Goal: Obtain resource: Download file/media

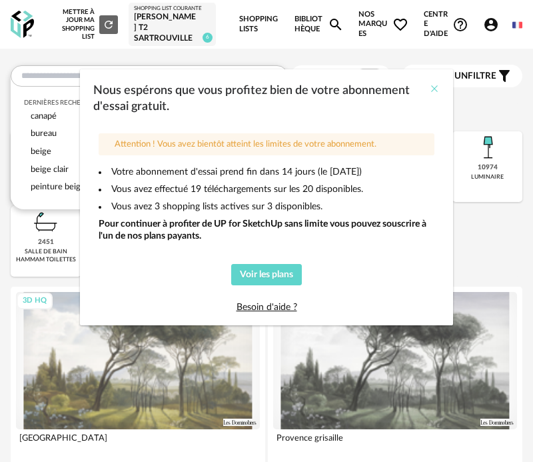
click at [437, 86] on icon "Close" at bounding box center [434, 88] width 11 height 11
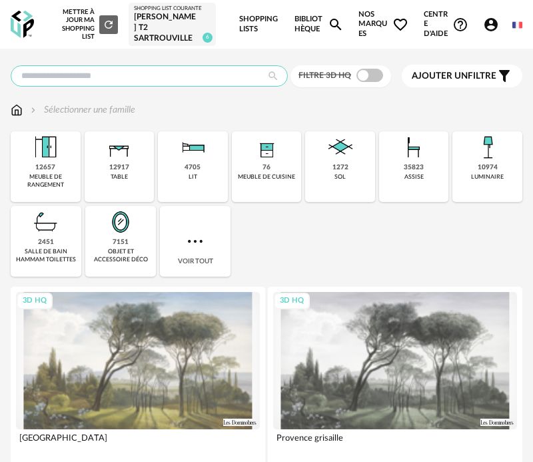
click at [172, 87] on input "text" at bounding box center [149, 75] width 277 height 21
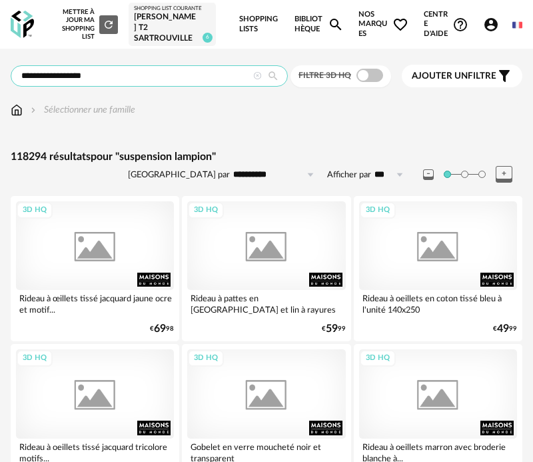
type input "**********"
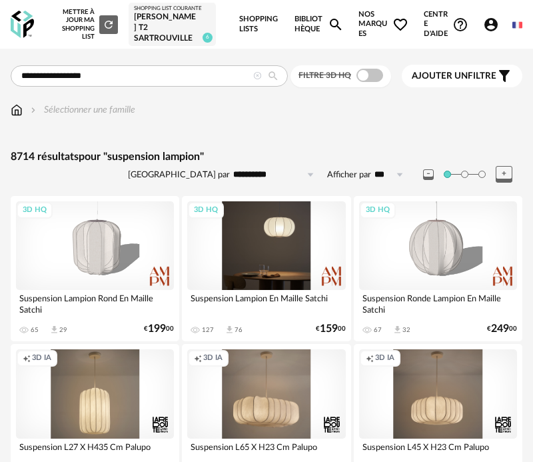
click at [277, 260] on div "3D HQ" at bounding box center [266, 245] width 158 height 89
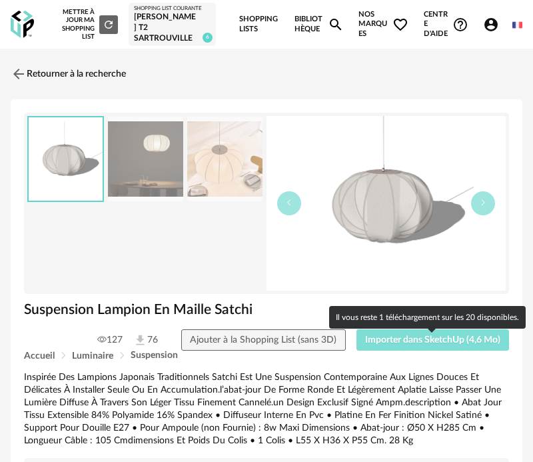
click at [420, 345] on span "Importer dans SketchUp (4,6 Mo)" at bounding box center [432, 339] width 135 height 9
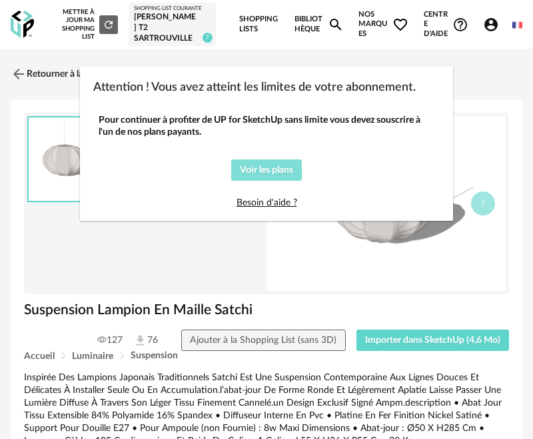
click at [275, 171] on span "Voir les plans" at bounding box center [266, 169] width 53 height 9
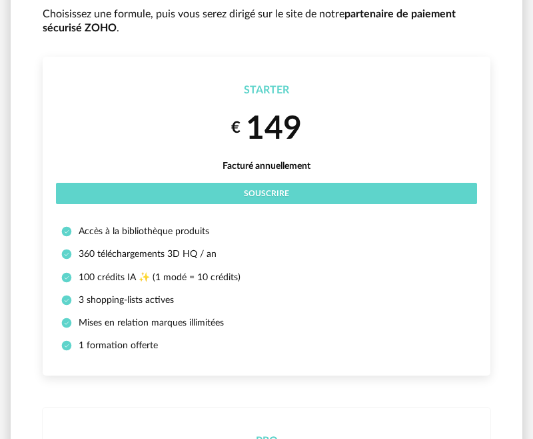
scroll to position [133, 0]
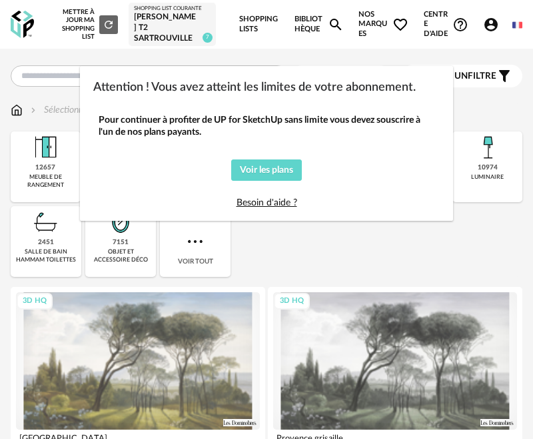
click at [464, 110] on div "Attention ! Vous avez atteint les limites de votre abonnement. Pour continuer à…" at bounding box center [266, 219] width 533 height 439
click at [59, 82] on div "Attention ! Vous avez atteint les limites de votre abonnement. Pour continuer à…" at bounding box center [266, 219] width 533 height 439
click at [312, 278] on div "Attention ! Vous avez atteint les limites de votre abonnement. Pour continuer à…" at bounding box center [266, 219] width 533 height 439
click at [312, 279] on div "Attention ! Vous avez atteint les limites de votre abonnement. Pour continuer à…" at bounding box center [266, 219] width 533 height 439
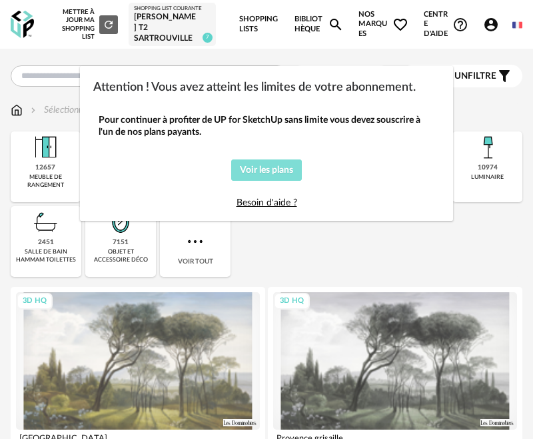
click at [299, 171] on button "Voir les plans" at bounding box center [266, 169] width 71 height 21
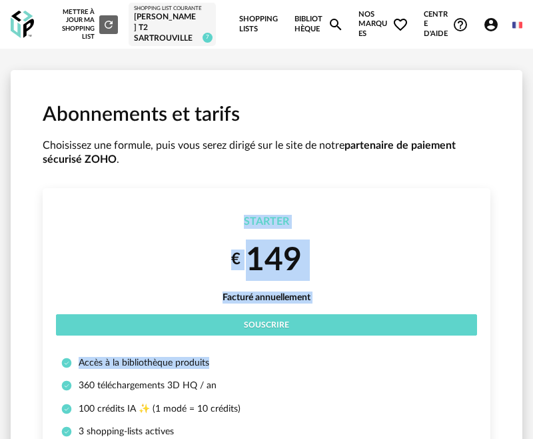
drag, startPoint x: 233, startPoint y: 203, endPoint x: 236, endPoint y: 364, distance: 161.4
click at [237, 365] on li "Starter € 149 Facturé annuellement Souscrire Accès à la bibliothèque produits 3…" at bounding box center [267, 347] width 448 height 319
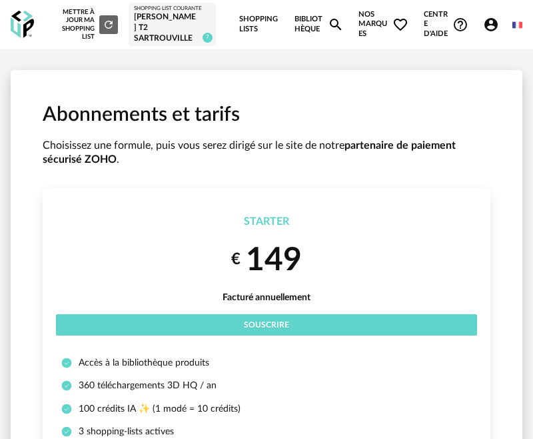
click at [392, 249] on div "€ 149" at bounding box center [266, 259] width 421 height 41
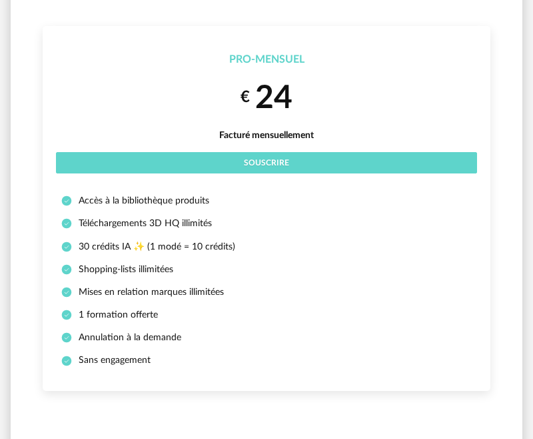
scroll to position [882, 0]
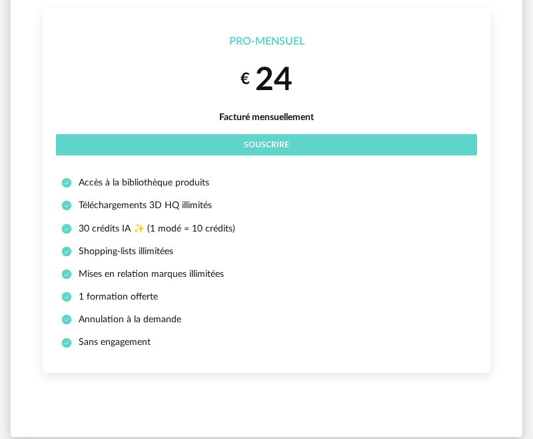
drag, startPoint x: 393, startPoint y: 247, endPoint x: 373, endPoint y: 244, distance: 19.5
click at [237, 185] on li "Accès à la bibliothèque produits" at bounding box center [266, 183] width 411 height 12
drag, startPoint x: 269, startPoint y: 231, endPoint x: 253, endPoint y: 329, distance: 100.1
click at [253, 333] on ul "Accès à la bibliothèque produits Téléchargements 3D HQ illimités 30 crédits IA …" at bounding box center [266, 268] width 421 height 183
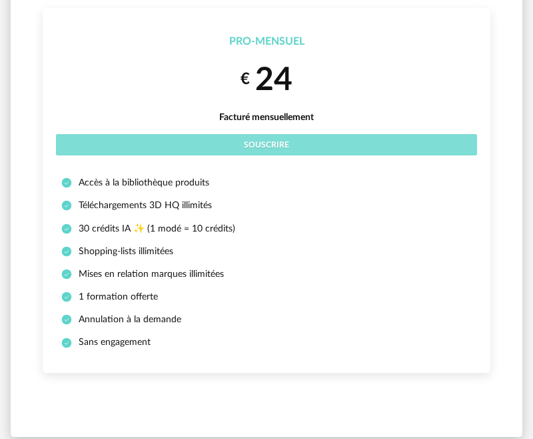
click at [291, 141] on button "Souscrire" at bounding box center [266, 144] width 421 height 21
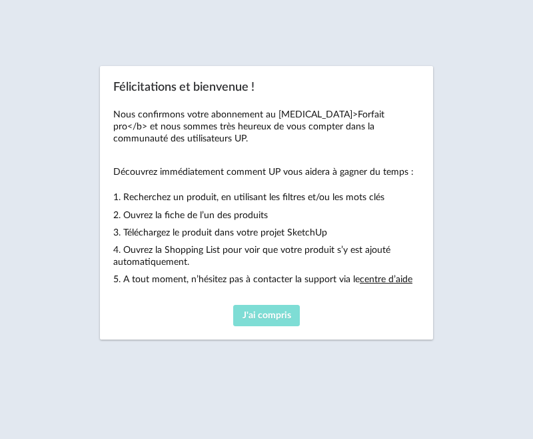
click at [267, 312] on span "J'ai compris" at bounding box center [267, 315] width 49 height 9
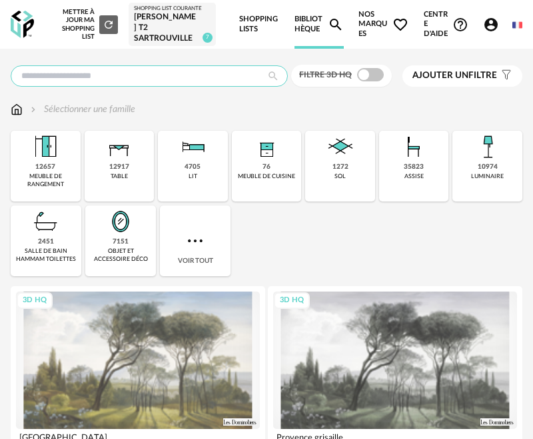
click at [161, 84] on input "text" at bounding box center [149, 75] width 277 height 21
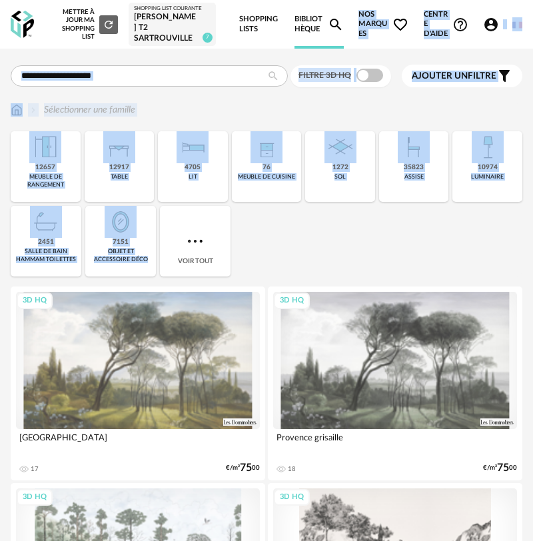
drag, startPoint x: 403, startPoint y: 240, endPoint x: 399, endPoint y: -59, distance: 298.8
click at [399, 0] on html "Nouvelle shopping list Mettre à jour ma Shopping List Refresh icon Shopping Lis…" at bounding box center [266, 372] width 533 height 745
click at [95, 87] on input "text" at bounding box center [149, 75] width 277 height 21
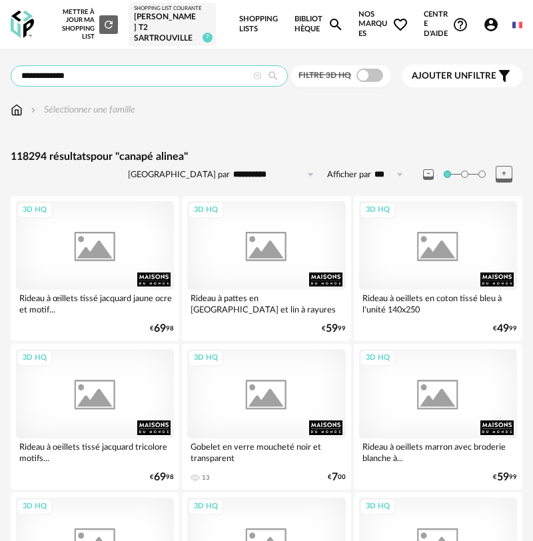
type input "**********"
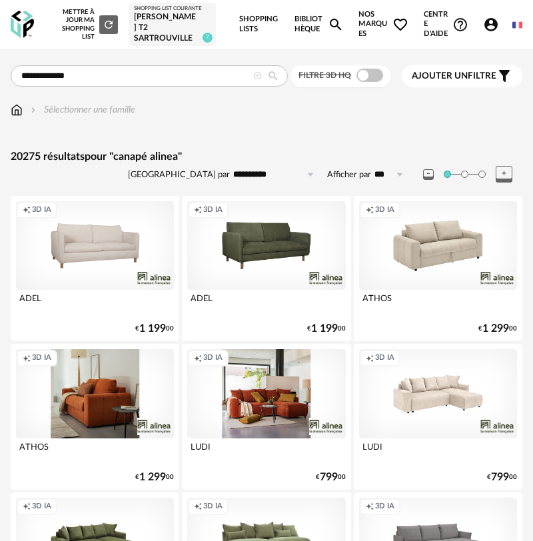
click at [315, 131] on div "Sélectionner une famille" at bounding box center [267, 117] width 512 height 28
click at [341, 117] on div "Sélectionner une famille" at bounding box center [267, 109] width 512 height 13
click at [307, 131] on div "Sélectionner une famille" at bounding box center [267, 117] width 512 height 28
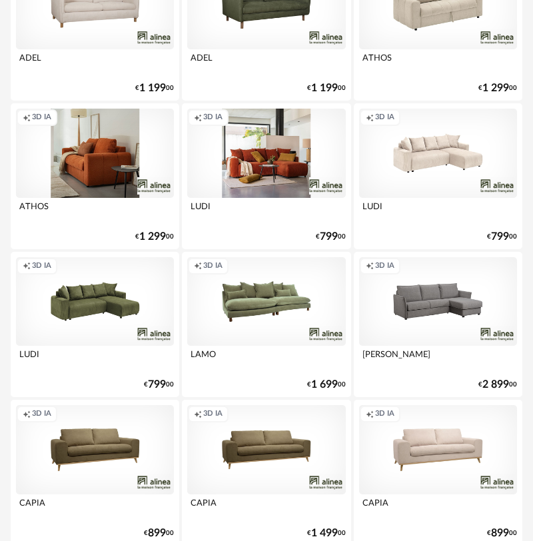
scroll to position [240, 0]
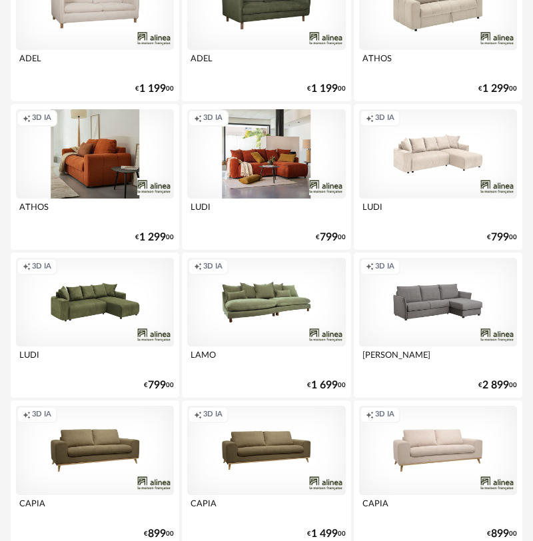
click at [115, 438] on div "Creation icon 3D IA" at bounding box center [95, 450] width 158 height 89
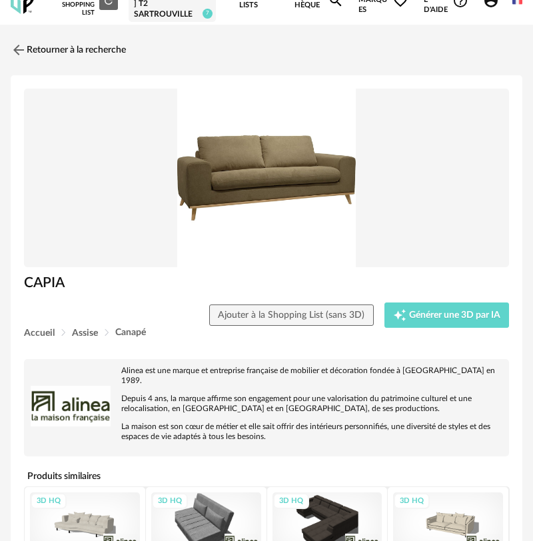
scroll to position [27, 0]
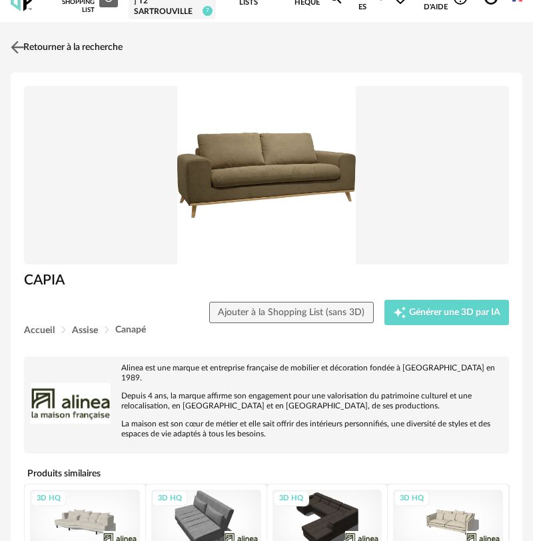
click at [59, 56] on link "Retourner à la recherche" at bounding box center [64, 47] width 115 height 29
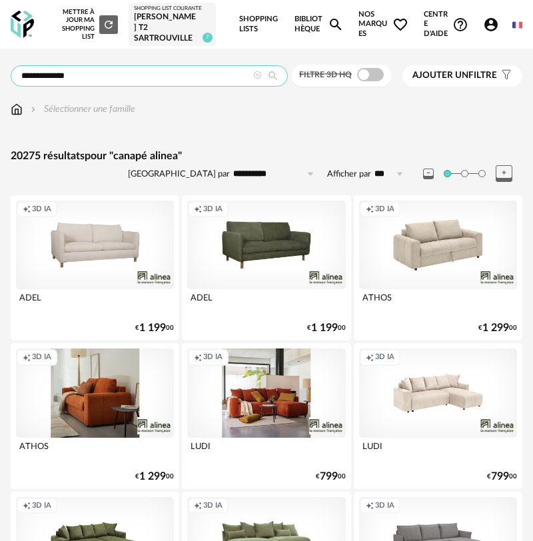
click at [209, 77] on input "**********" at bounding box center [149, 75] width 277 height 21
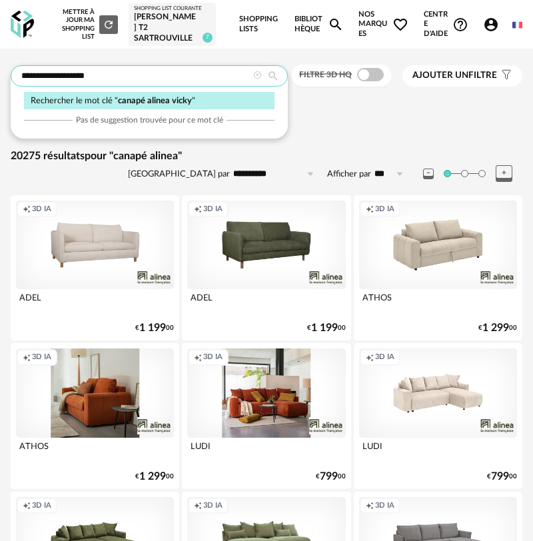
type input "**********"
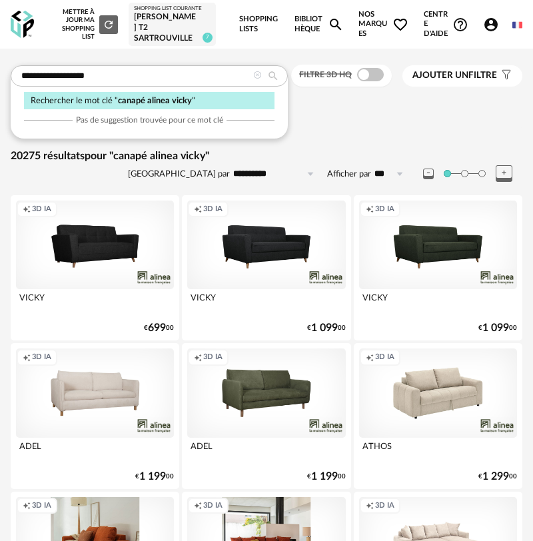
click at [357, 116] on div "Sélectionner une famille" at bounding box center [267, 109] width 512 height 13
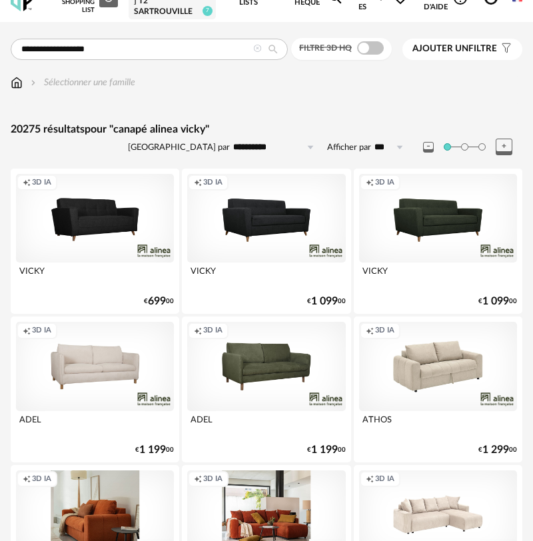
scroll to position [53, 0]
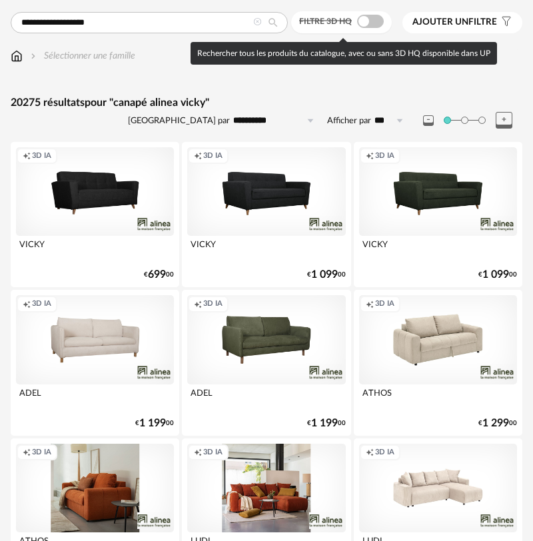
click at [373, 27] on span at bounding box center [370, 21] width 27 height 13
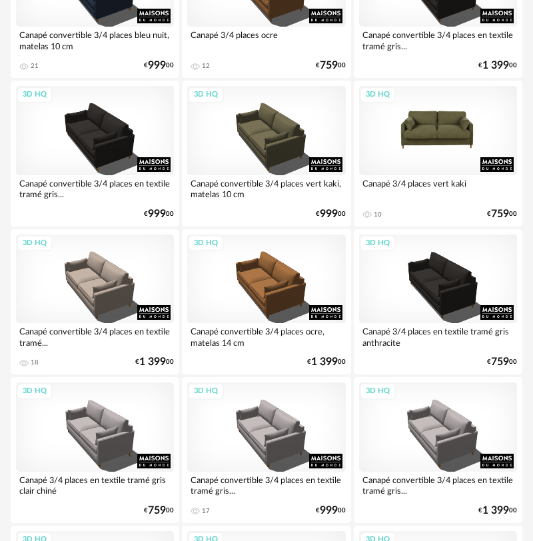
scroll to position [2934, 0]
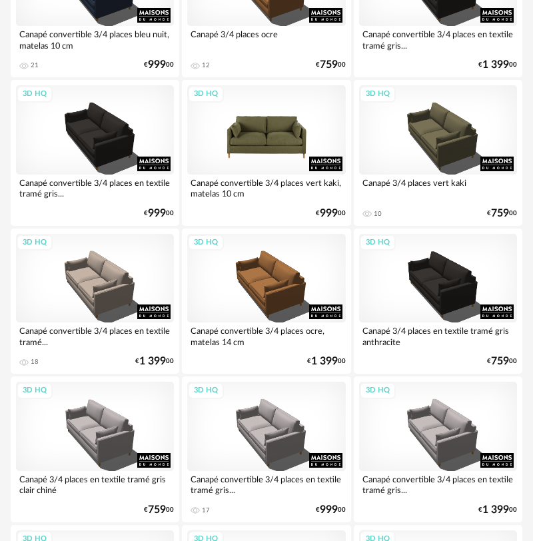
click at [284, 149] on div "3D HQ" at bounding box center [266, 129] width 158 height 89
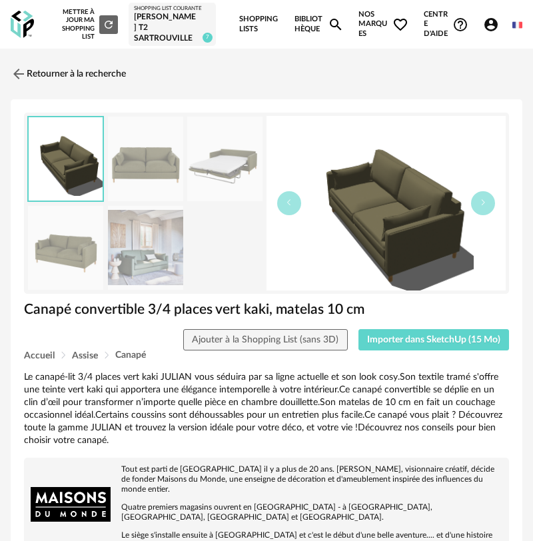
click at [397, 230] on img at bounding box center [386, 203] width 239 height 175
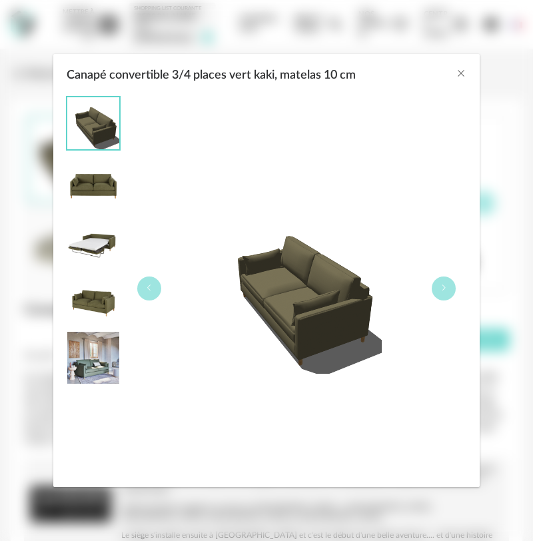
click at [92, 195] on img "Canapé convertible 3/4 places vert kaki, matelas 10 cm" at bounding box center [93, 182] width 52 height 52
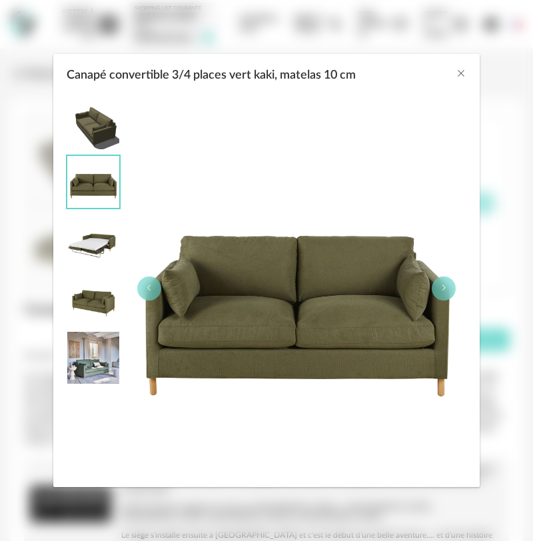
click at [101, 257] on img "Canapé convertible 3/4 places vert kaki, matelas 10 cm" at bounding box center [93, 241] width 52 height 52
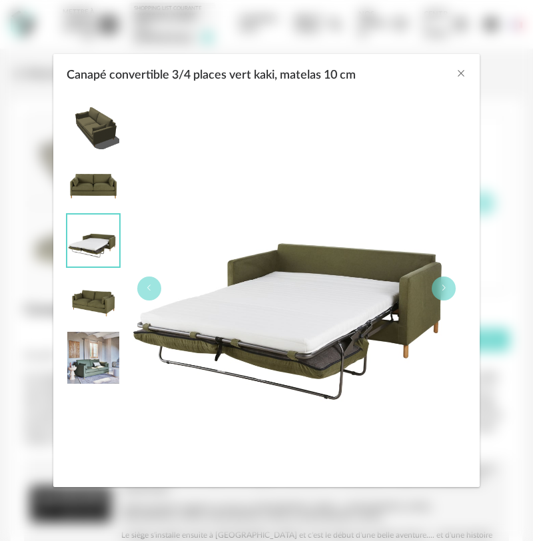
click at [99, 301] on img "Canapé convertible 3/4 places vert kaki, matelas 10 cm" at bounding box center [93, 299] width 52 height 52
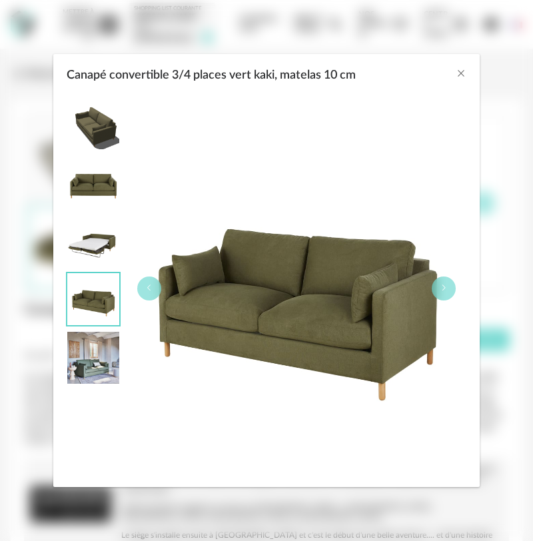
click at [97, 369] on img "Canapé convertible 3/4 places vert kaki, matelas 10 cm" at bounding box center [93, 358] width 52 height 52
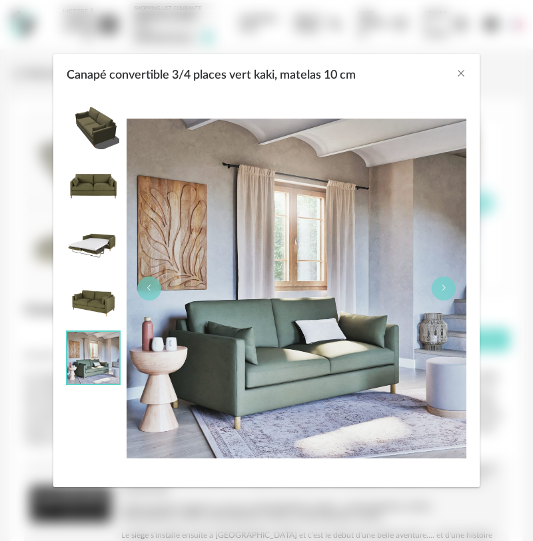
click at [92, 306] on img "Canapé convertible 3/4 places vert kaki, matelas 10 cm" at bounding box center [93, 299] width 52 height 52
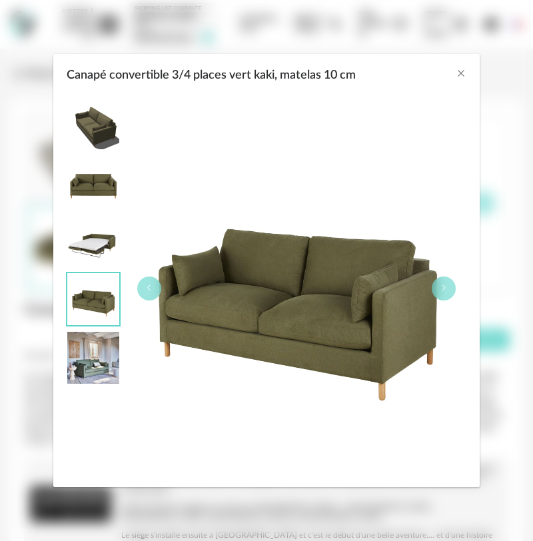
click at [92, 256] on img "Canapé convertible 3/4 places vert kaki, matelas 10 cm" at bounding box center [93, 241] width 52 height 52
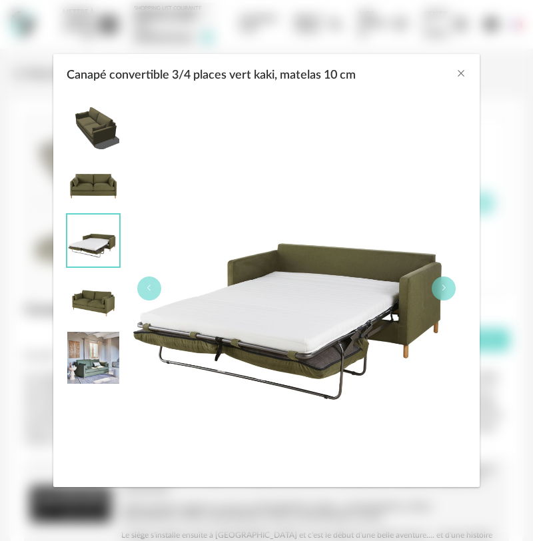
click at [85, 381] on img "Canapé convertible 3/4 places vert kaki, matelas 10 cm" at bounding box center [93, 358] width 52 height 52
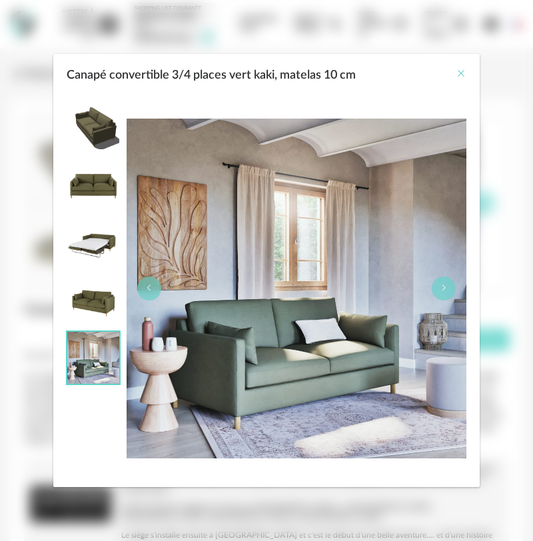
click at [462, 74] on icon "Close" at bounding box center [461, 73] width 11 height 11
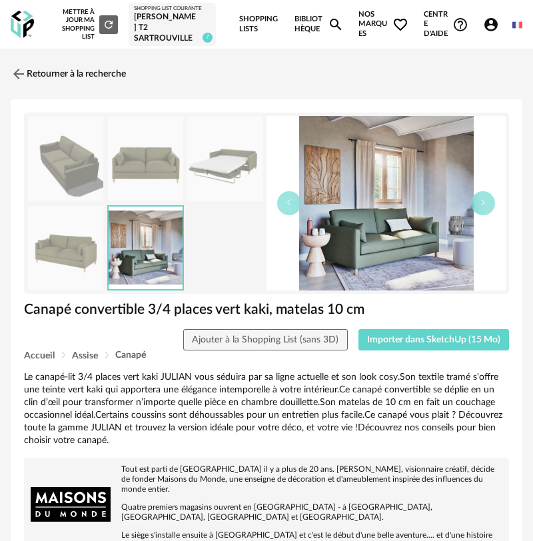
click at [252, 431] on div "Le canapé-lit 3/4 places vert kaki JULIAN vous séduira par sa ligne actuelle et…" at bounding box center [266, 408] width 485 height 75
click at [17, 77] on img at bounding box center [17, 74] width 19 height 19
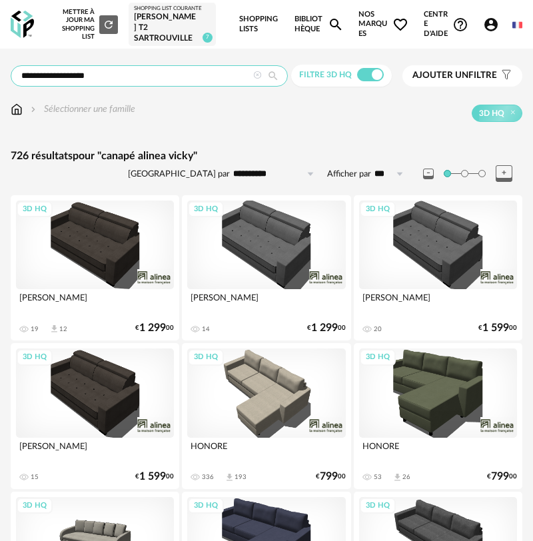
click at [76, 86] on input "**********" at bounding box center [149, 75] width 277 height 21
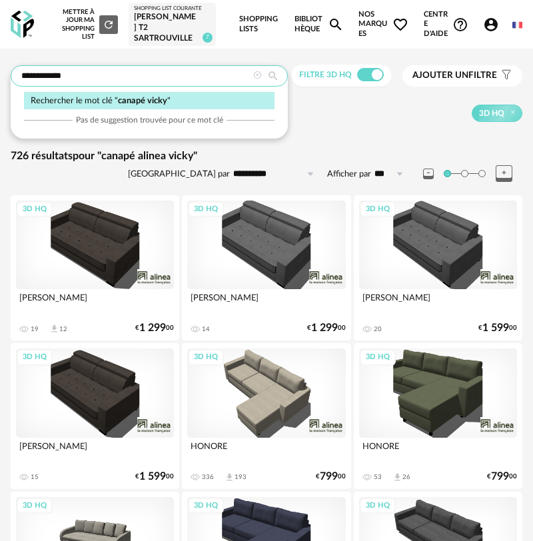
type input "**********"
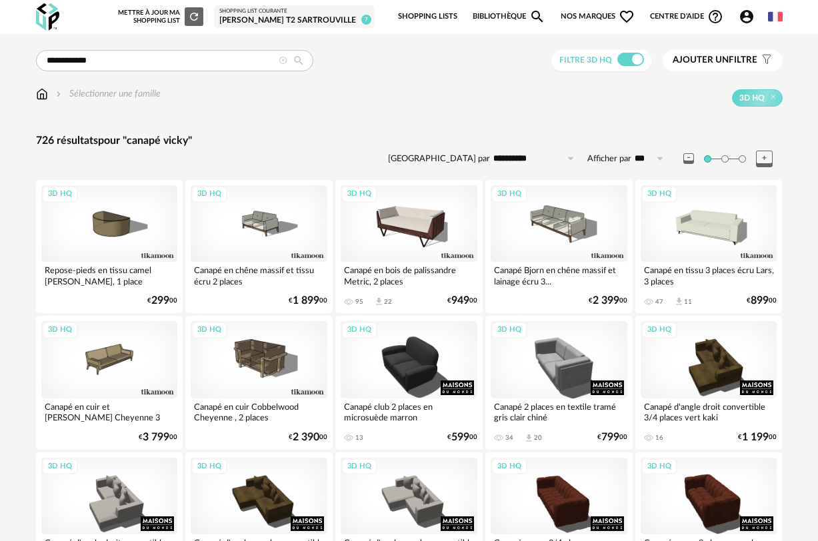
click at [533, 63] on span "Ajouter un" at bounding box center [701, 59] width 56 height 9
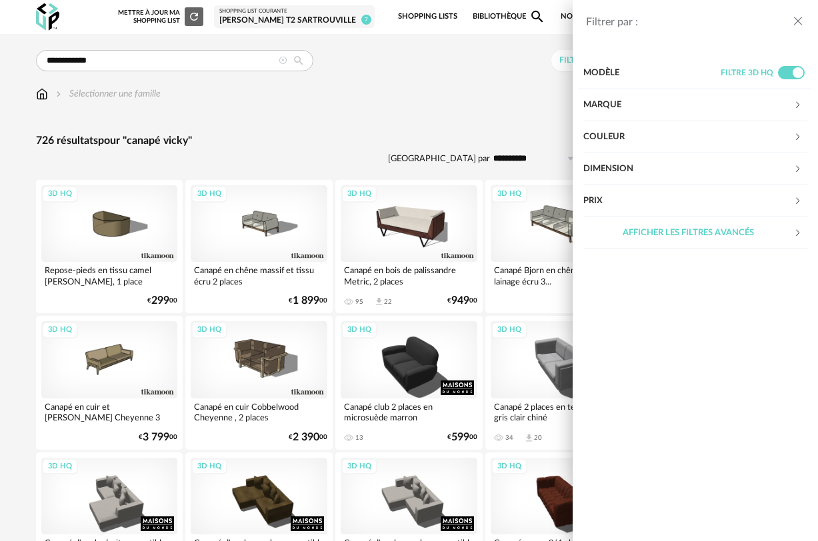
click at [533, 107] on div "Marque" at bounding box center [688, 105] width 210 height 32
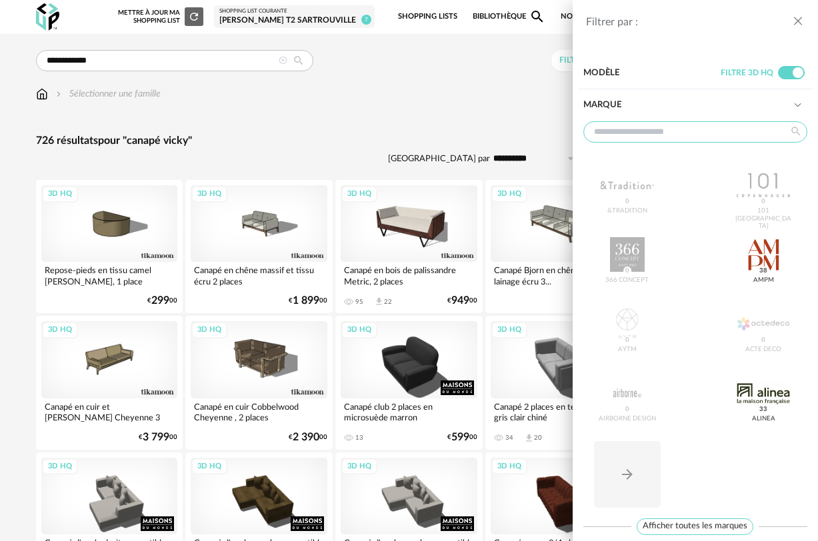
click at [533, 132] on input "text" at bounding box center [695, 131] width 224 height 21
click at [533, 397] on div at bounding box center [763, 393] width 53 height 35
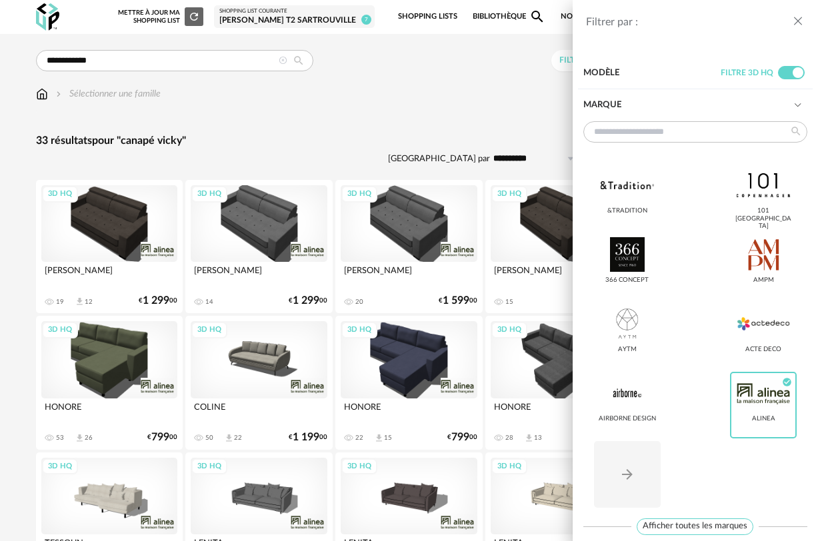
click at [409, 117] on div "Filtrer par : Modèle Filtre 3D HQ Marque &tradition 101 Copenhagen 366 Concept …" at bounding box center [409, 270] width 818 height 541
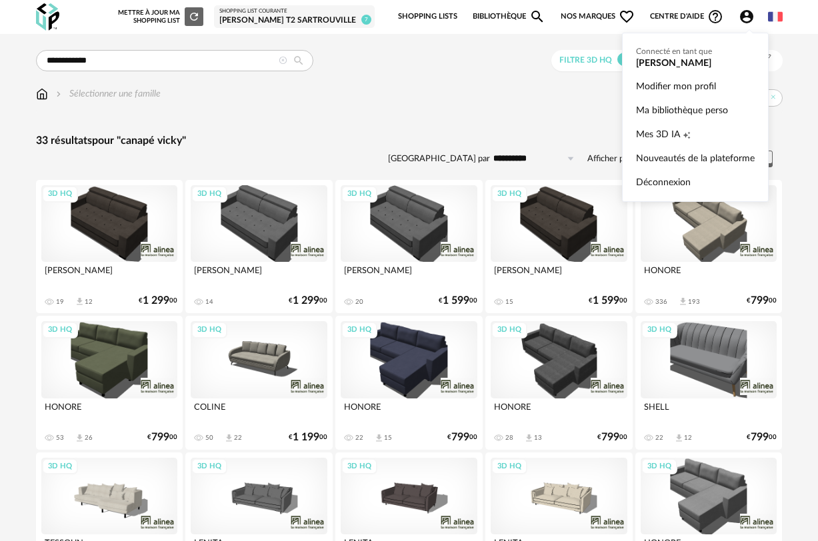
click at [533, 13] on icon "Account Circle icon" at bounding box center [746, 16] width 13 height 13
click at [533, 132] on span "Mes 3D IA" at bounding box center [658, 135] width 44 height 24
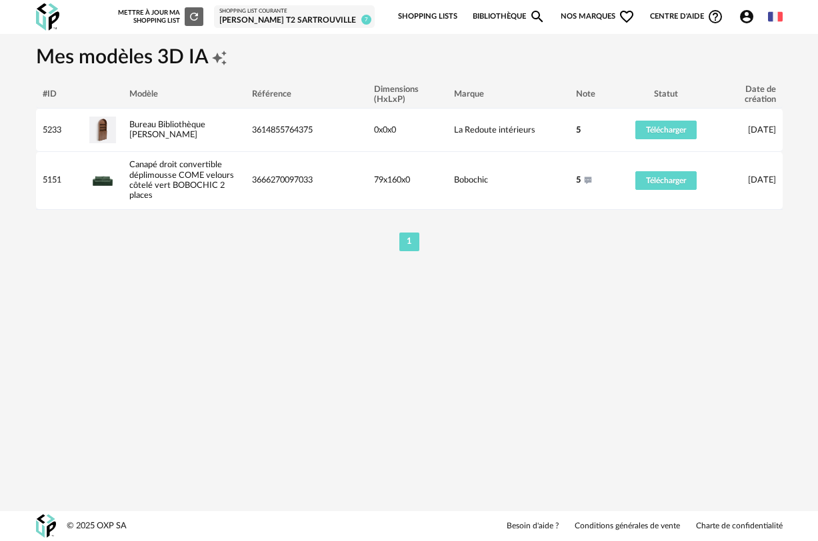
click at [533, 20] on icon "Account Circle icon" at bounding box center [747, 17] width 16 height 16
click at [49, 18] on img at bounding box center [47, 16] width 23 height 27
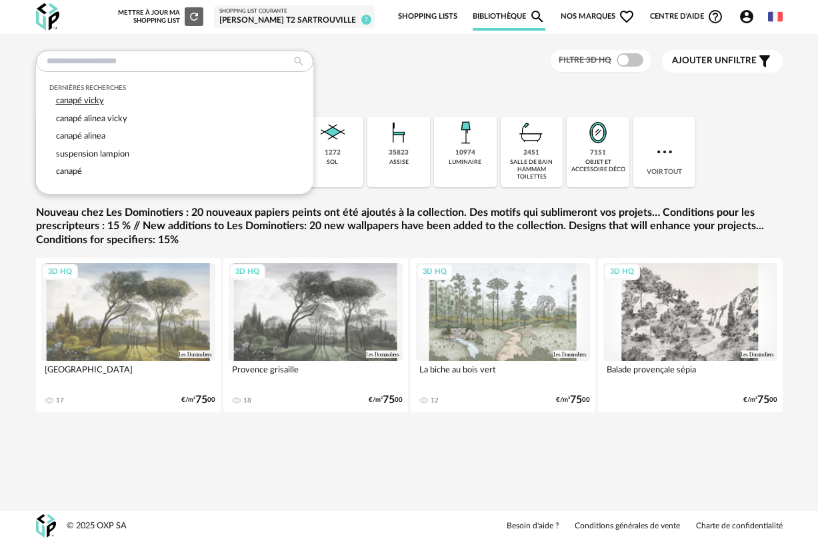
click at [104, 97] on div "canapé vicky" at bounding box center [174, 101] width 251 height 18
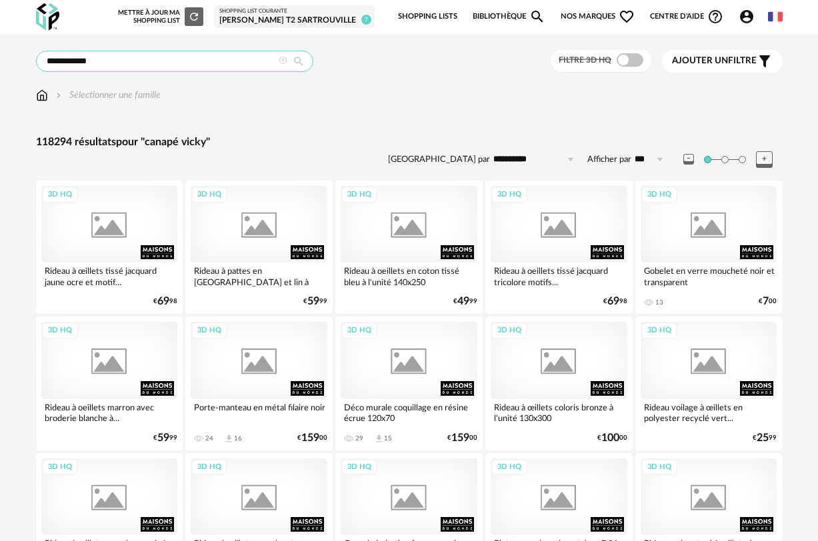
type input "**********"
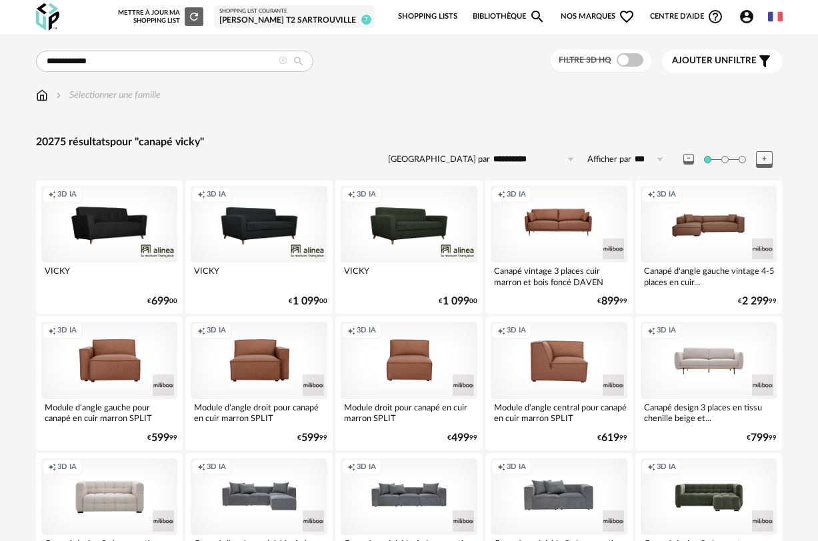
click at [735, 59] on span "Ajouter un filtre" at bounding box center [714, 60] width 85 height 11
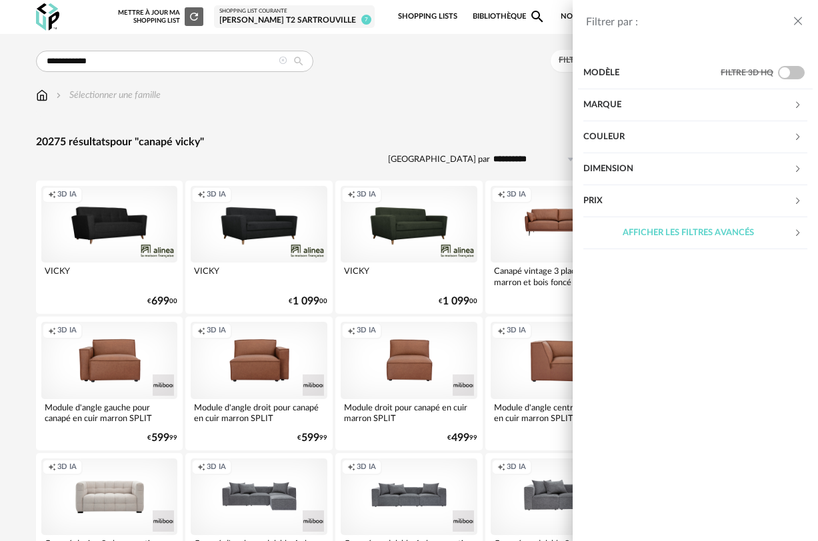
click at [616, 165] on div "Dimension" at bounding box center [688, 169] width 210 height 32
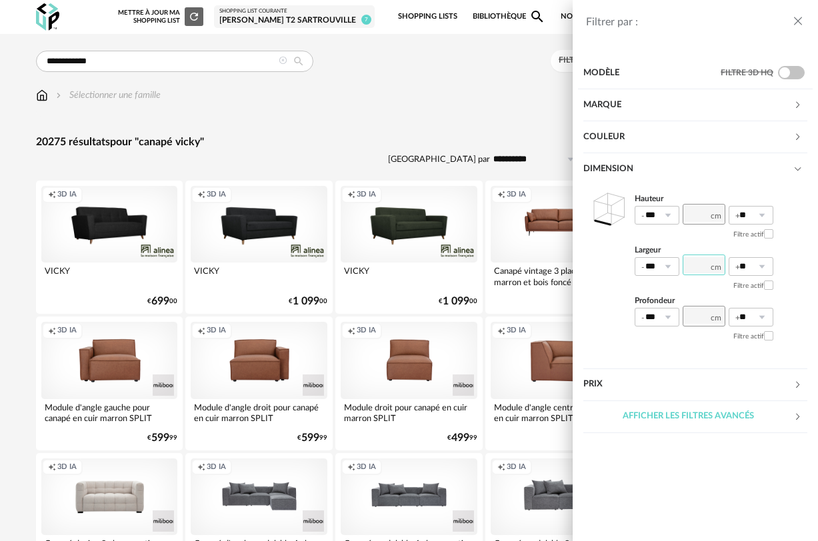
click at [687, 267] on input "number" at bounding box center [704, 265] width 43 height 21
type input "***"
click at [664, 269] on icon at bounding box center [667, 266] width 17 height 19
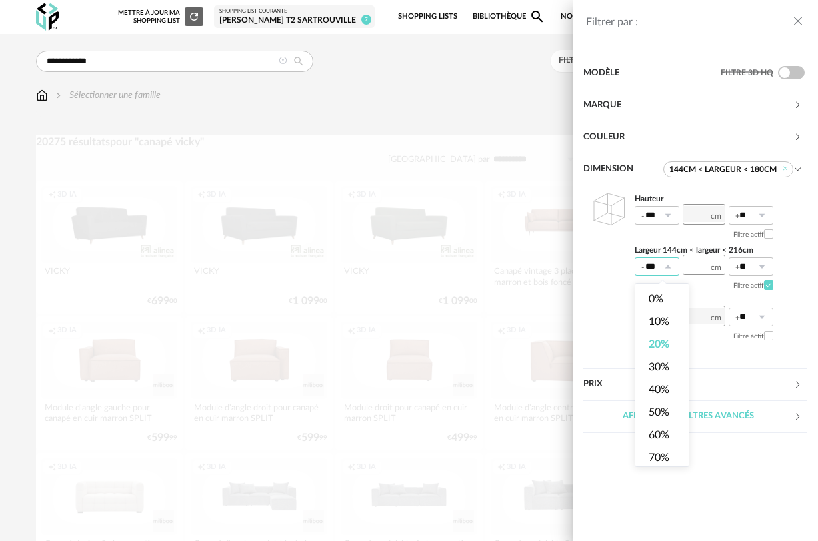
scroll to position [0, 3]
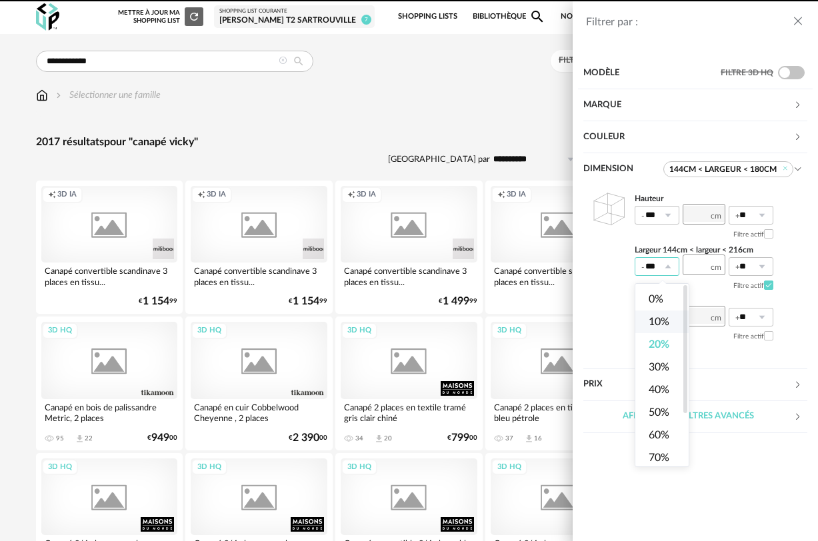
click at [664, 324] on span "10%" at bounding box center [659, 322] width 21 height 11
type input "***"
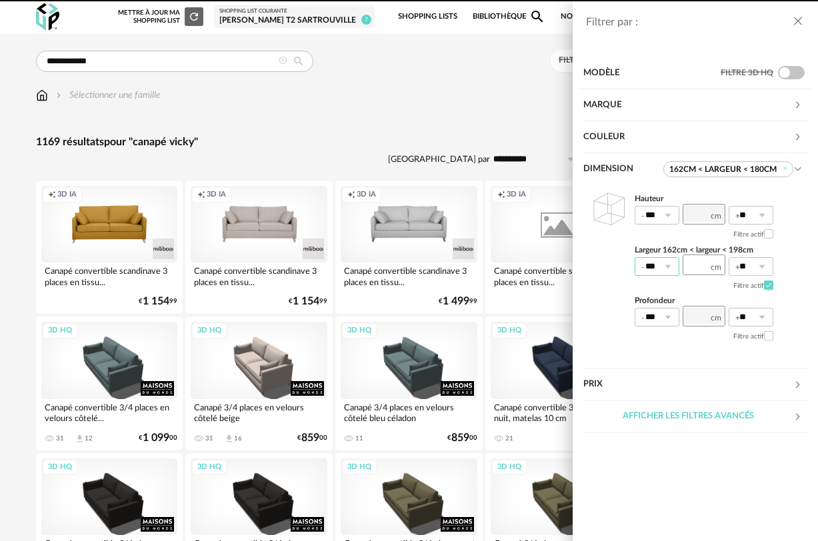
scroll to position [0, 3]
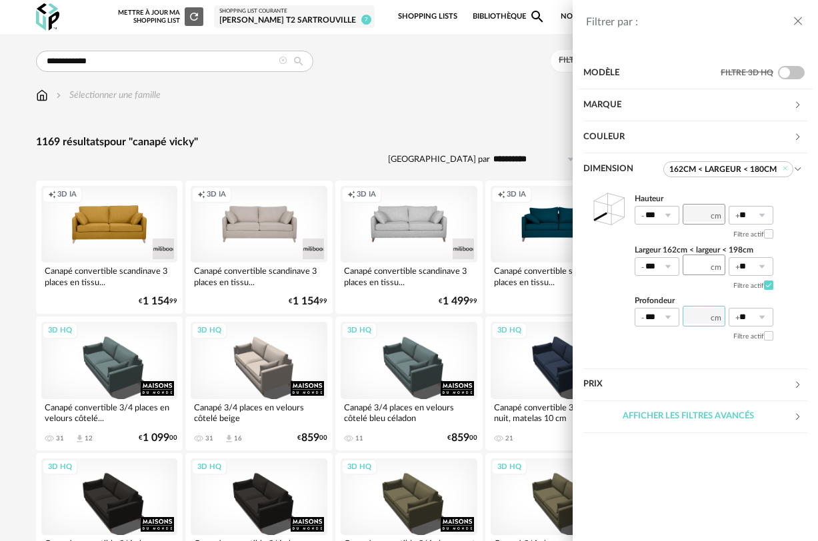
click at [705, 316] on input "number" at bounding box center [704, 316] width 43 height 21
type input "*"
type input "**"
click at [663, 319] on icon at bounding box center [667, 317] width 17 height 19
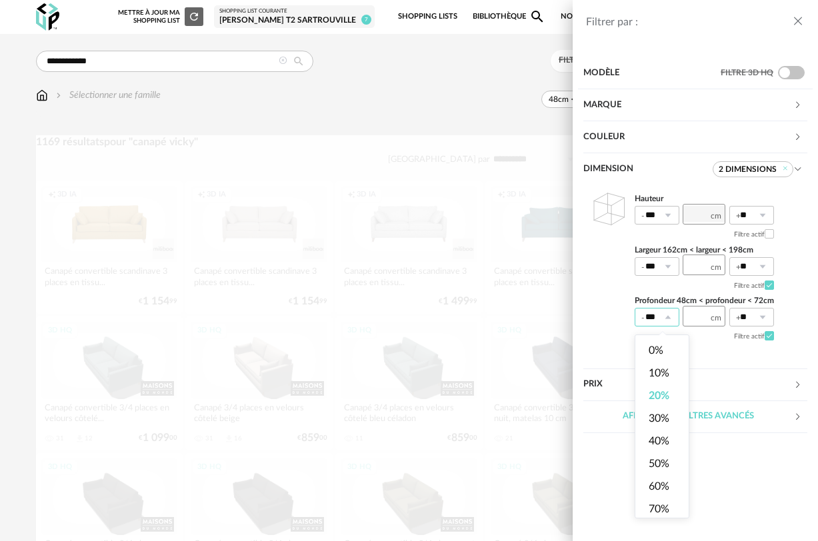
scroll to position [0, 3]
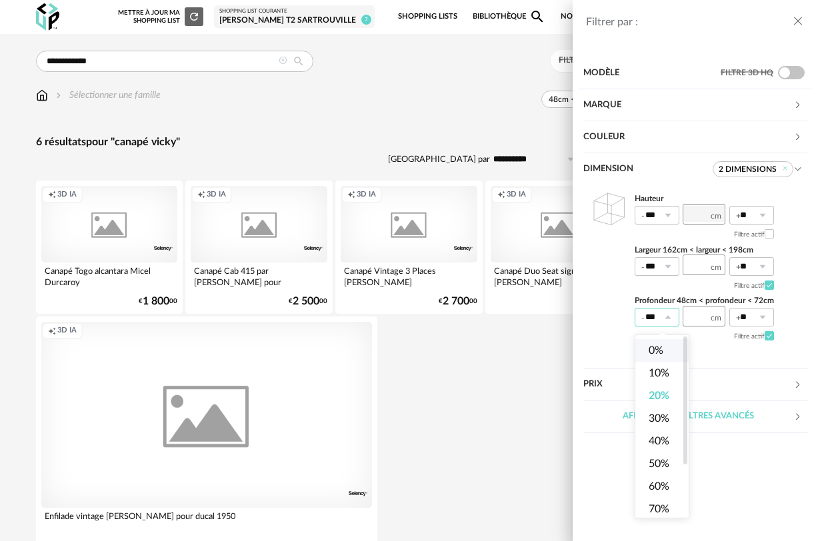
click at [648, 355] on li "0%" at bounding box center [661, 350] width 53 height 23
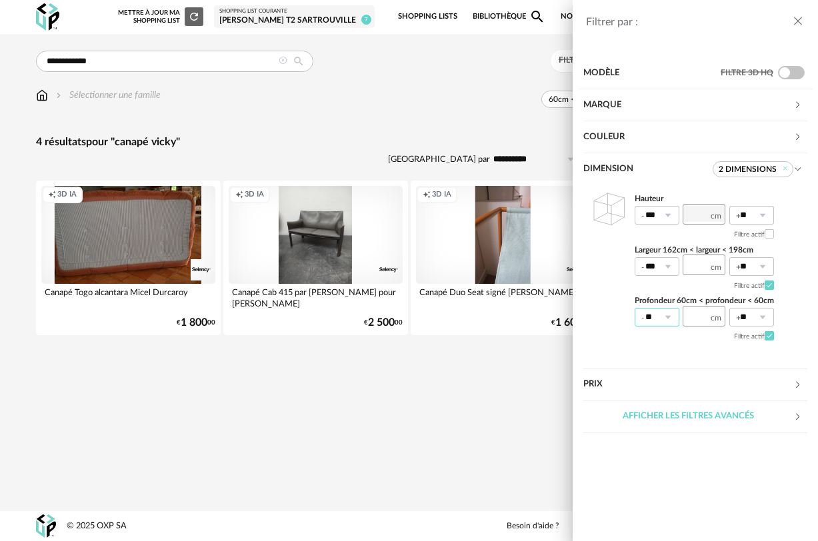
click at [657, 319] on input "**" at bounding box center [657, 317] width 45 height 19
click at [656, 377] on span "10%" at bounding box center [659, 373] width 21 height 11
type input "***"
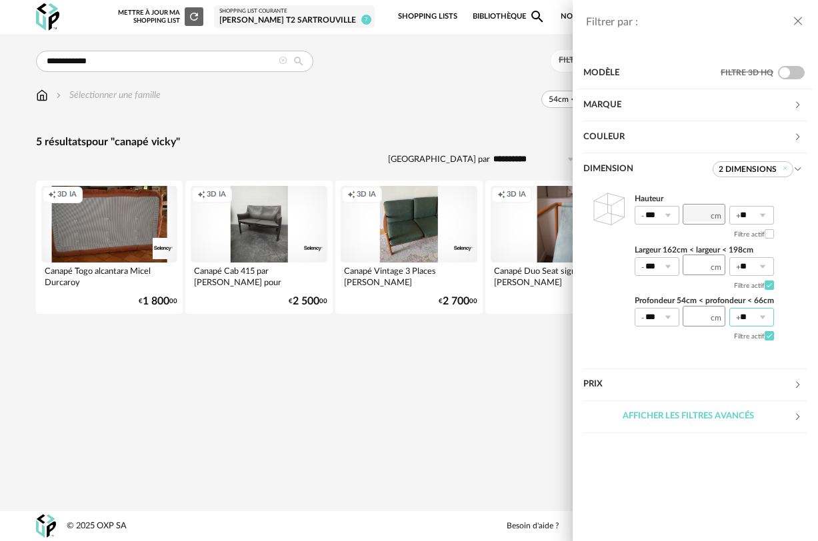
click at [745, 318] on input "**" at bounding box center [751, 317] width 45 height 19
click at [748, 379] on li "10%" at bounding box center [755, 373] width 53 height 23
type input "***"
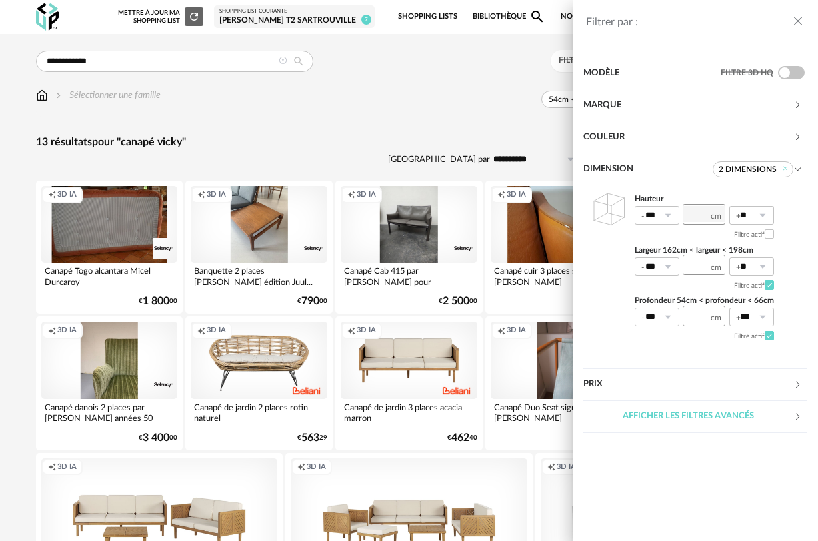
click at [631, 498] on section "Modèle Filtre 3D HQ Marque &tradition 0 101 Copenhagen 0 366 Concept 0 AMPM 0 A…" at bounding box center [695, 296] width 245 height 489
click at [437, 154] on div "Filtrer par : Modèle Filtre 3D HQ Marque &tradition 0 101 Copenhagen 0 366 Conc…" at bounding box center [409, 270] width 818 height 541
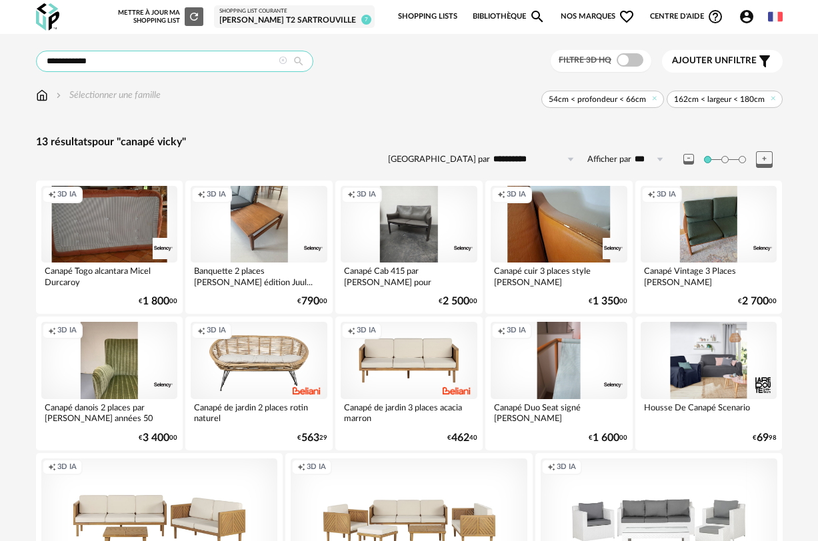
click at [169, 65] on input "**********" at bounding box center [174, 61] width 277 height 21
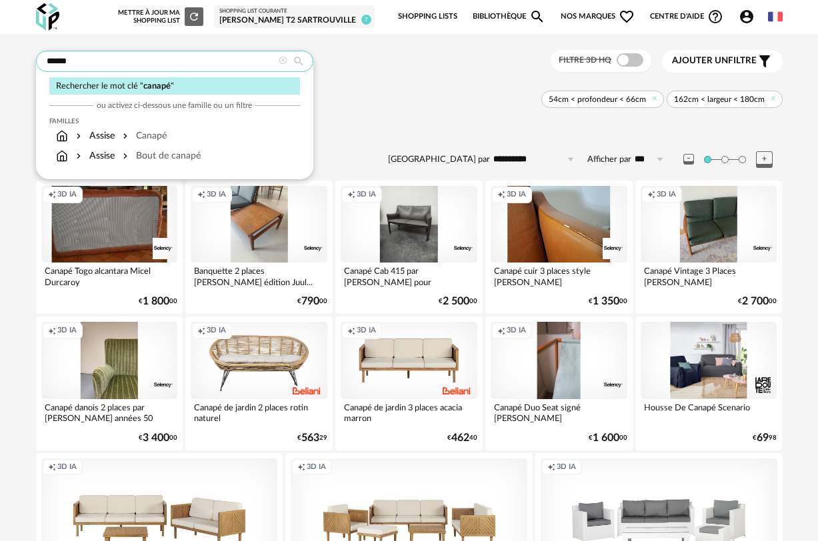
type input "******"
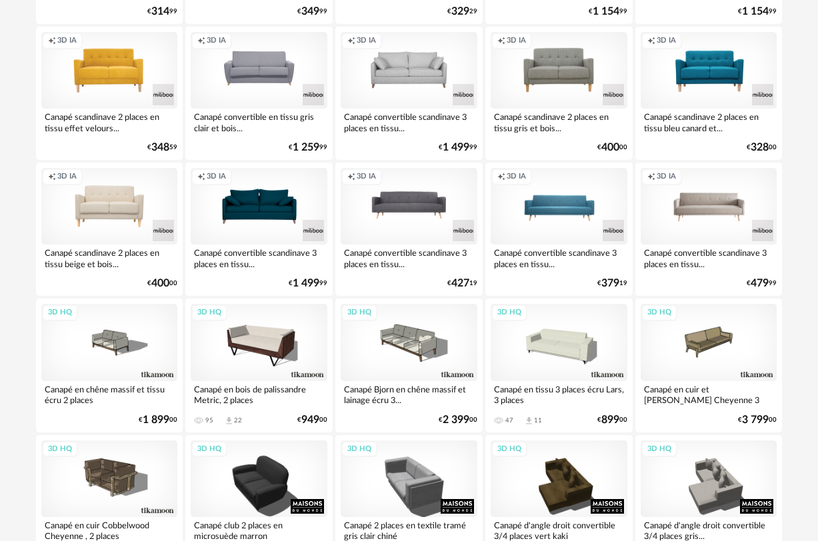
scroll to position [693, 0]
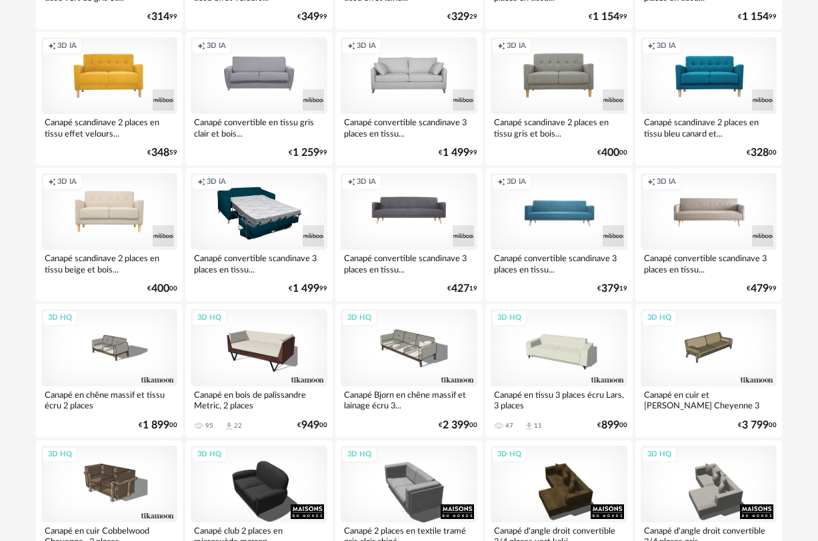
click at [272, 211] on div "Creation icon 3D IA" at bounding box center [259, 211] width 137 height 77
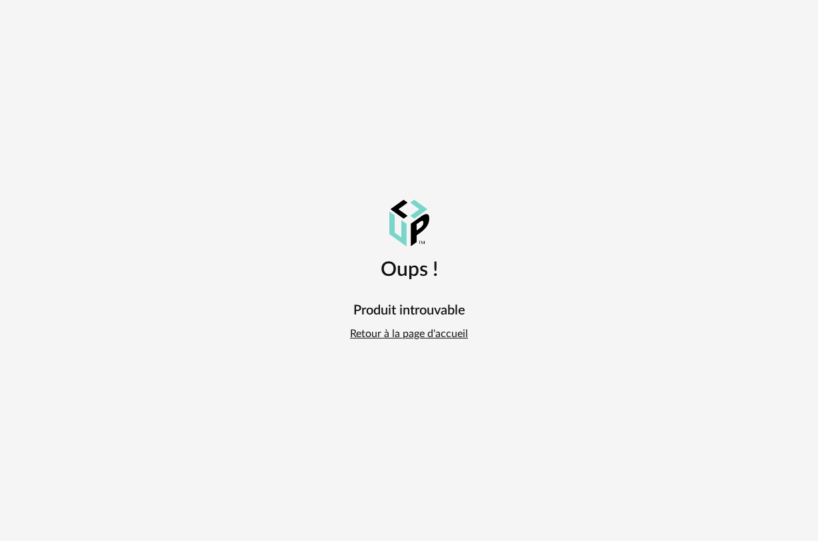
click at [384, 335] on link "Retour à la page d'accueil" at bounding box center [409, 334] width 118 height 14
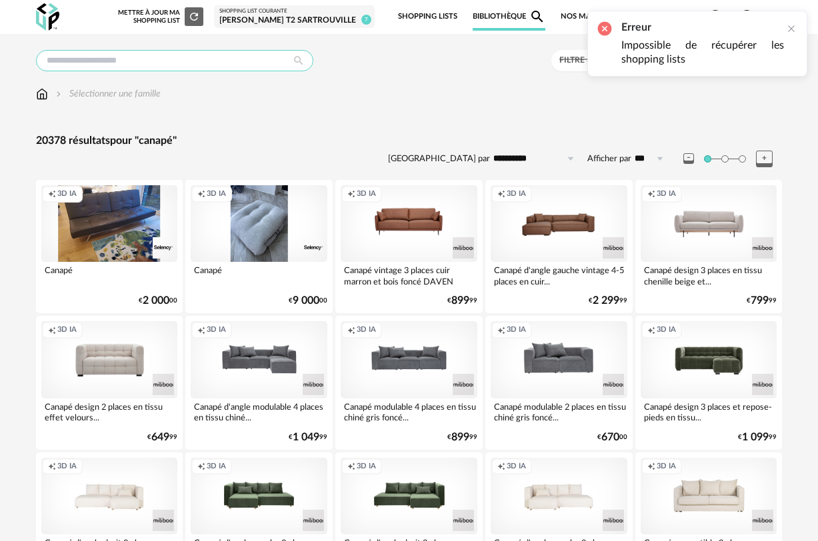
click at [203, 68] on input "text" at bounding box center [174, 60] width 277 height 21
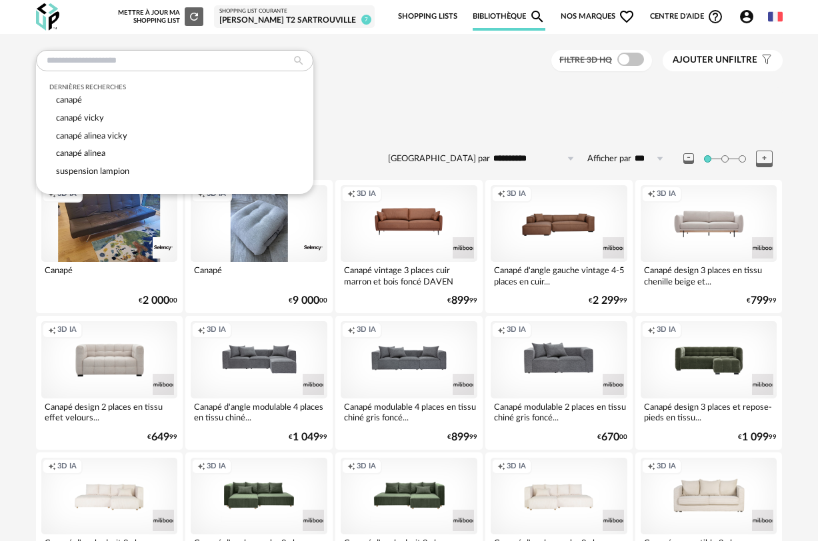
click at [511, 111] on div "Sélectionner une famille" at bounding box center [409, 101] width 747 height 28
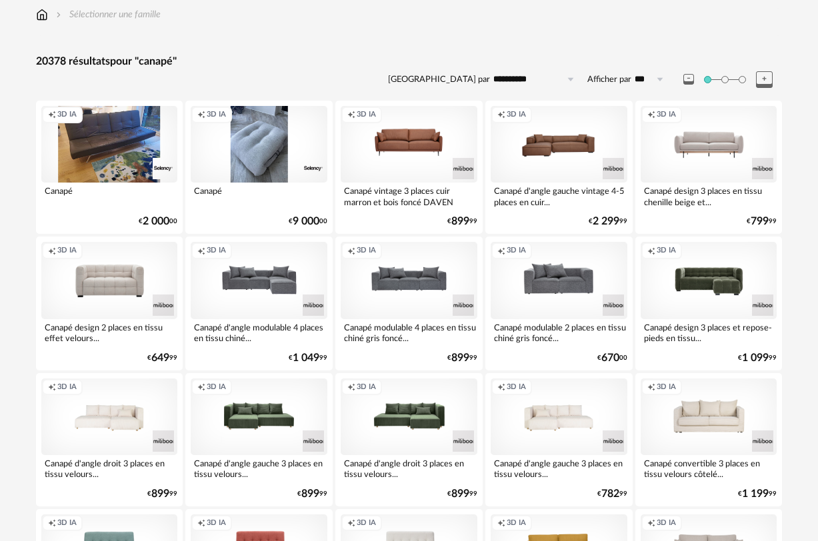
scroll to position [80, 0]
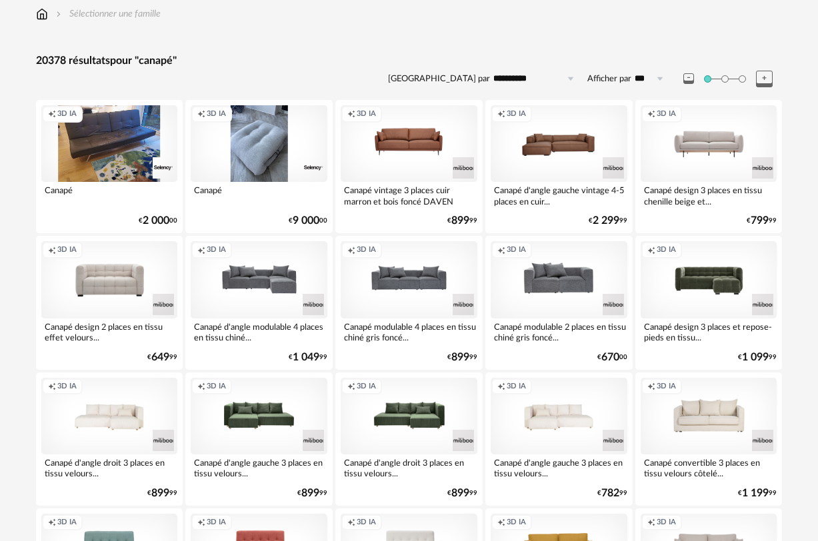
click at [461, 35] on div "Sélectionner une famille" at bounding box center [409, 21] width 747 height 28
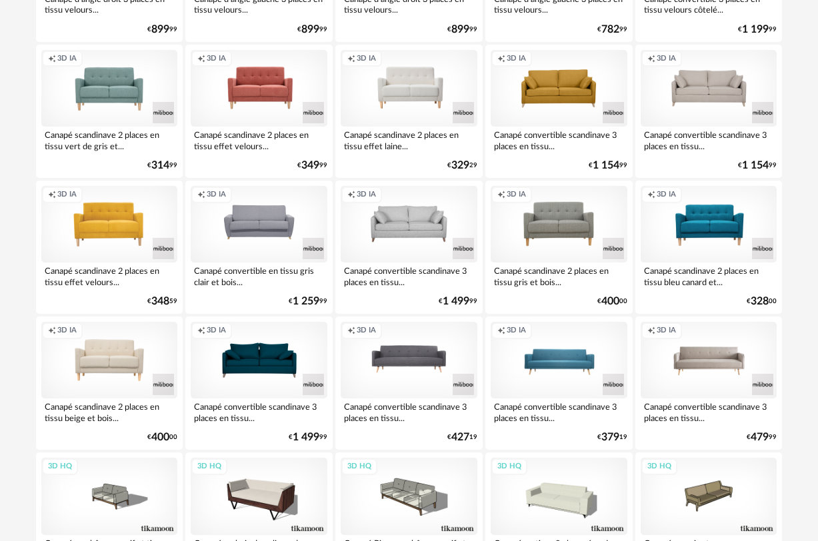
scroll to position [560, 0]
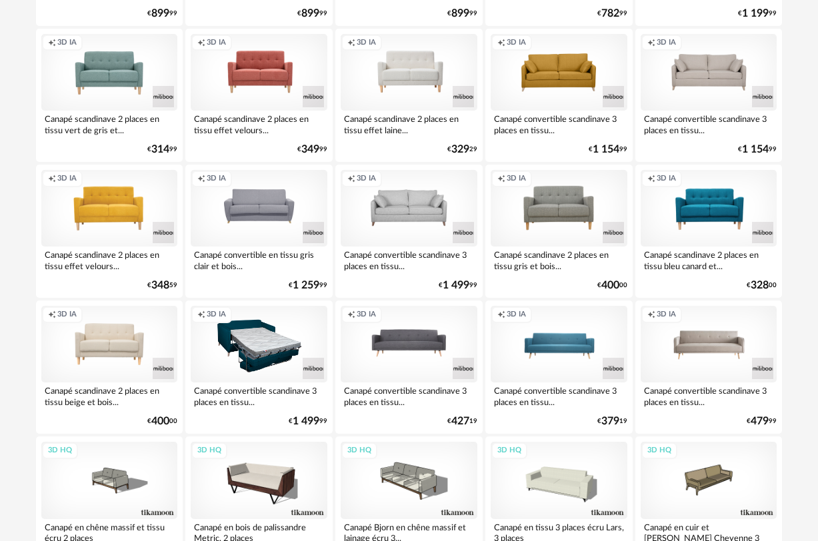
click at [271, 367] on div "Creation icon 3D IA" at bounding box center [259, 344] width 137 height 77
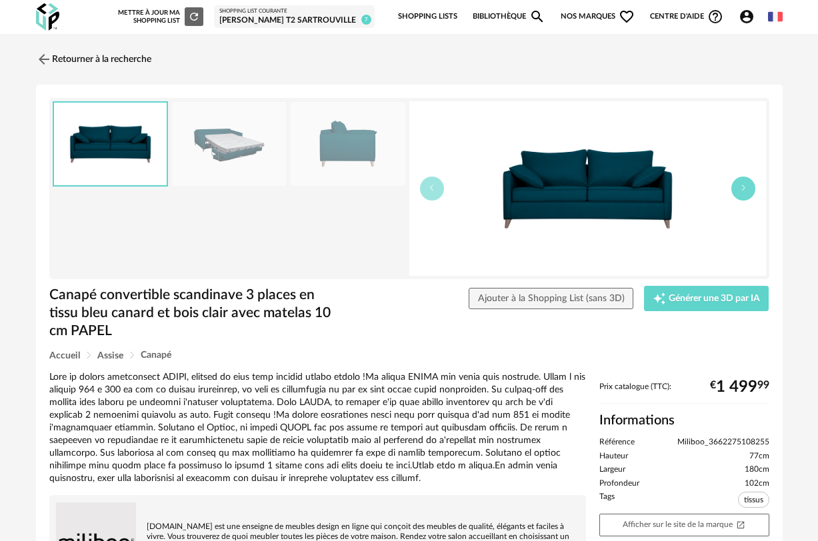
click at [753, 189] on button "button" at bounding box center [743, 189] width 24 height 24
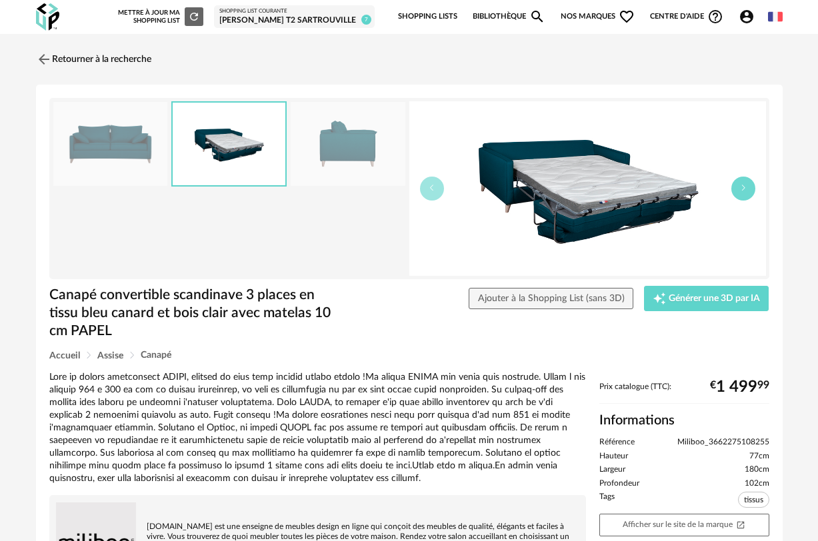
click at [753, 190] on button "button" at bounding box center [743, 189] width 24 height 24
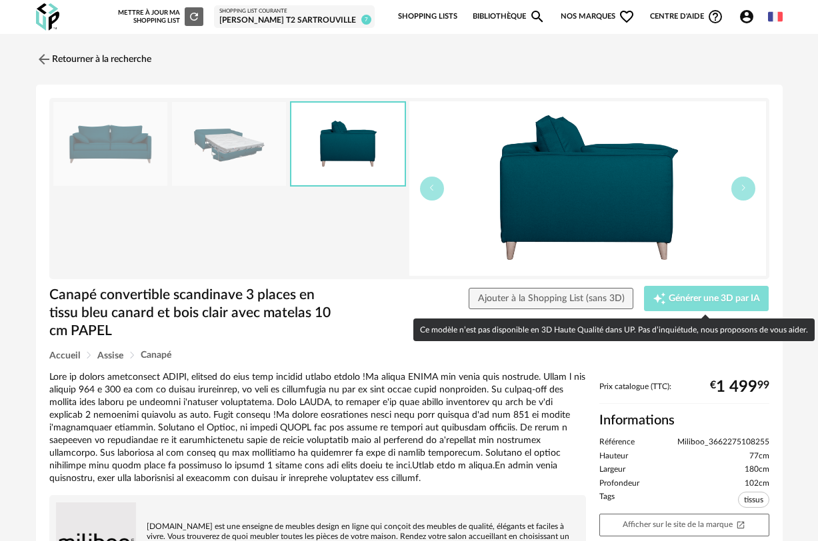
click at [719, 310] on button "Creation icon Générer une 3D par IA" at bounding box center [706, 298] width 125 height 25
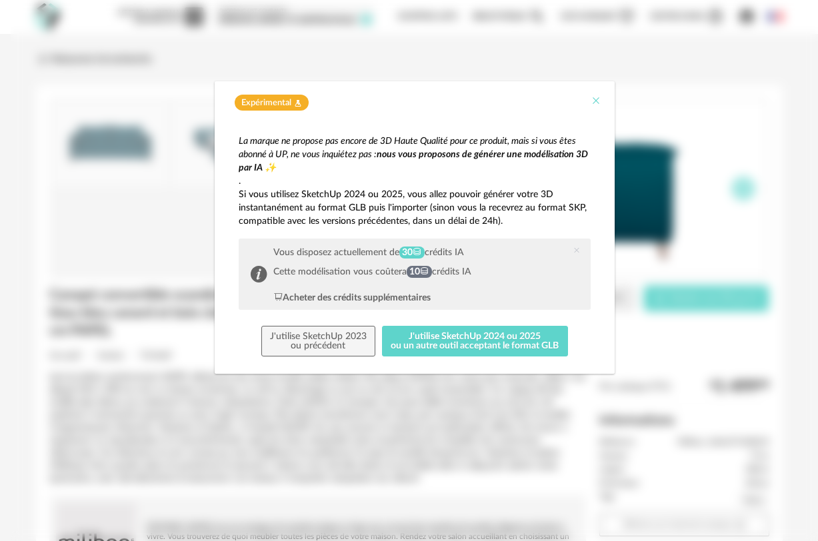
click at [595, 101] on icon "Close" at bounding box center [596, 100] width 11 height 11
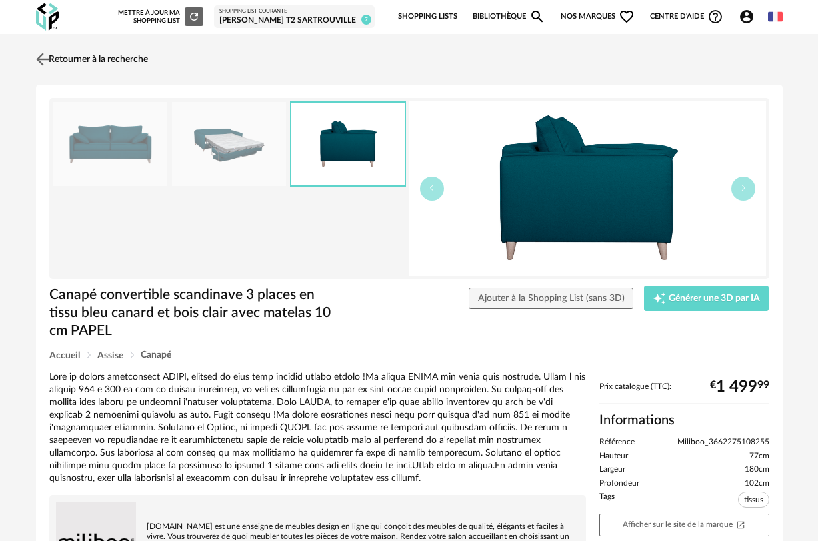
click at [41, 60] on img at bounding box center [42, 58] width 19 height 19
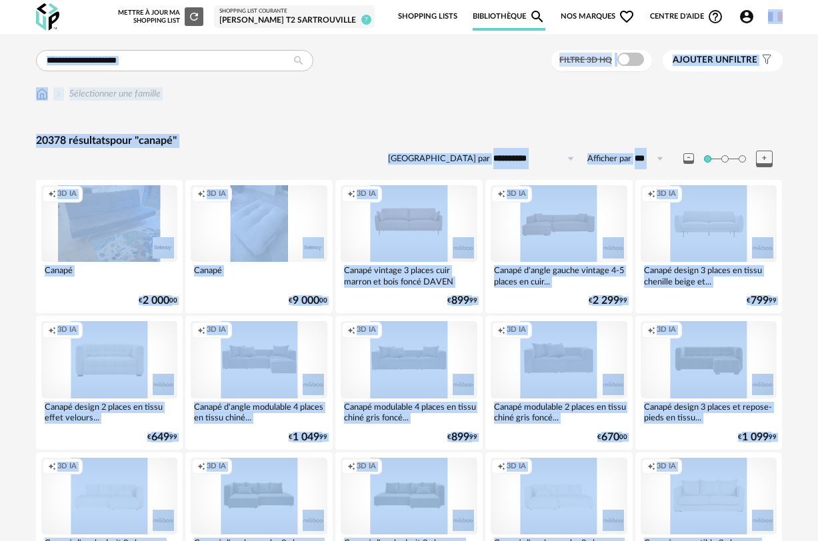
drag, startPoint x: 785, startPoint y: 124, endPoint x: 784, endPoint y: -9, distance: 132.7
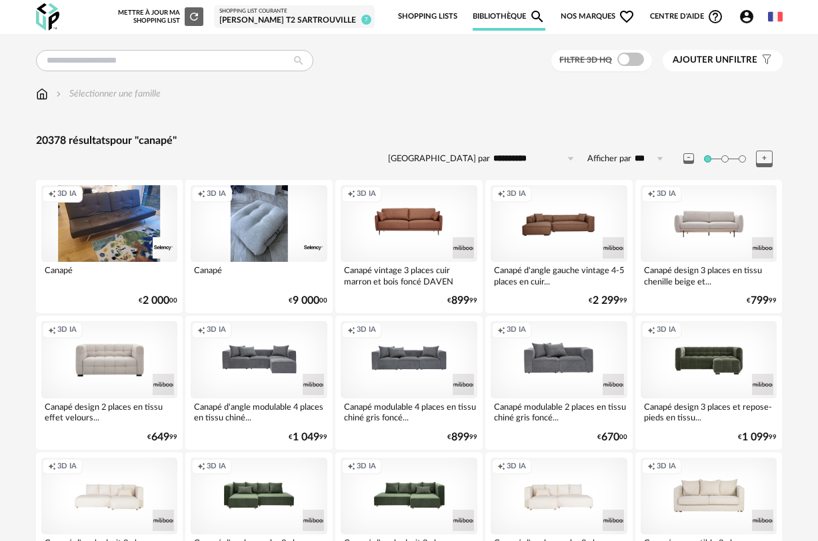
click at [469, 99] on div "Sélectionner une famille" at bounding box center [409, 93] width 747 height 13
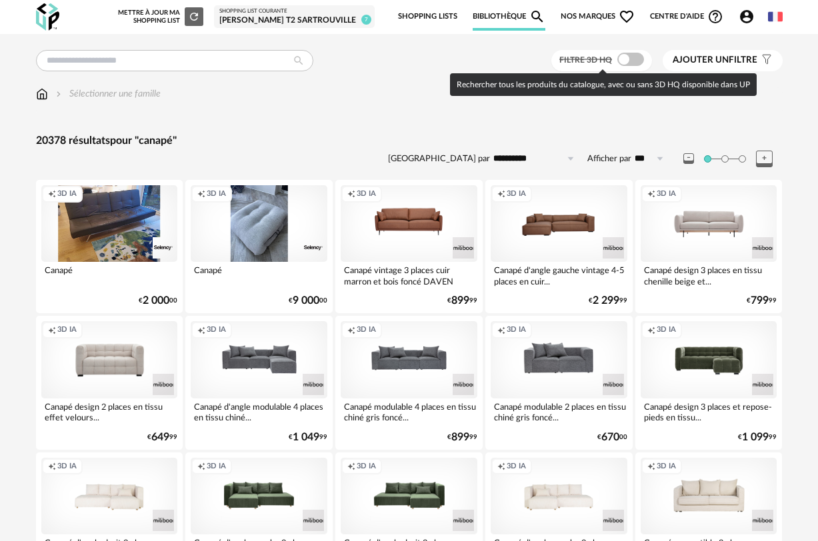
click at [637, 65] on span at bounding box center [630, 59] width 27 height 13
type input "******"
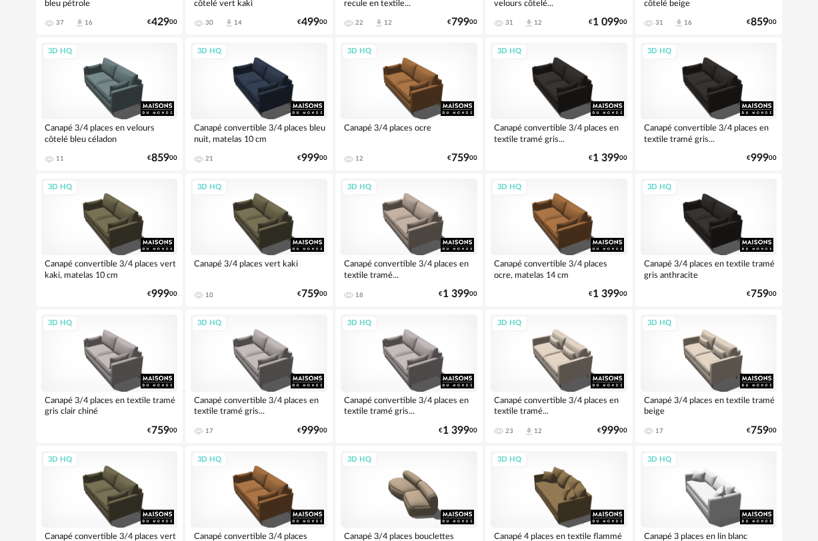
scroll to position [693, 0]
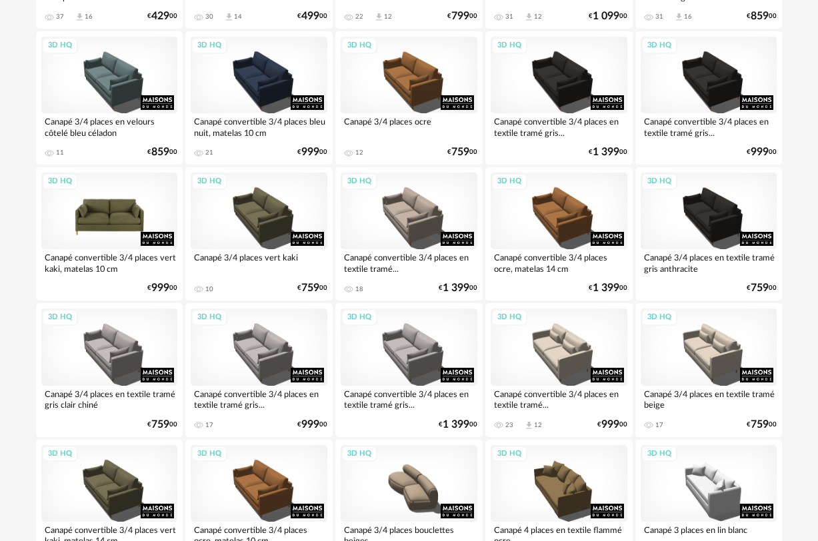
click at [105, 217] on div "3D HQ" at bounding box center [109, 211] width 137 height 77
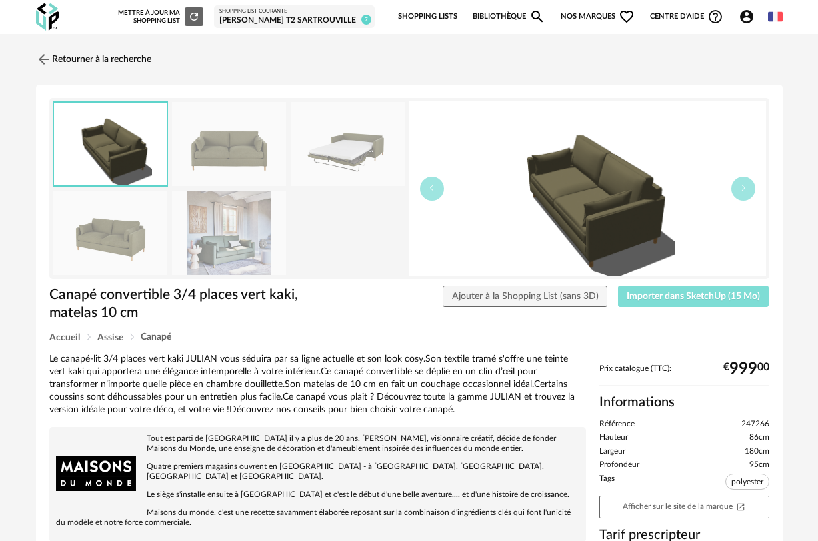
click at [701, 299] on span "Importer dans SketchUp (15 Mo)" at bounding box center [693, 296] width 133 height 9
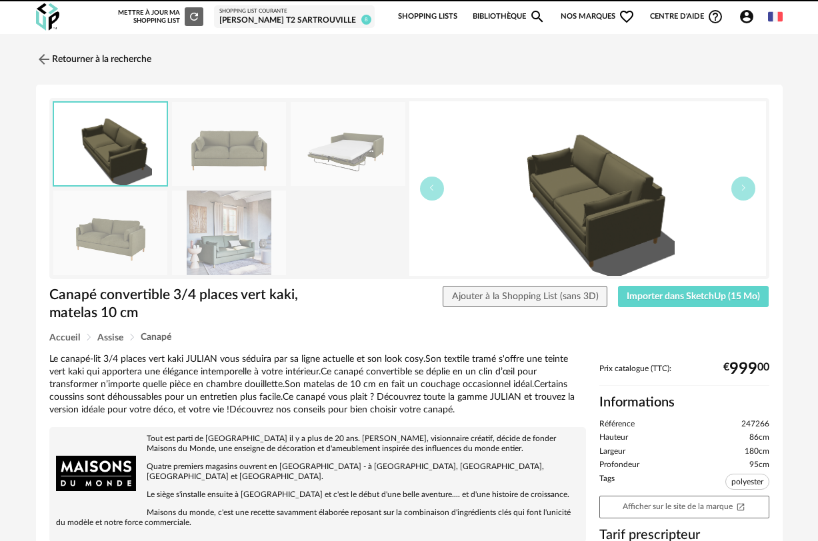
click at [45, 56] on img at bounding box center [44, 59] width 16 height 16
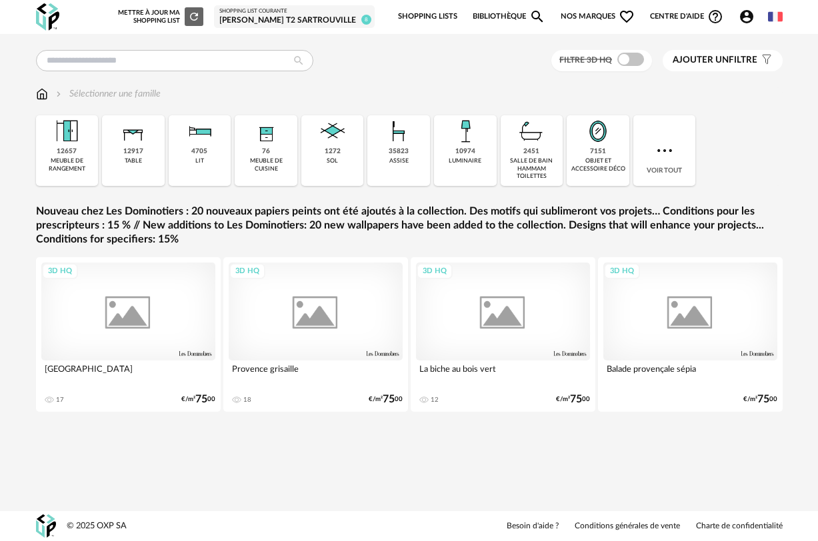
click at [541, 14] on icon "Magnify icon" at bounding box center [537, 17] width 16 height 16
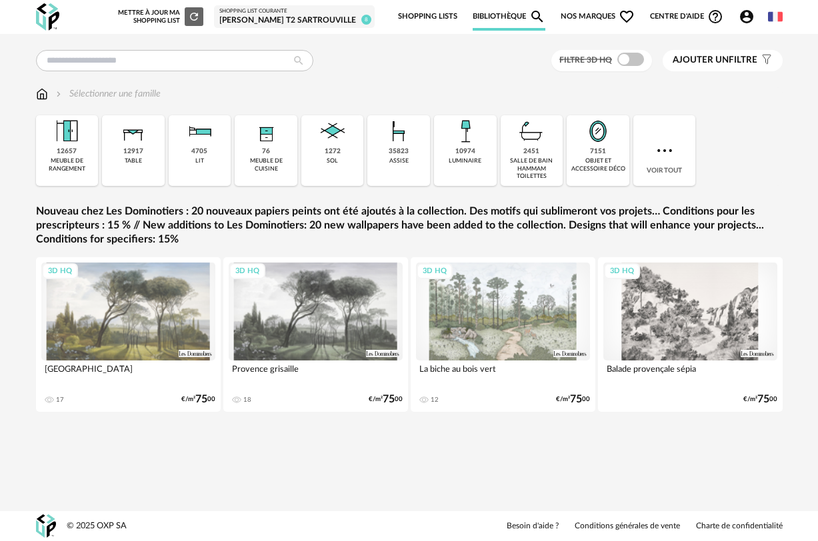
click at [537, 13] on icon "Magnify icon" at bounding box center [537, 17] width 16 height 16
click at [520, 14] on link "Bibliothèque Magnify icon" at bounding box center [509, 17] width 73 height 28
click at [539, 15] on icon "Magnify icon" at bounding box center [537, 17] width 12 height 12
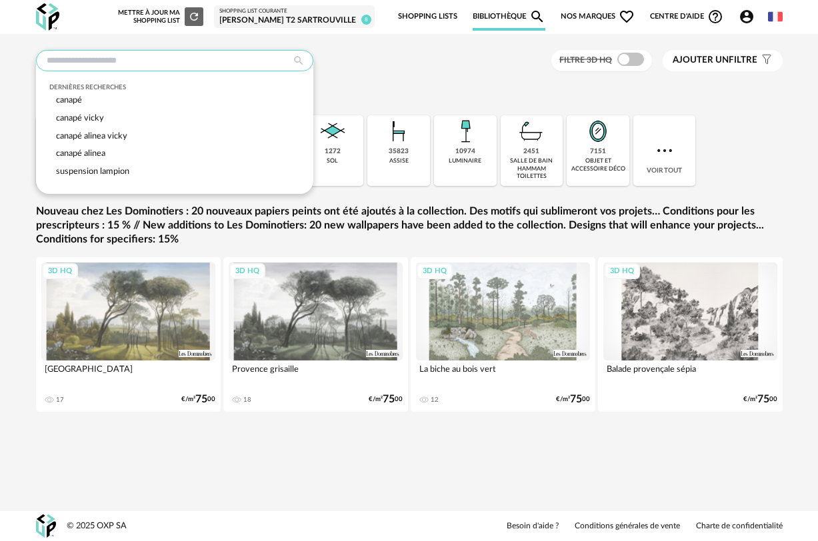
click at [273, 62] on input "text" at bounding box center [174, 60] width 277 height 21
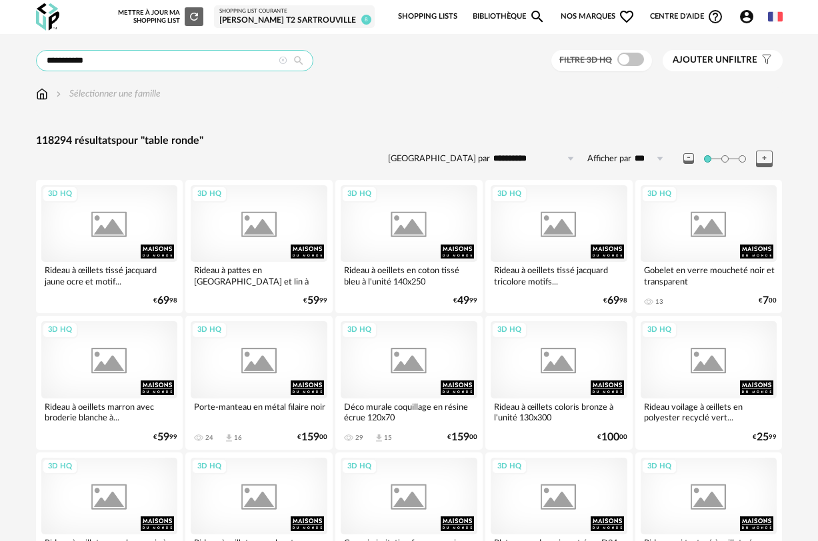
type input "**********"
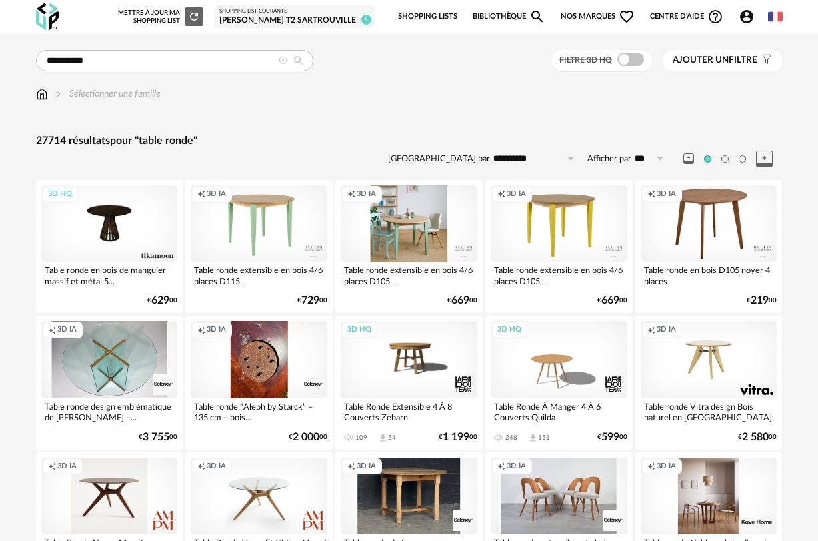
click at [414, 246] on div "Creation icon 3D IA" at bounding box center [409, 223] width 137 height 77
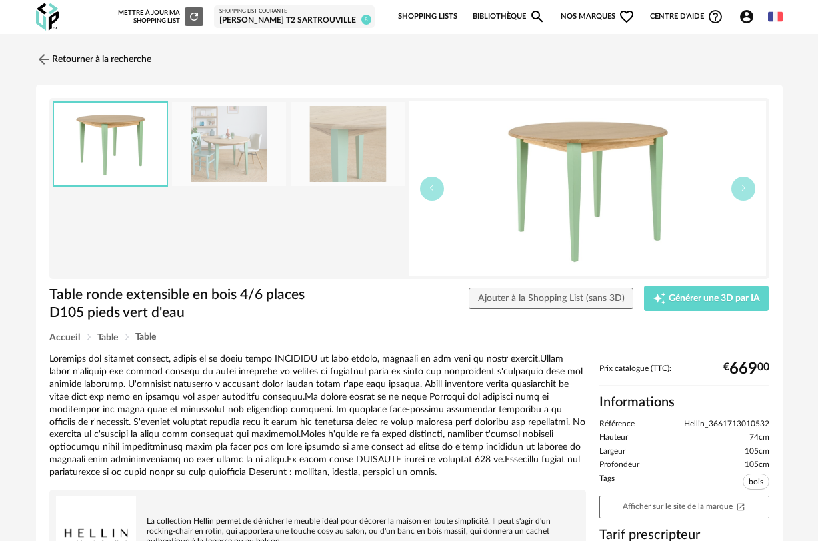
click at [231, 147] on img at bounding box center [229, 144] width 115 height 85
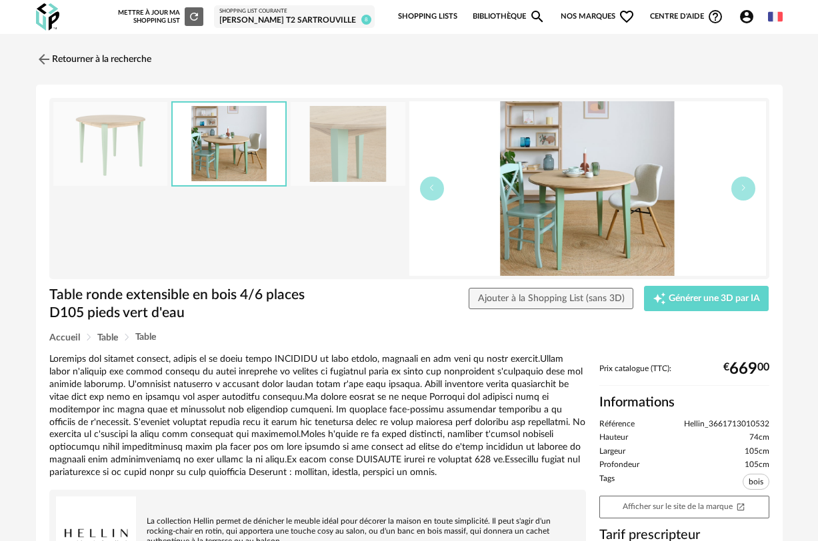
click at [312, 151] on img at bounding box center [348, 144] width 115 height 85
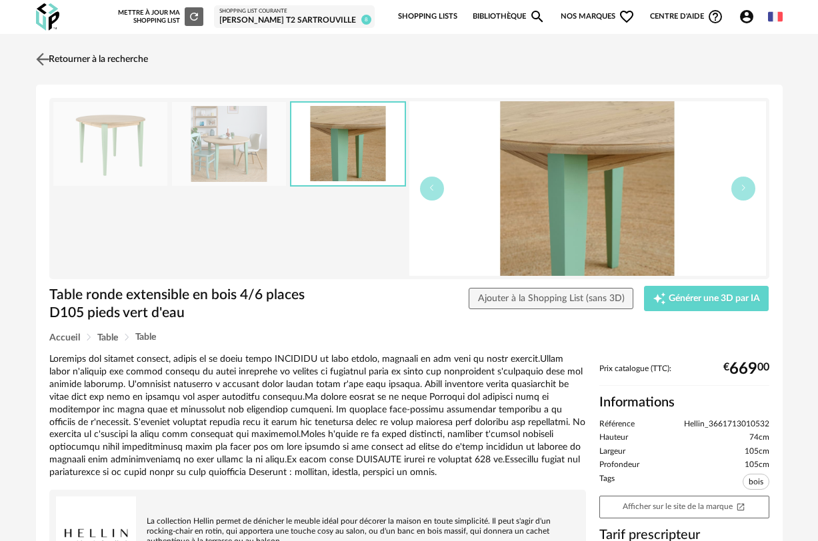
click at [43, 61] on img at bounding box center [42, 58] width 19 height 19
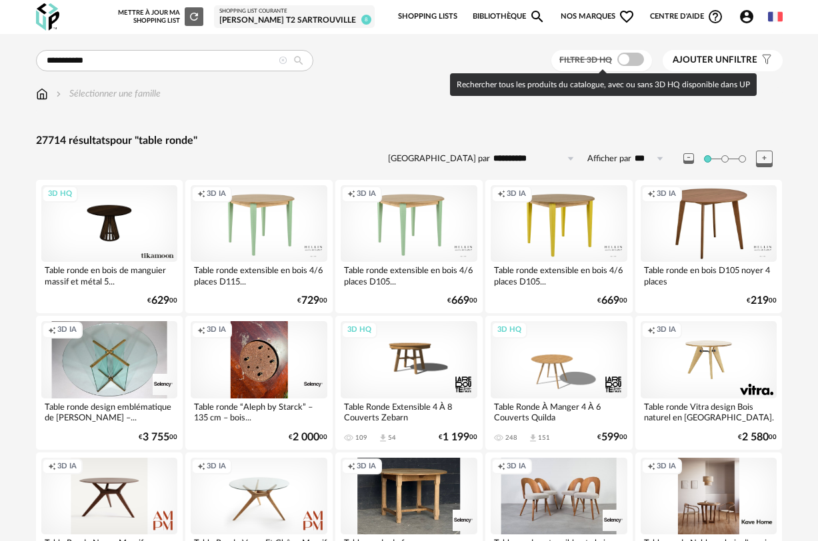
click at [635, 59] on span at bounding box center [630, 59] width 27 height 13
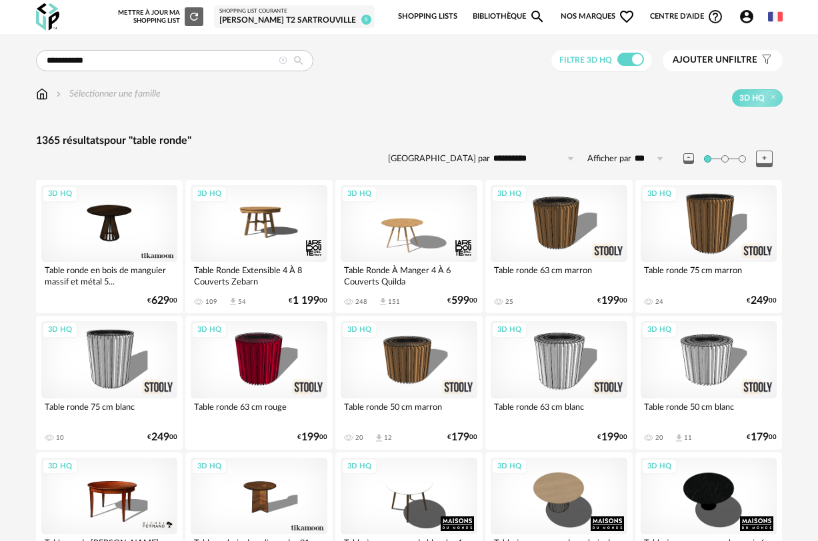
click at [723, 67] on button "Ajouter un filtre s Filter icon" at bounding box center [723, 60] width 120 height 21
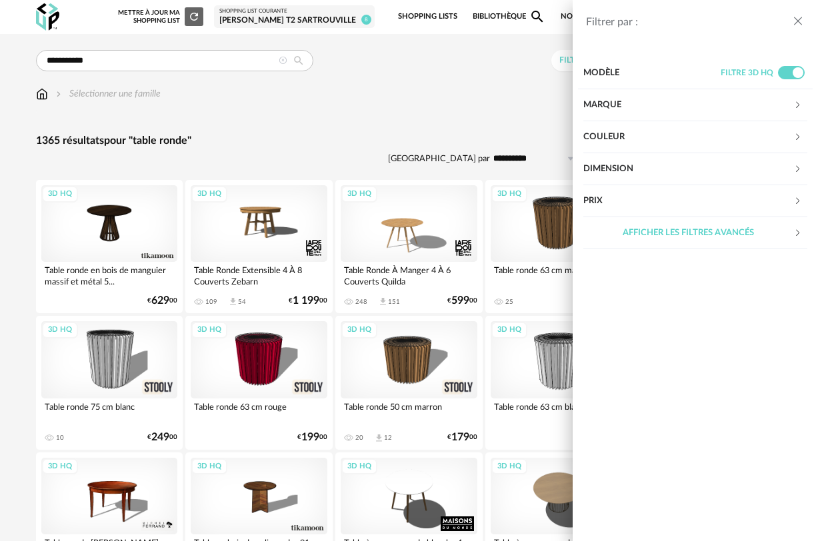
click at [659, 174] on div "Dimension" at bounding box center [688, 169] width 210 height 32
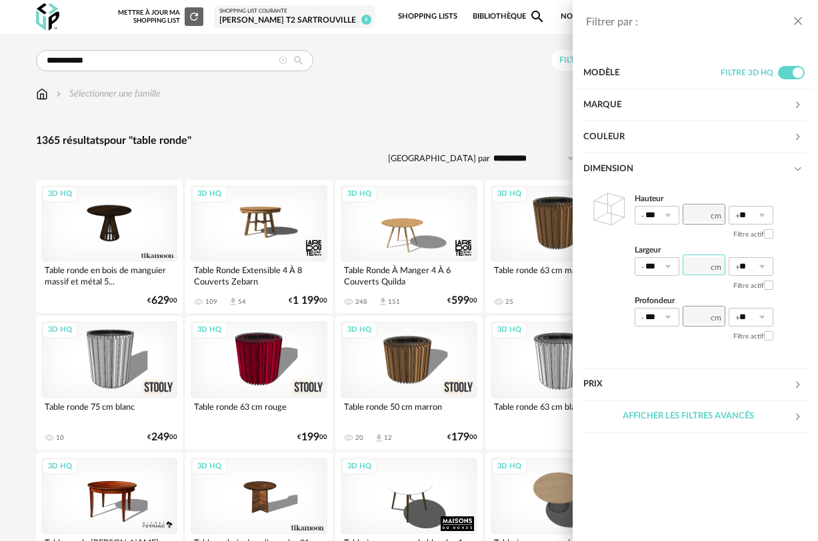
click at [703, 270] on input "number" at bounding box center [704, 265] width 43 height 21
type input "***"
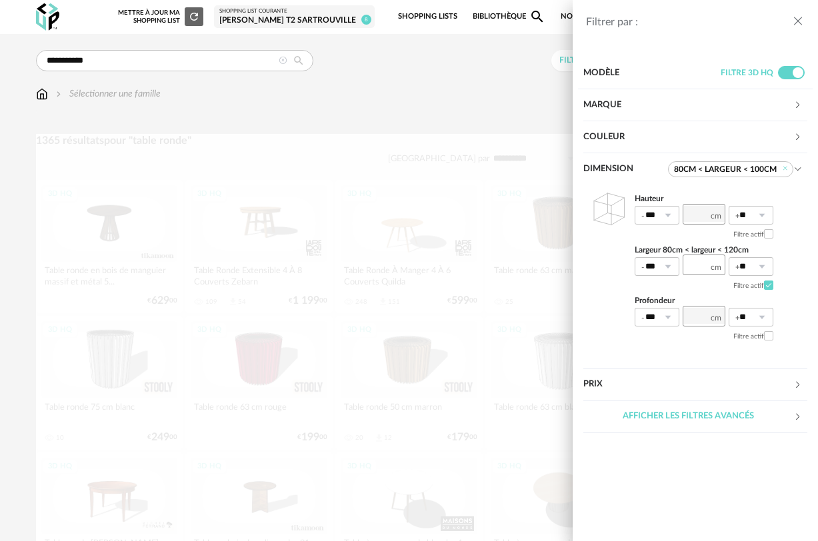
click at [718, 353] on div "Hauteur *** 0% 10% 20% 30% 40% 50% 60% 70% 80% 90% 100% ** 0% 10% 20% 30% 40% 5…" at bounding box center [695, 276] width 224 height 183
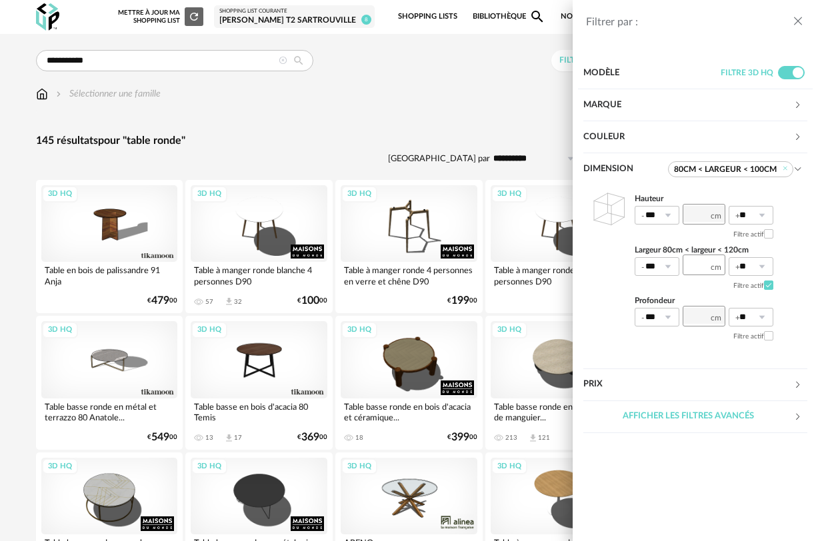
click at [493, 122] on div "Filtrer par : Modèle Filtre 3D HQ Marque &tradition 0 101 Copenhagen 0 366 Conc…" at bounding box center [409, 270] width 818 height 541
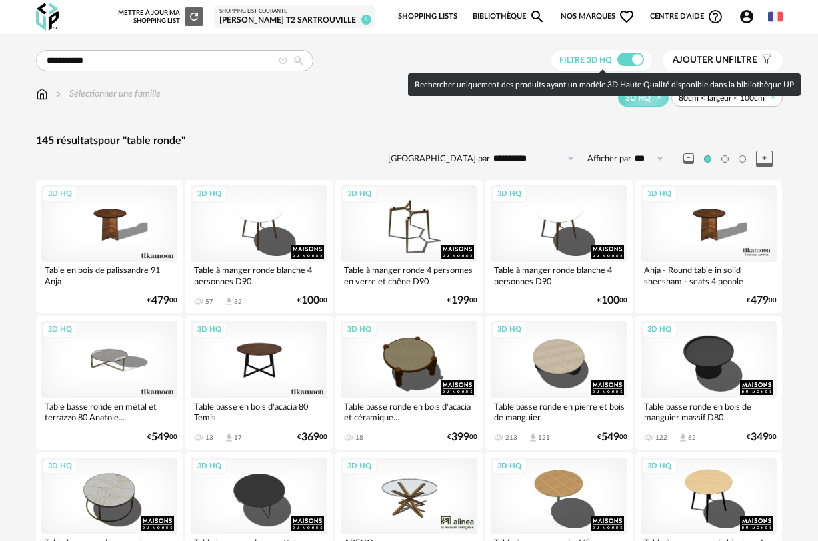
click at [627, 61] on span at bounding box center [630, 59] width 27 height 13
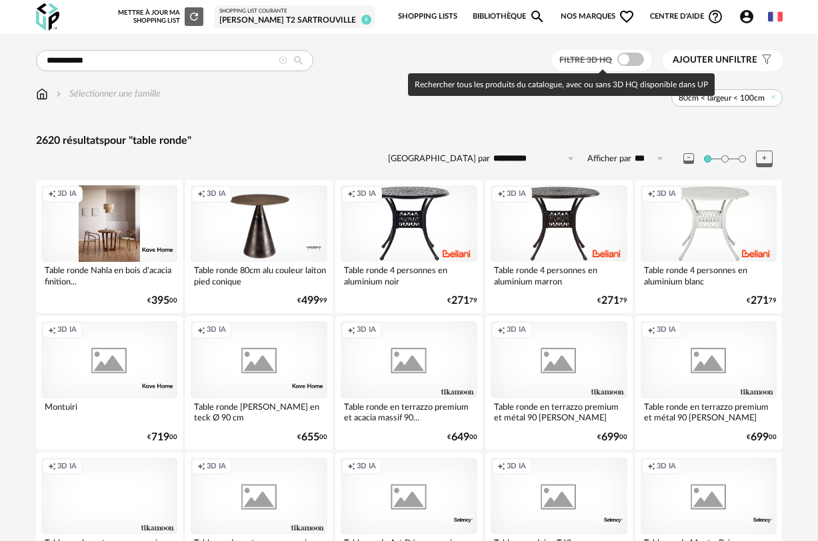
click at [643, 59] on div at bounding box center [630, 59] width 27 height 13
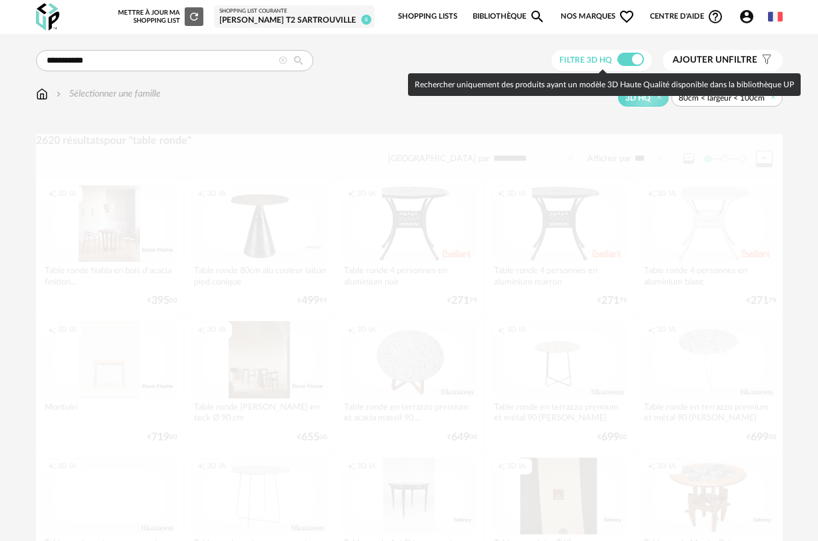
click at [638, 60] on span at bounding box center [630, 59] width 27 height 13
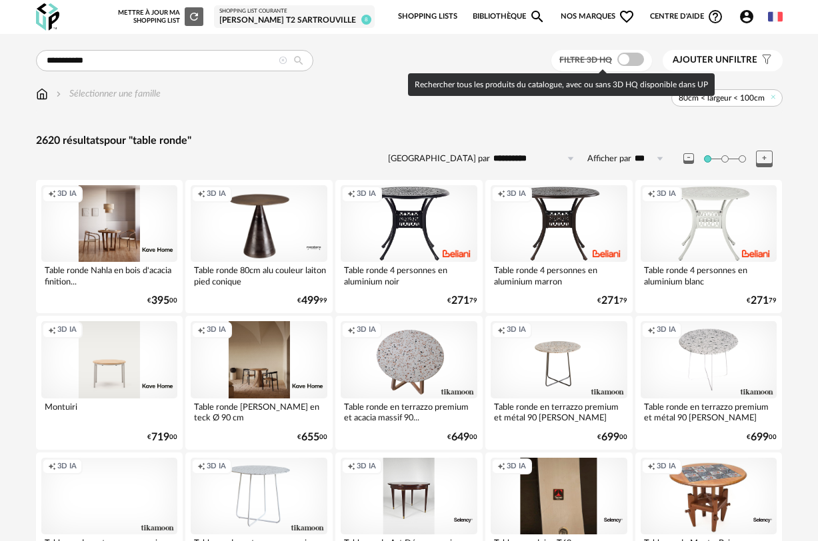
click at [640, 62] on span at bounding box center [630, 59] width 27 height 13
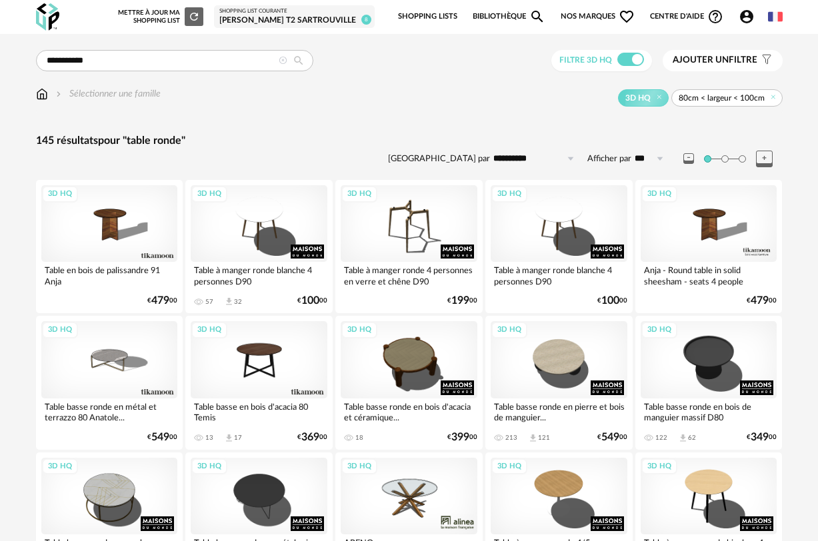
click at [350, 92] on div "3D HQ 80cm < largeur < 100cm" at bounding box center [472, 97] width 622 height 17
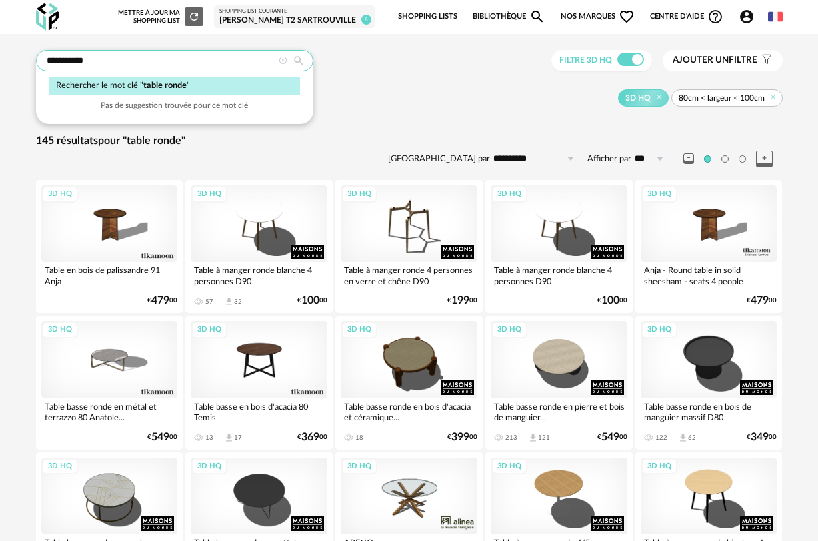
click at [177, 59] on input "**********" at bounding box center [174, 60] width 277 height 21
type input "**********"
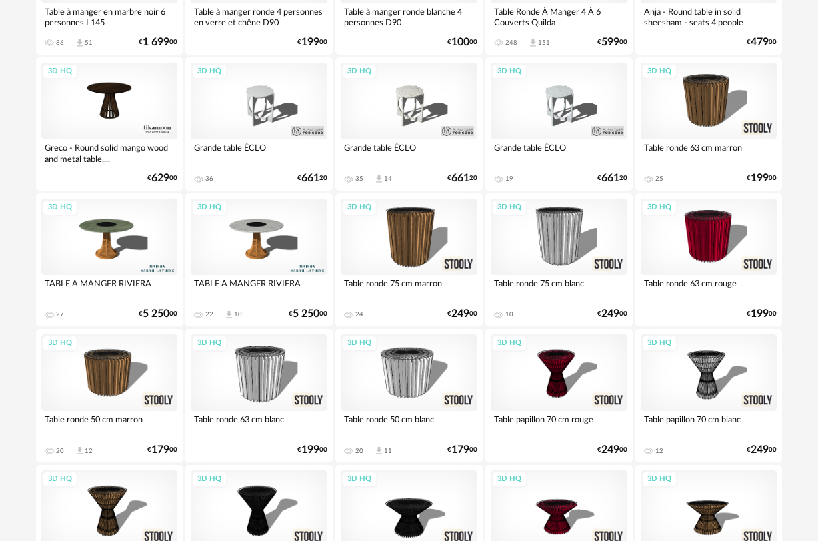
scroll to position [533, 0]
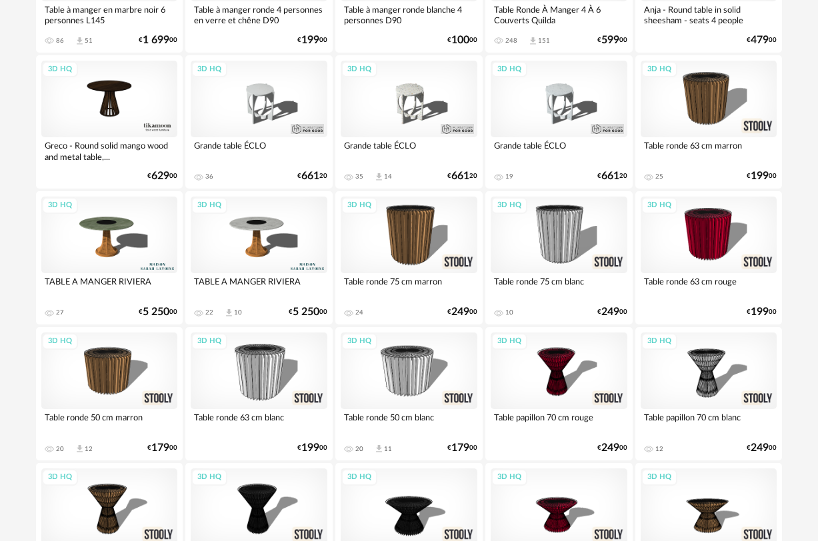
click at [126, 221] on div "3D HQ" at bounding box center [109, 235] width 137 height 77
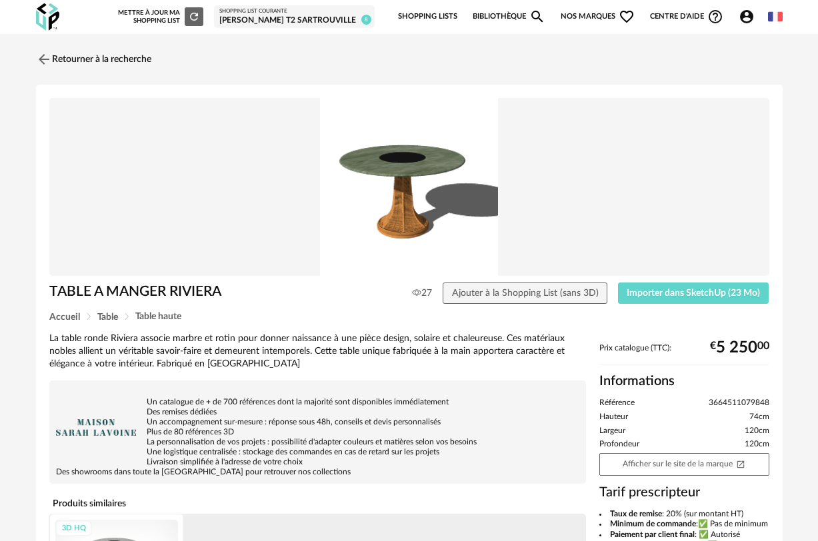
click at [423, 183] on img at bounding box center [409, 187] width 720 height 179
click at [43, 61] on img at bounding box center [42, 58] width 19 height 19
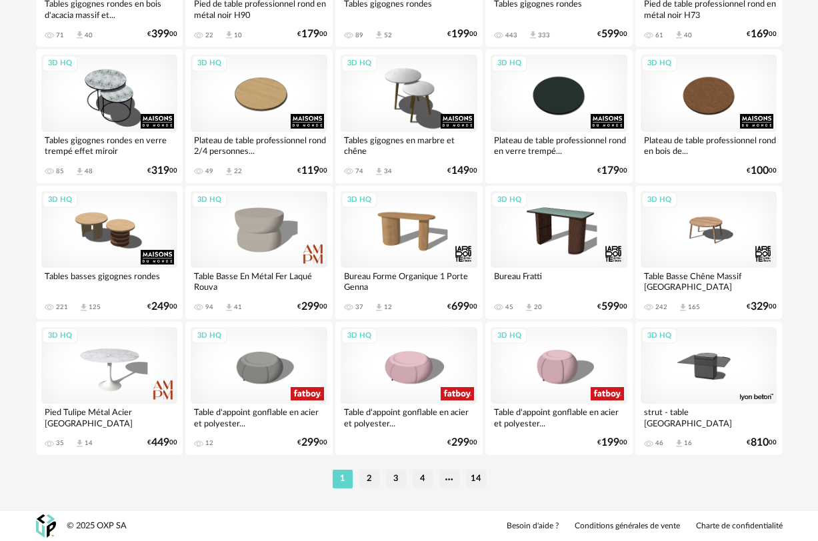
scroll to position [2446, 0]
click at [368, 479] on li "2" at bounding box center [369, 479] width 20 height 19
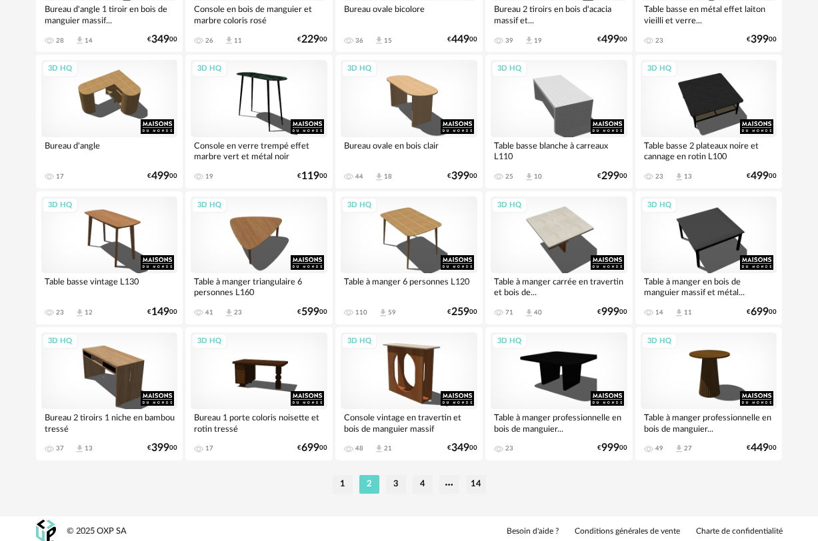
scroll to position [2446, 0]
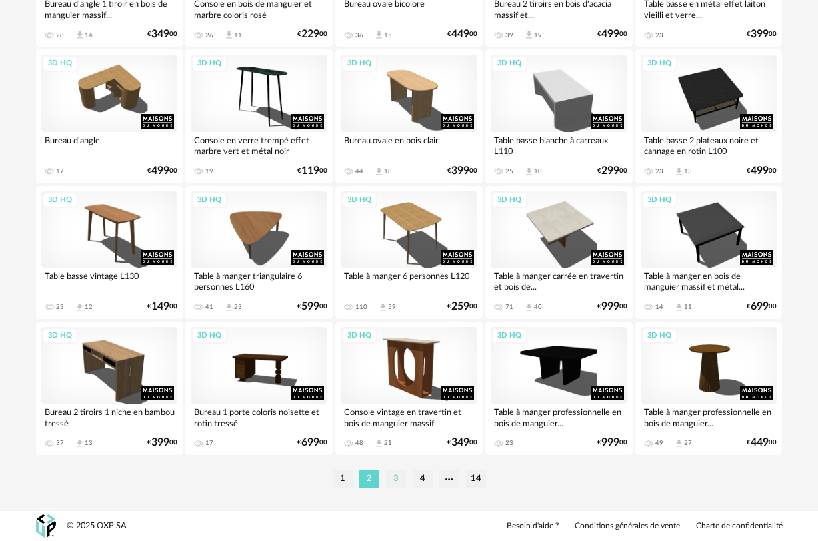
click at [396, 481] on li "3" at bounding box center [396, 479] width 20 height 19
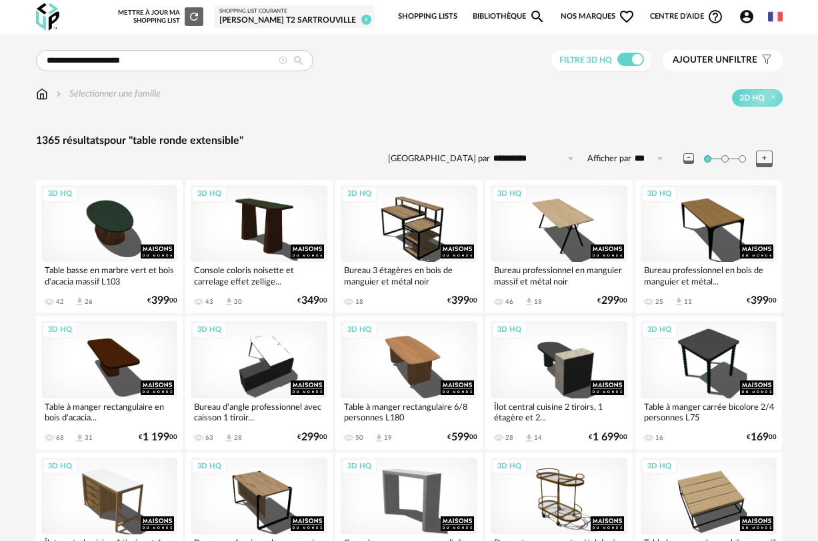
click at [615, 110] on div "Sélectionner une famille 3D HQ" at bounding box center [409, 101] width 747 height 28
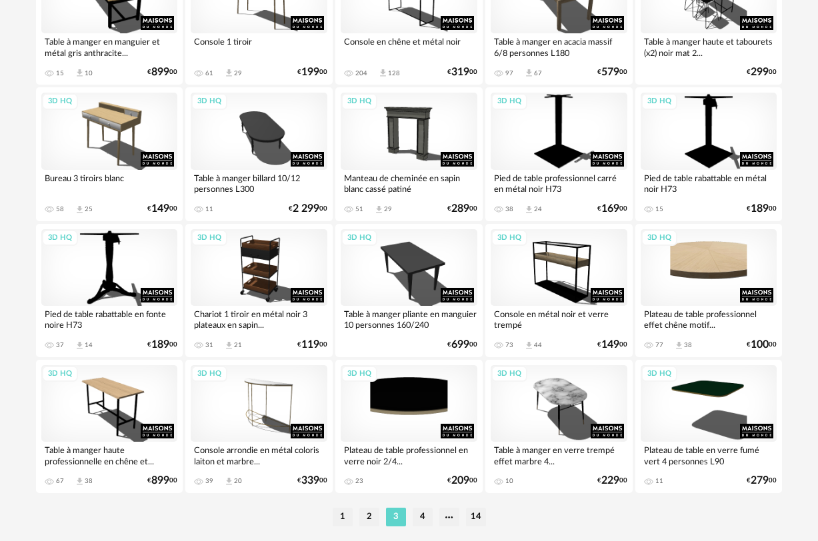
scroll to position [2446, 0]
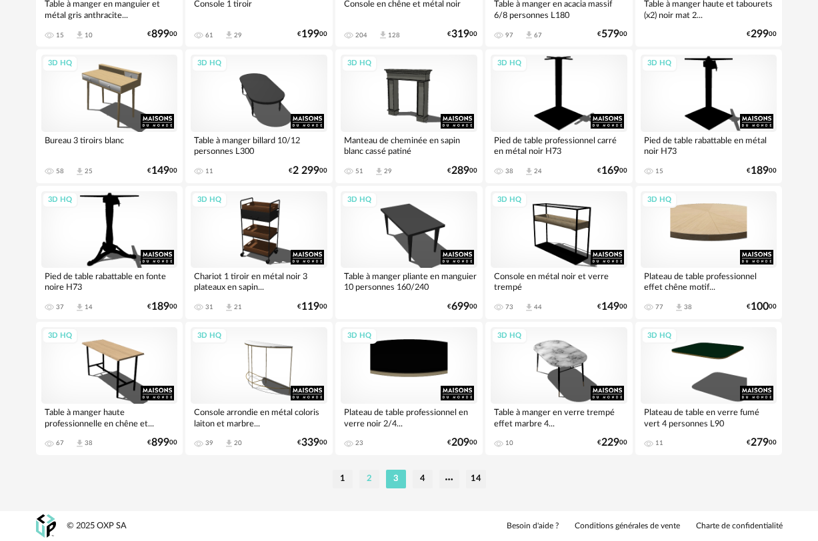
click at [375, 480] on li "2" at bounding box center [369, 479] width 20 height 19
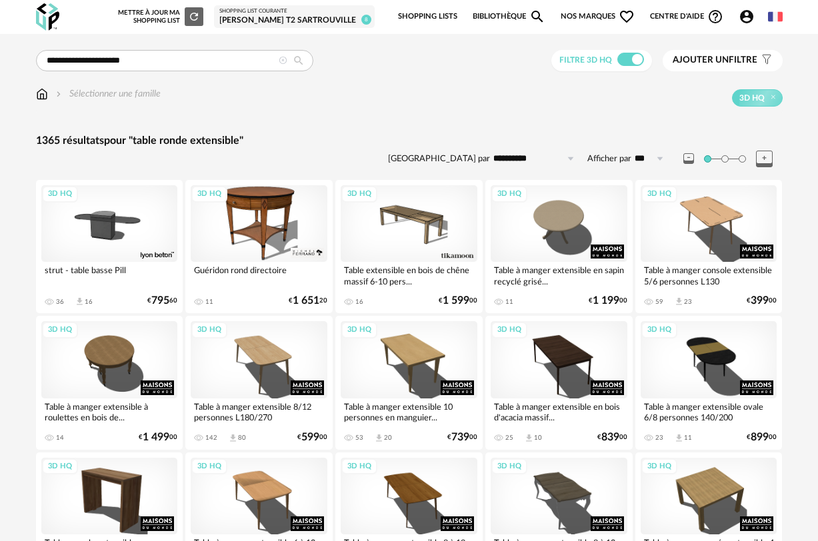
click at [487, 107] on div "3D HQ" at bounding box center [472, 97] width 622 height 17
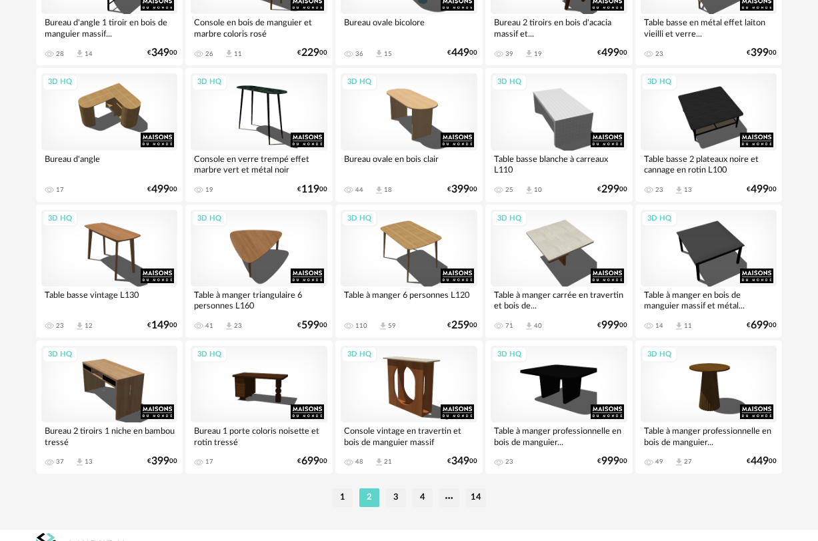
scroll to position [2446, 0]
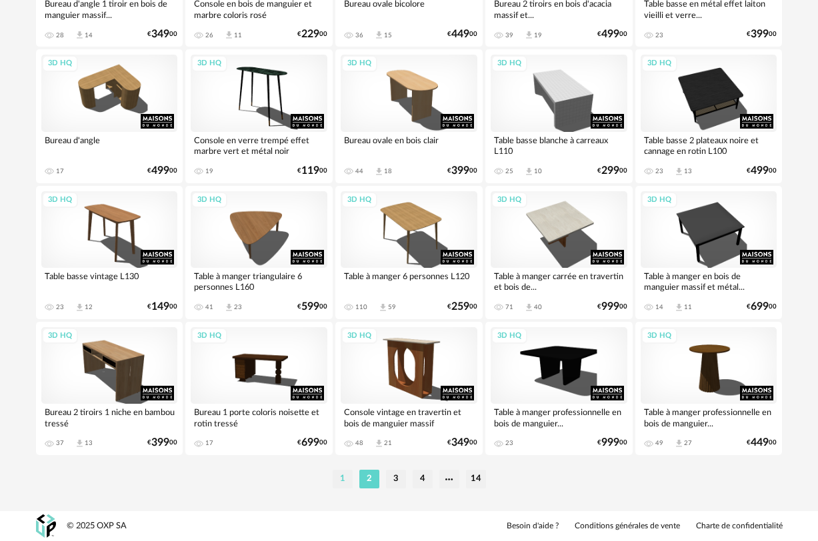
click at [345, 483] on li "1" at bounding box center [343, 479] width 20 height 19
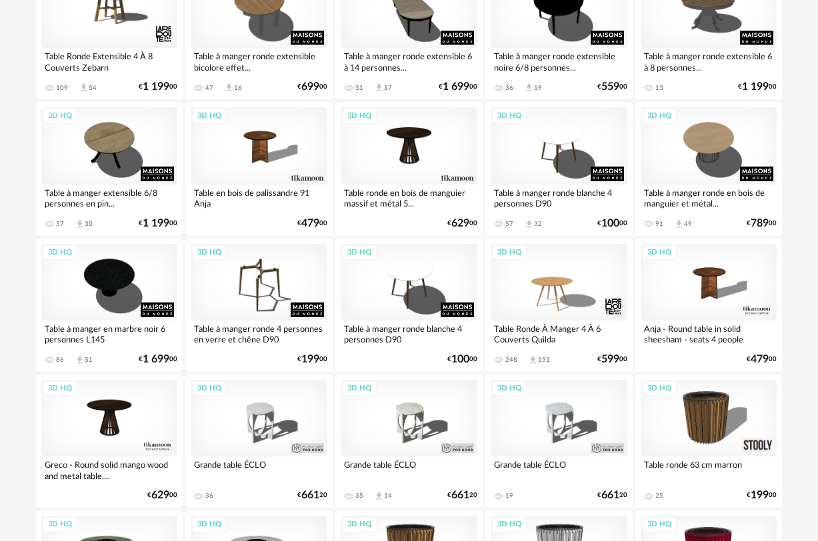
scroll to position [240, 0]
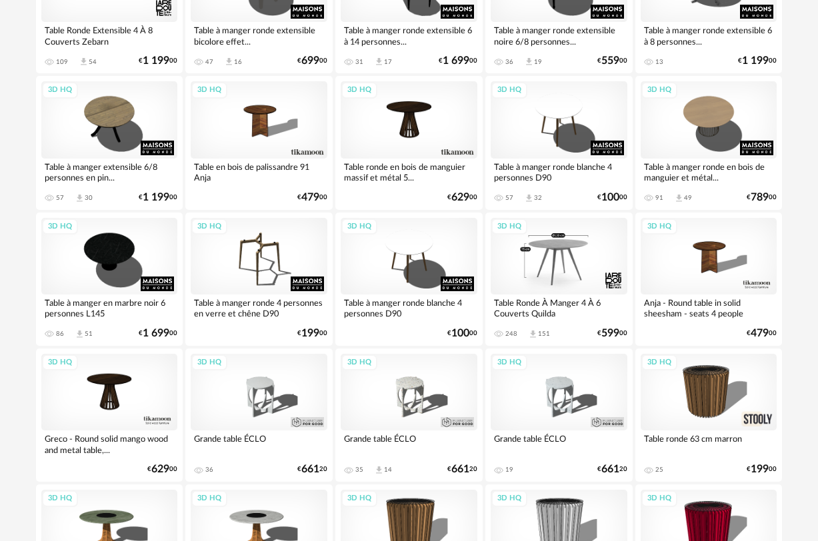
click at [567, 256] on div "3D HQ" at bounding box center [559, 256] width 137 height 77
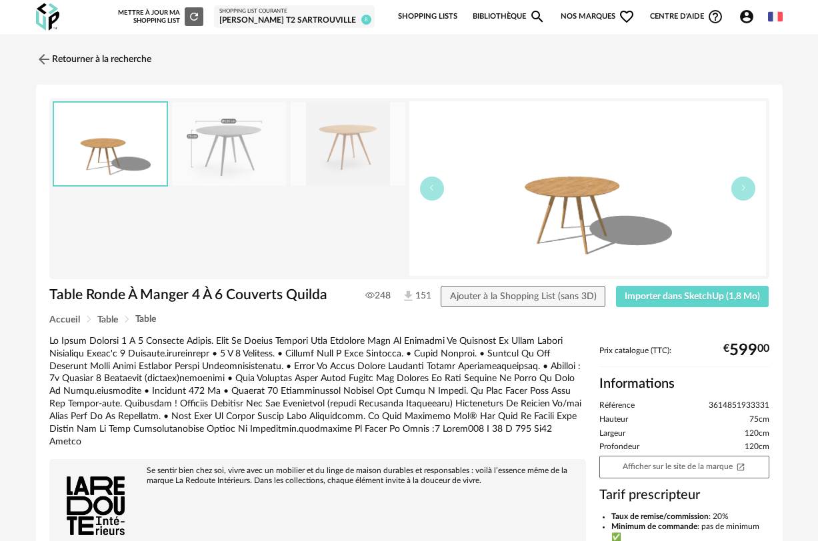
click at [233, 136] on img at bounding box center [229, 144] width 115 height 85
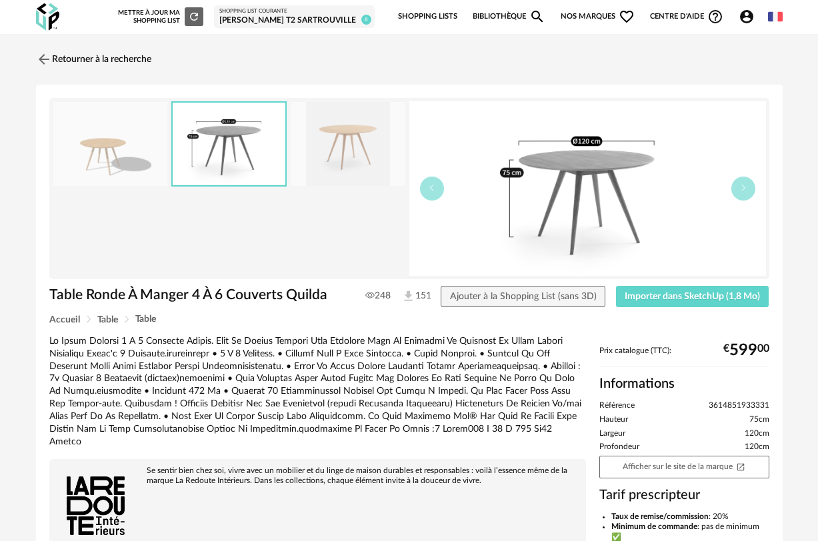
click at [343, 141] on img at bounding box center [348, 144] width 115 height 85
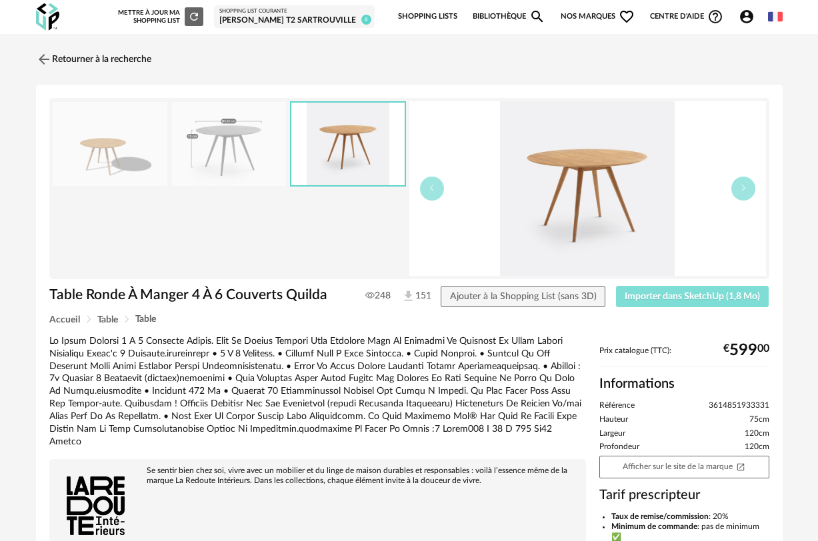
click at [658, 297] on span "Importer dans SketchUp (1,8 Mo)" at bounding box center [692, 296] width 135 height 9
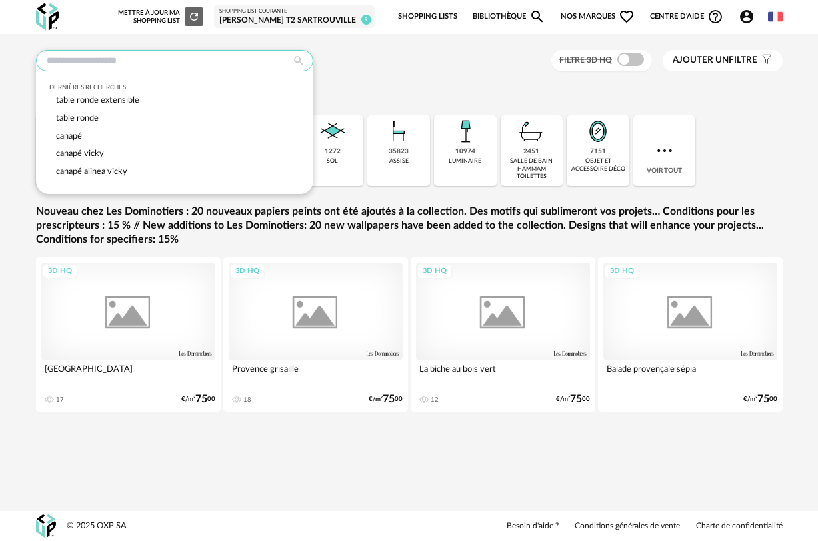
click at [172, 56] on input "text" at bounding box center [174, 60] width 277 height 21
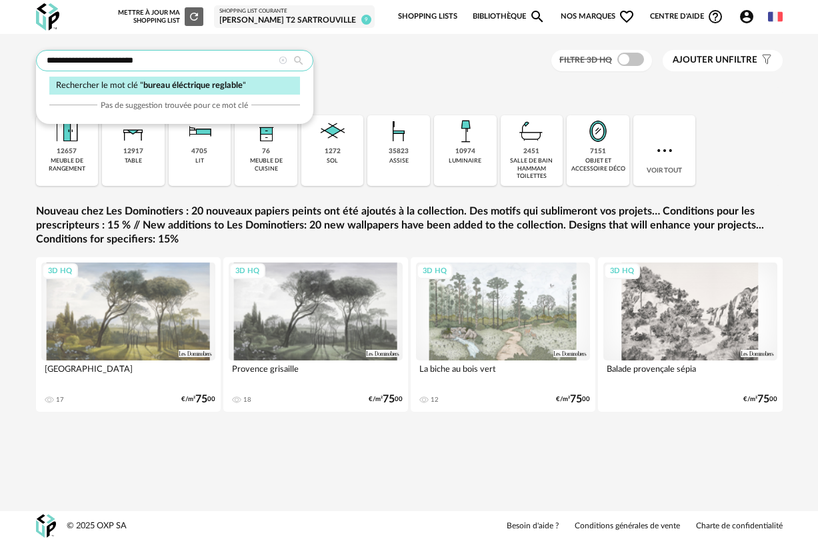
type input "**********"
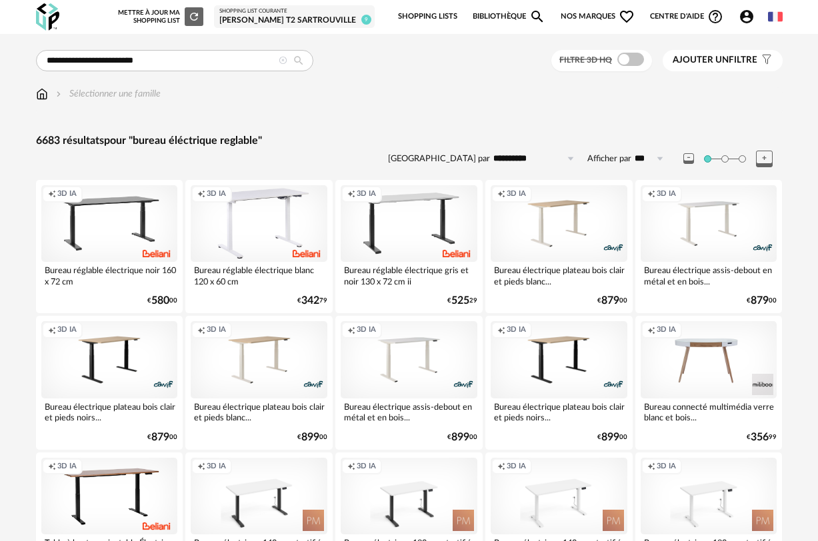
click at [729, 59] on span "Ajouter un" at bounding box center [701, 59] width 56 height 9
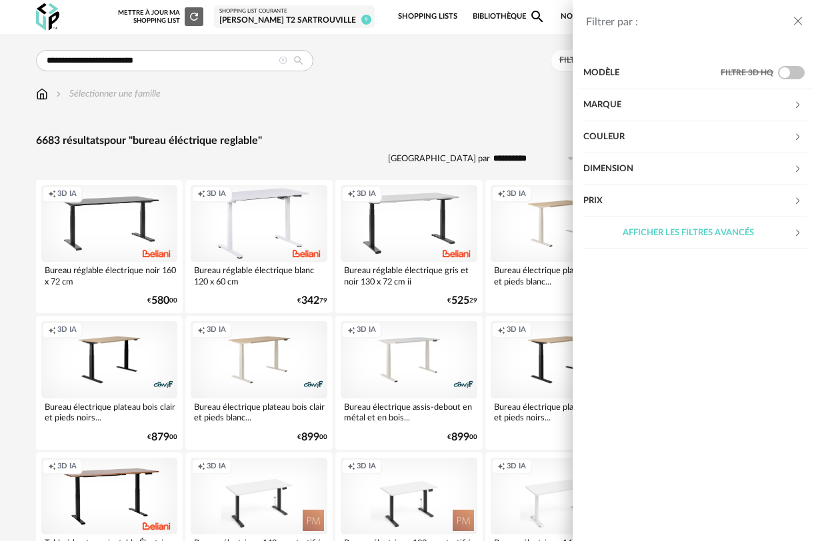
click at [628, 172] on div "Dimension" at bounding box center [688, 169] width 210 height 32
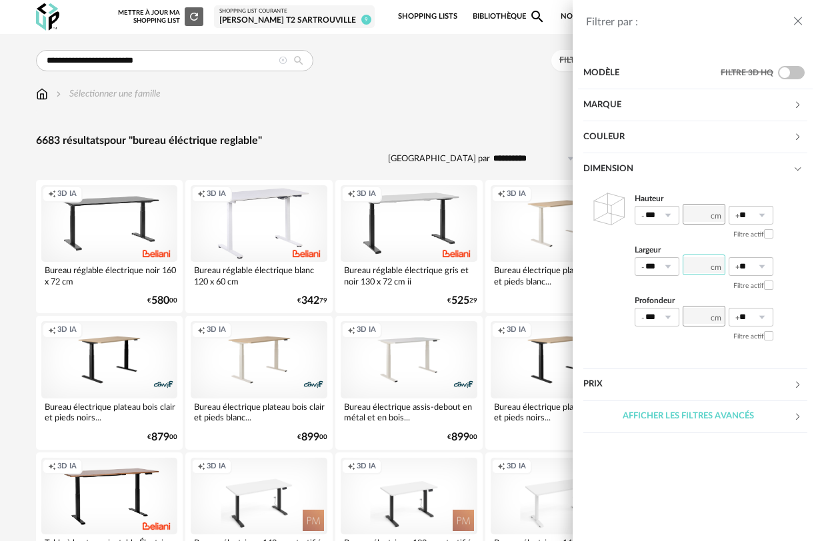
click at [701, 270] on input "number" at bounding box center [704, 265] width 43 height 21
type input "***"
click at [748, 268] on input "**" at bounding box center [751, 266] width 45 height 19
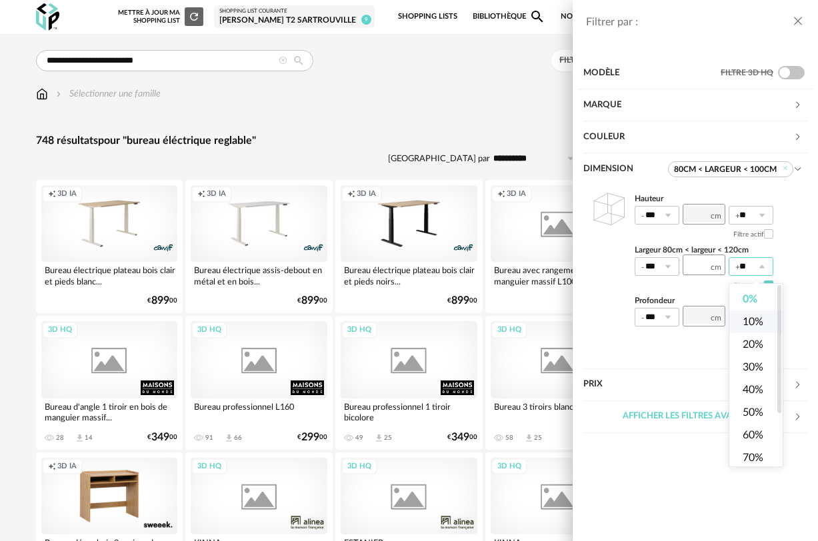
click at [756, 328] on li "10%" at bounding box center [755, 322] width 53 height 23
type input "***"
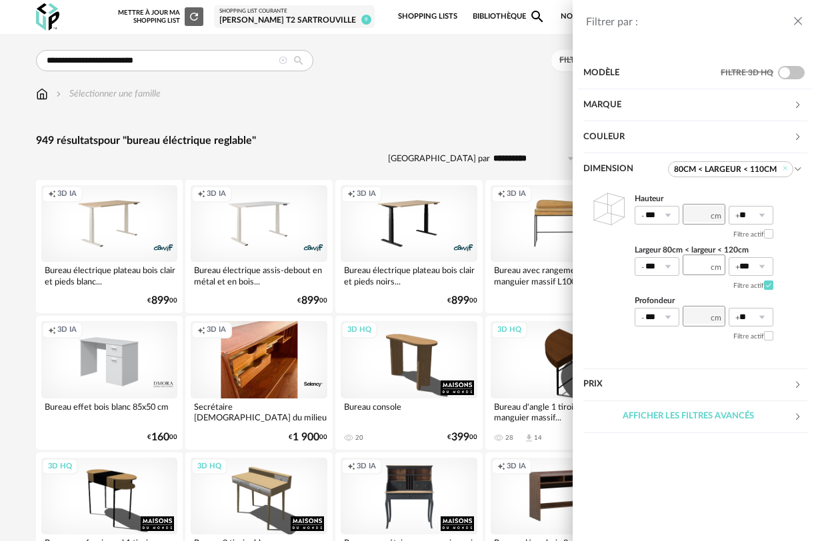
click at [429, 118] on div "Filtrer par : Modèle Filtre 3D HQ Marque &tradition 0 101 Copenhagen 0 366 Conc…" at bounding box center [409, 270] width 818 height 541
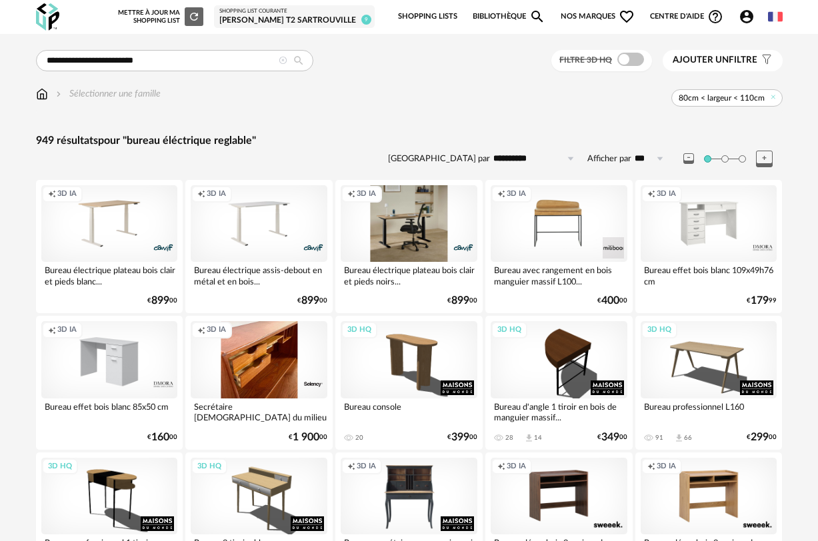
click at [420, 230] on div "Creation icon 3D IA" at bounding box center [409, 223] width 137 height 77
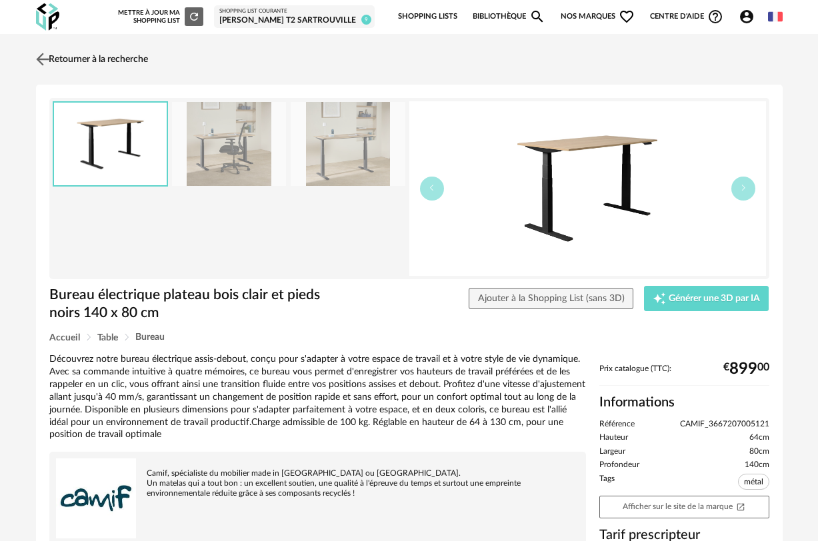
click at [47, 59] on img at bounding box center [42, 58] width 19 height 19
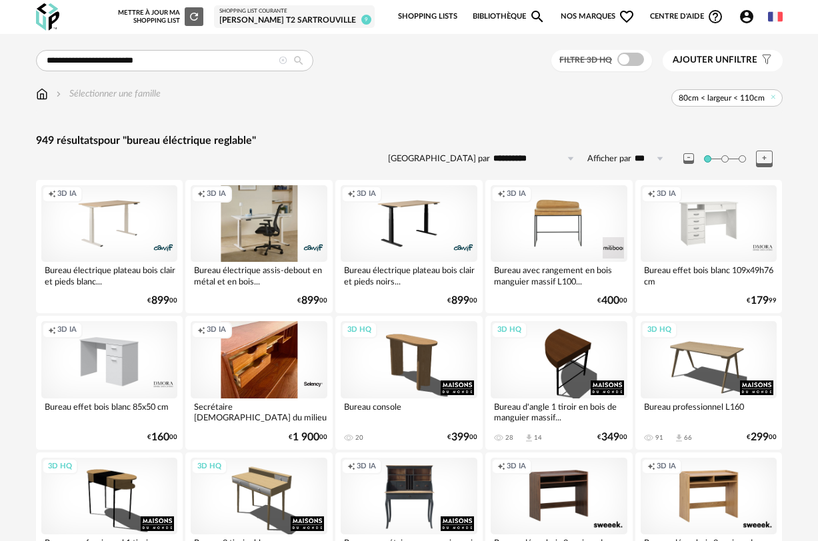
click at [261, 227] on div "Creation icon 3D IA" at bounding box center [259, 223] width 137 height 77
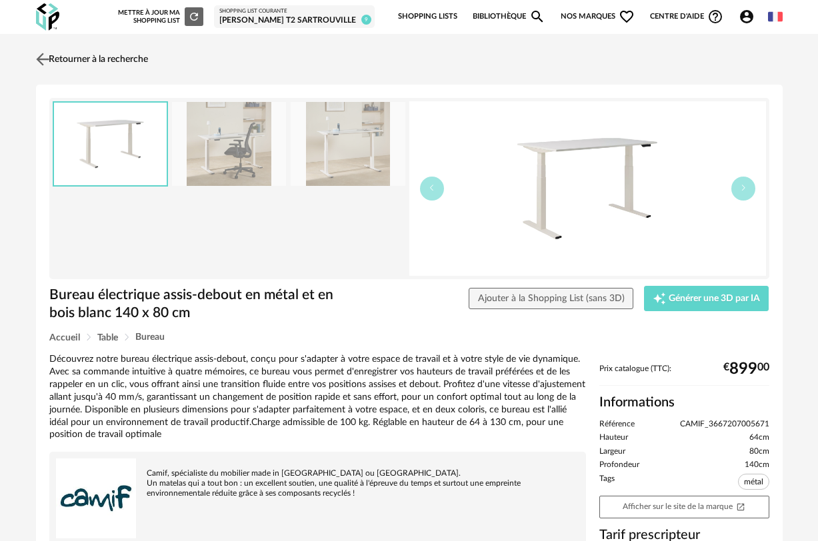
click at [47, 60] on img at bounding box center [42, 58] width 19 height 19
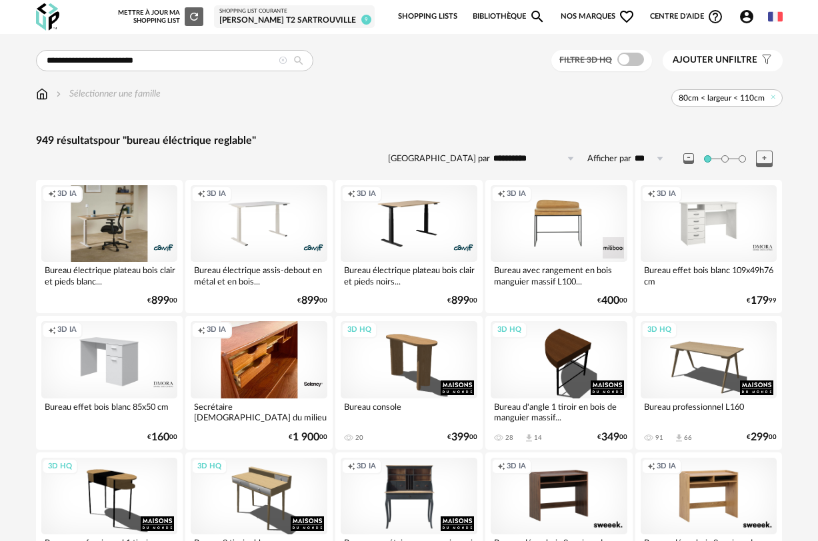
click at [110, 213] on div "Creation icon 3D IA" at bounding box center [109, 223] width 137 height 77
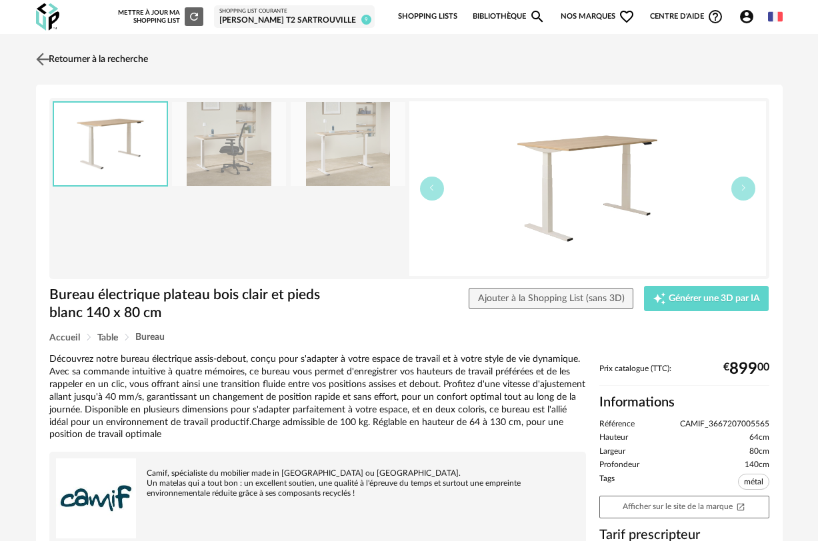
click at [46, 55] on img at bounding box center [42, 58] width 19 height 19
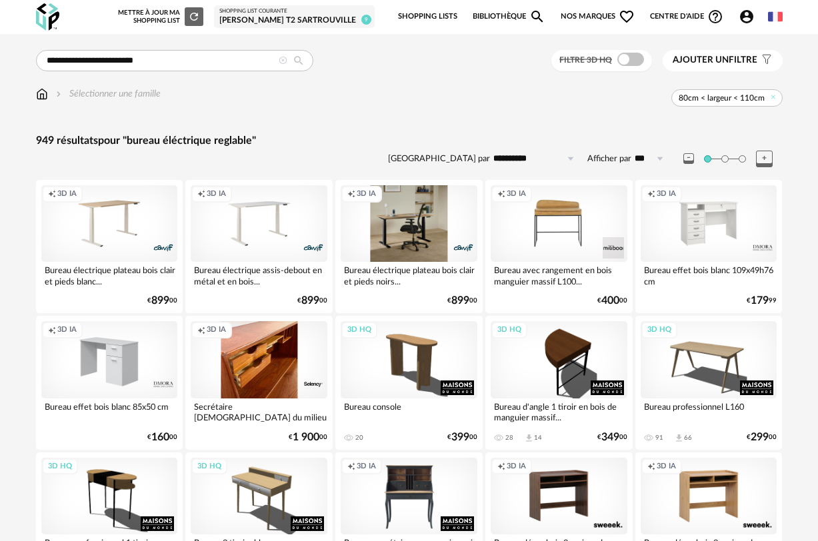
click at [435, 231] on div "Creation icon 3D IA" at bounding box center [409, 223] width 137 height 77
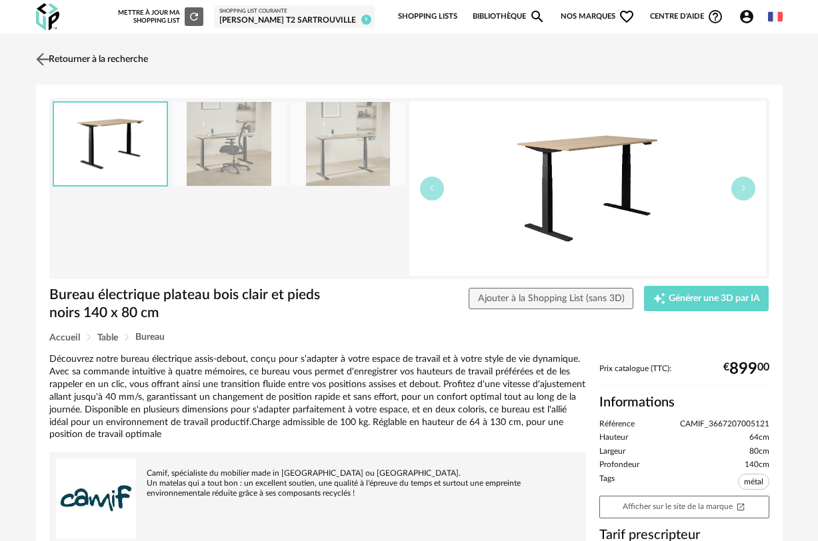
click at [45, 60] on img at bounding box center [42, 58] width 19 height 19
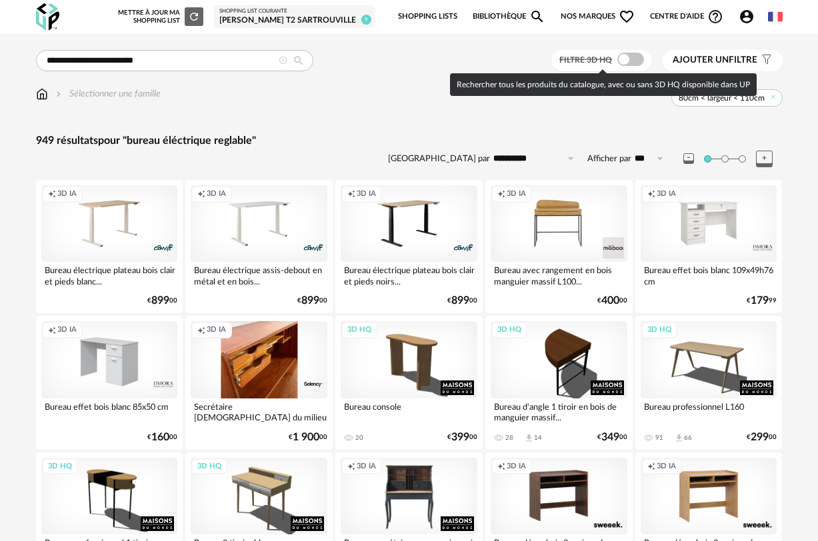
click at [634, 61] on span at bounding box center [630, 59] width 27 height 13
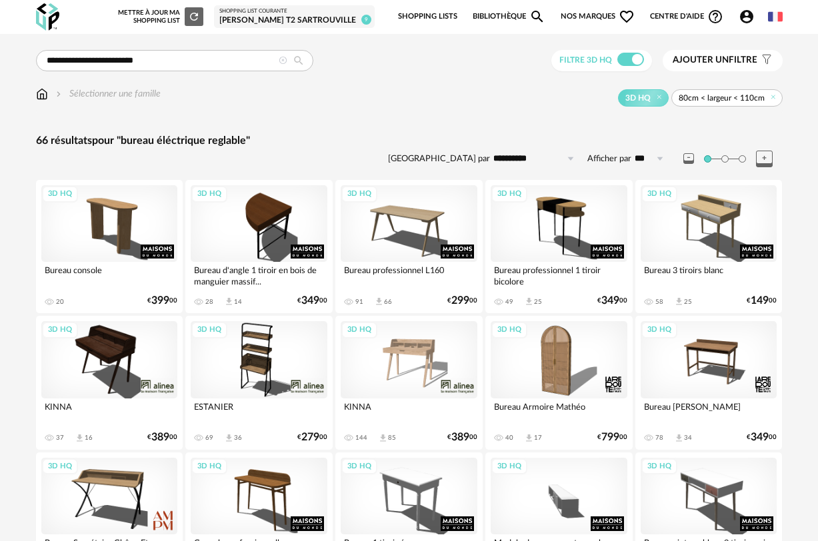
click at [443, 89] on div "Sélectionner une famille 3D HQ 80cm < largeur < 110cm" at bounding box center [409, 96] width 747 height 19
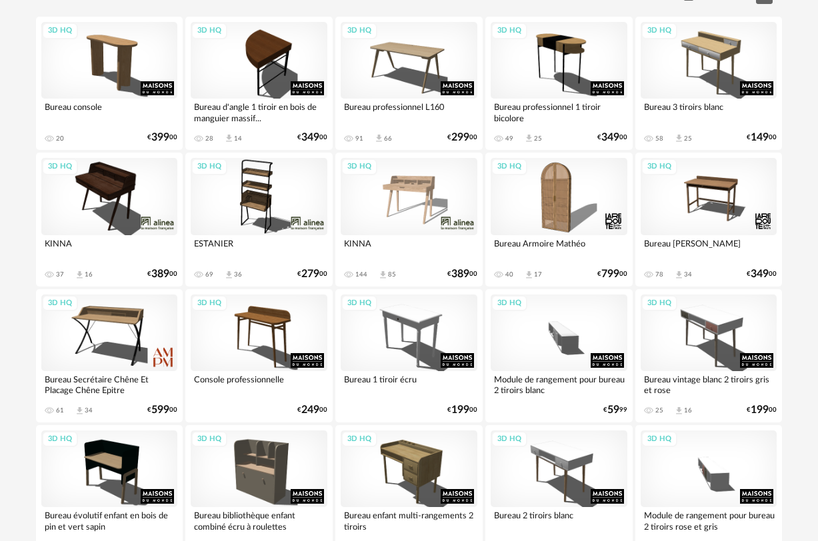
scroll to position [213, 0]
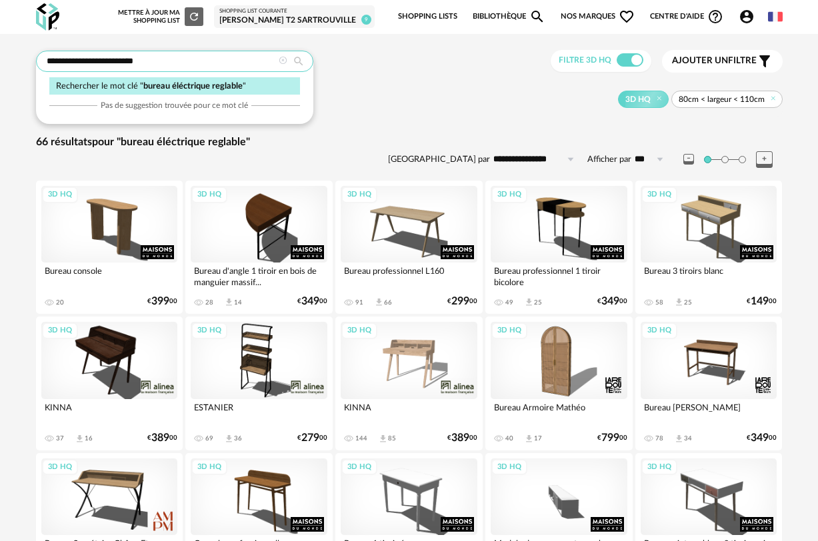
click at [159, 60] on input "**********" at bounding box center [174, 61] width 277 height 21
type input "**********"
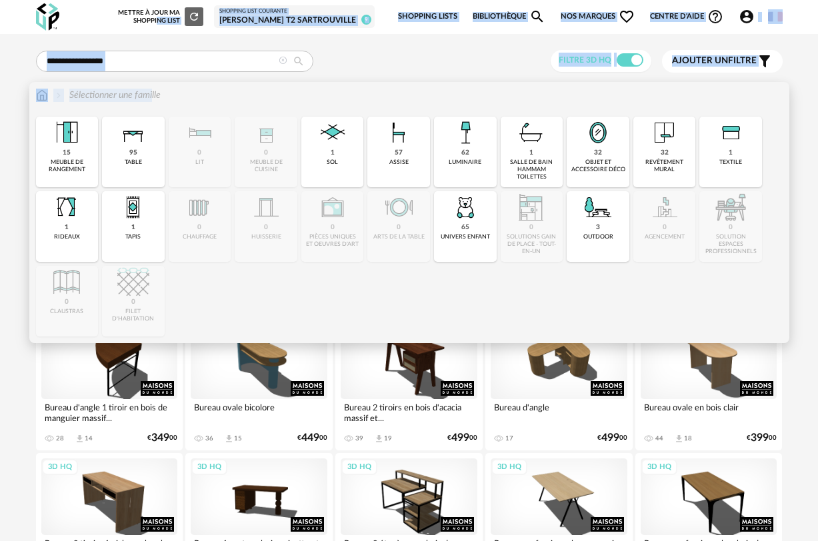
drag, startPoint x: 125, startPoint y: 13, endPoint x: 128, endPoint y: -29, distance: 41.5
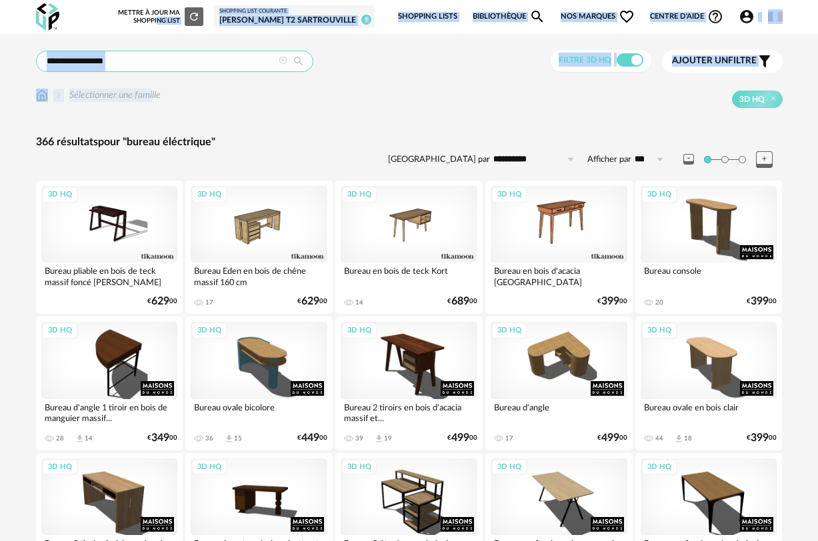
click at [149, 69] on input "**********" at bounding box center [174, 61] width 277 height 21
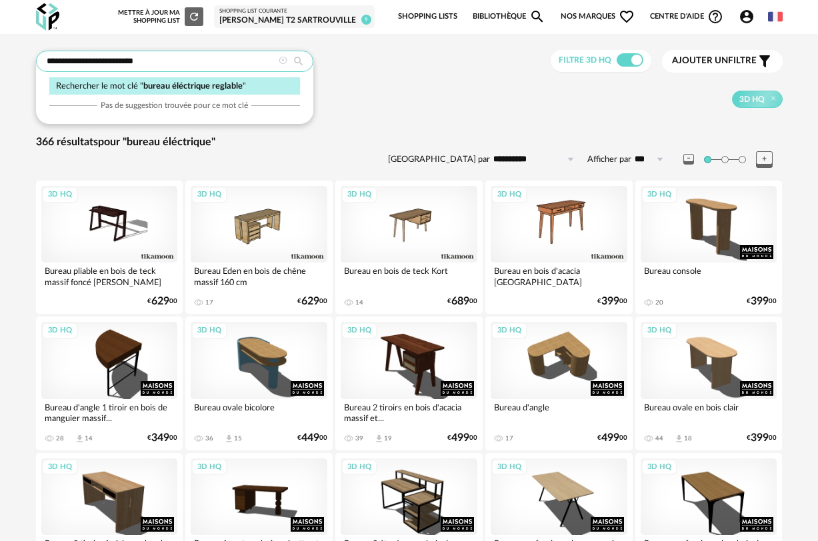
type input "**********"
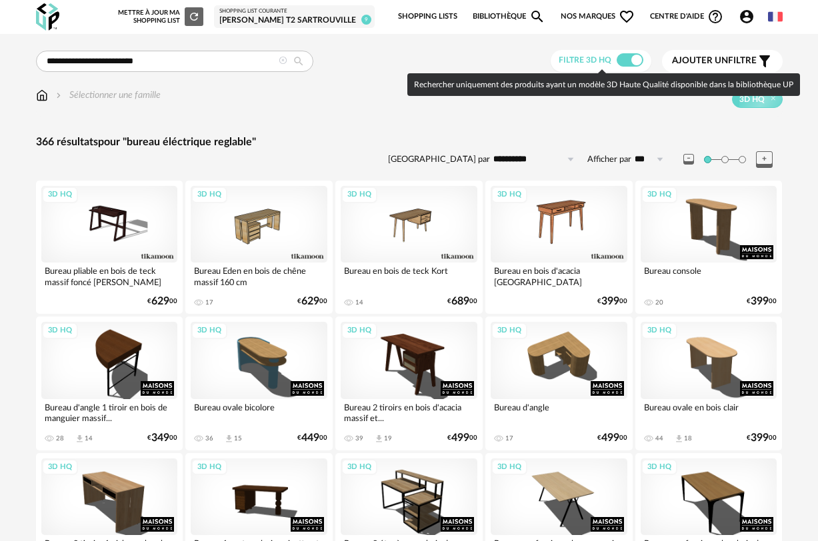
click at [625, 59] on span at bounding box center [630, 59] width 27 height 13
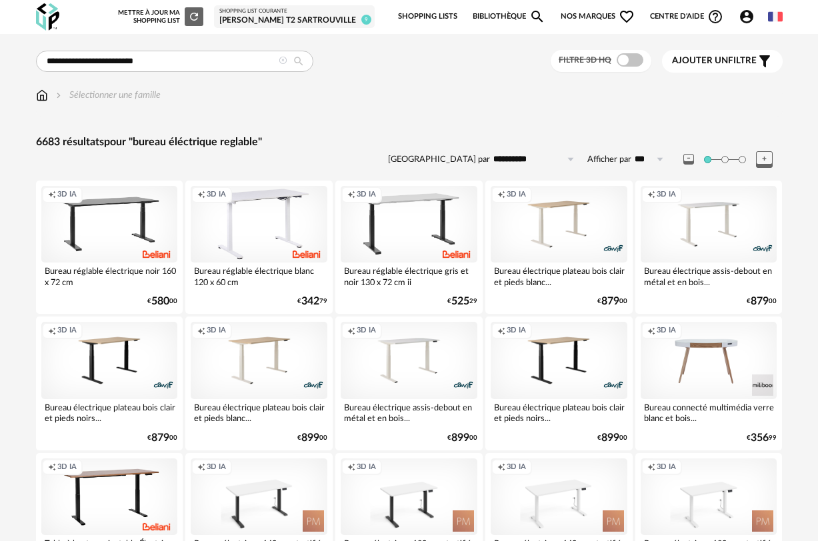
click at [539, 157] on input "**********" at bounding box center [536, 159] width 92 height 21
click at [538, 157] on input "**********" at bounding box center [536, 159] width 92 height 21
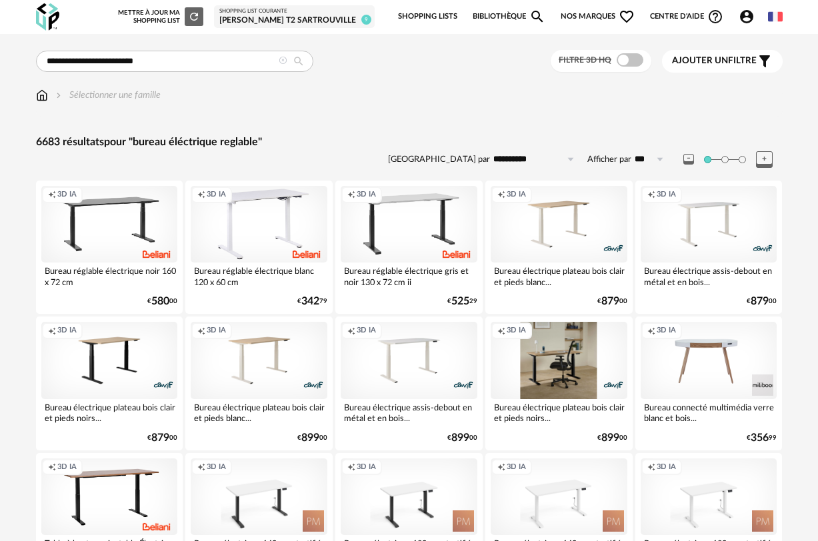
click at [575, 363] on div "Creation icon 3D IA" at bounding box center [559, 360] width 137 height 77
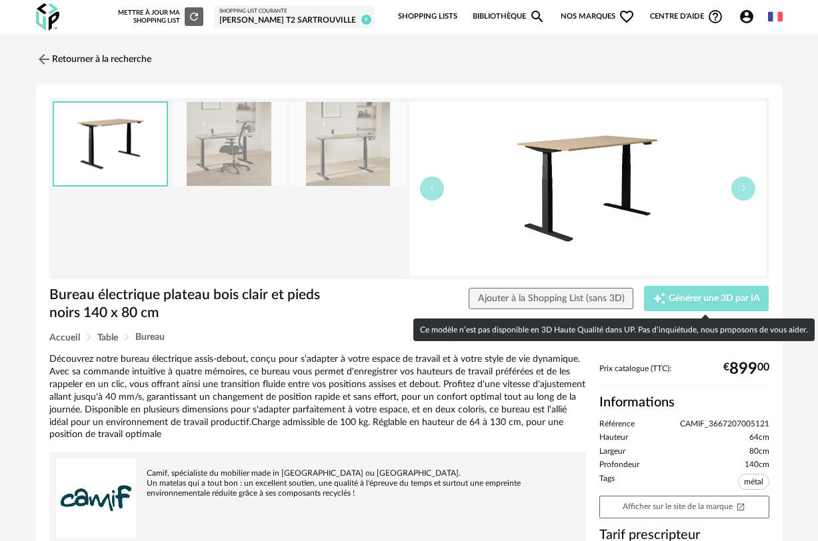
click at [707, 304] on div "Creation icon Générer une 3D par IA" at bounding box center [706, 298] width 107 height 13
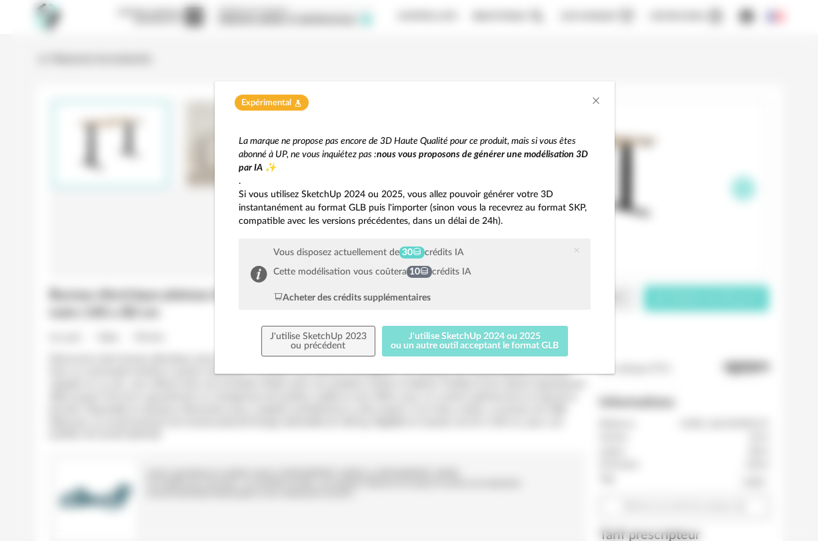
click at [536, 333] on button "J'utilise SketchUp 2024 ou 2025 ou un autre outil acceptant le format GLB" at bounding box center [475, 341] width 186 height 31
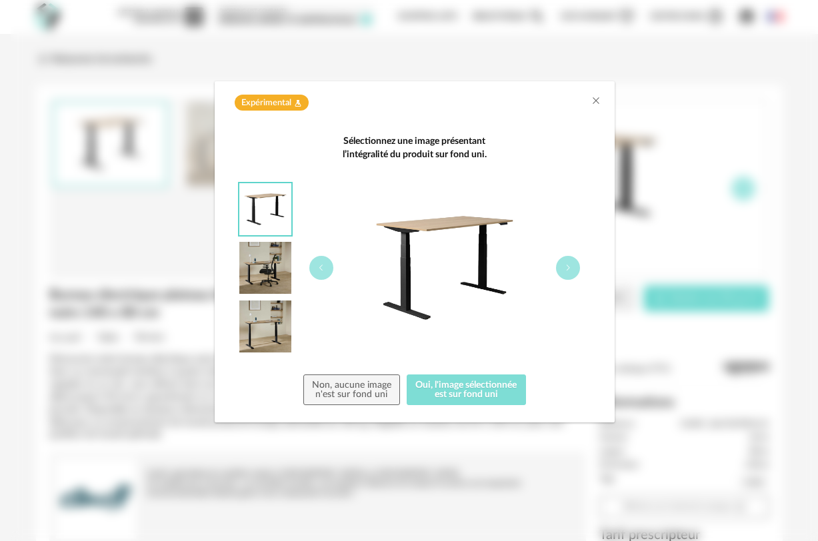
click at [471, 387] on button "Oui, l'image sélectionnée est sur fond uni" at bounding box center [466, 390] width 119 height 31
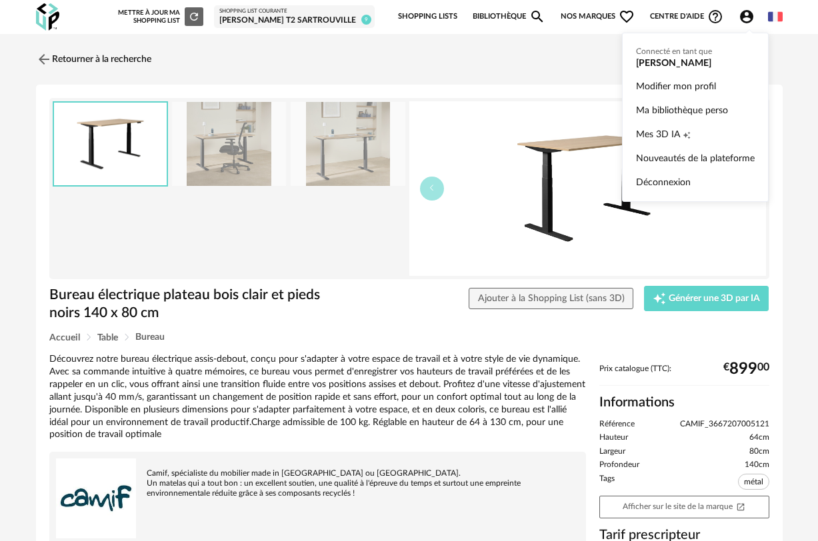
click at [746, 14] on icon "Account Circle icon" at bounding box center [747, 17] width 16 height 16
click at [687, 133] on icon "Creation icon" at bounding box center [686, 134] width 7 height 7
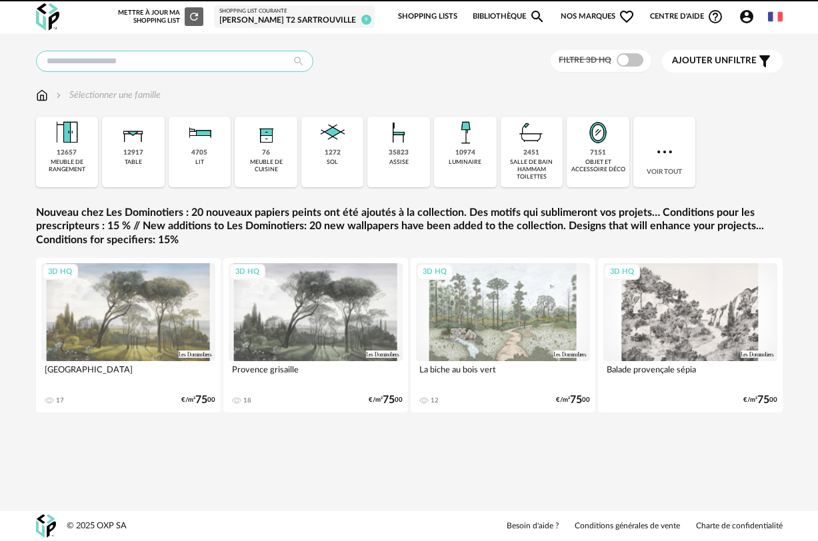
click at [151, 70] on input "text" at bounding box center [174, 61] width 277 height 21
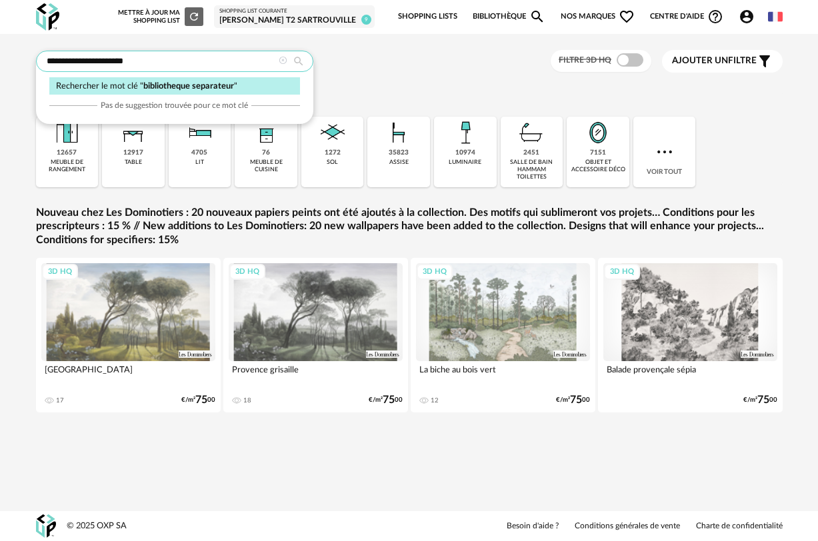
type input "**********"
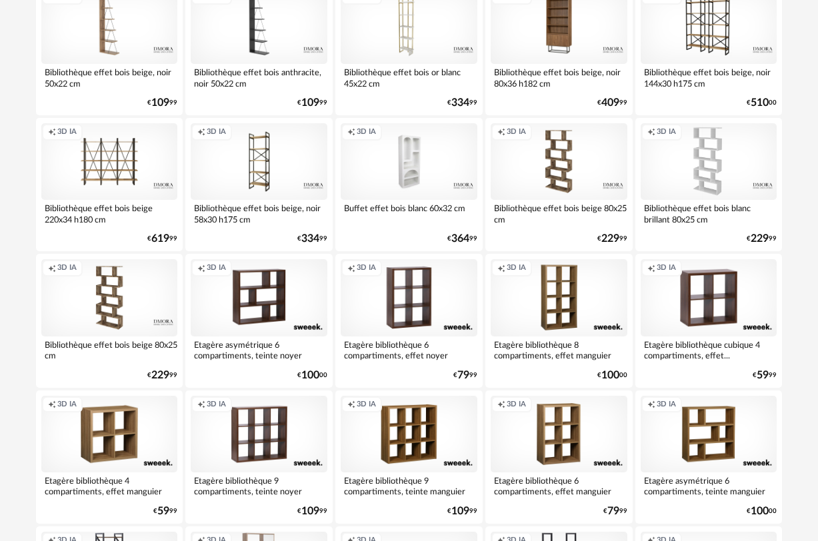
scroll to position [774, 0]
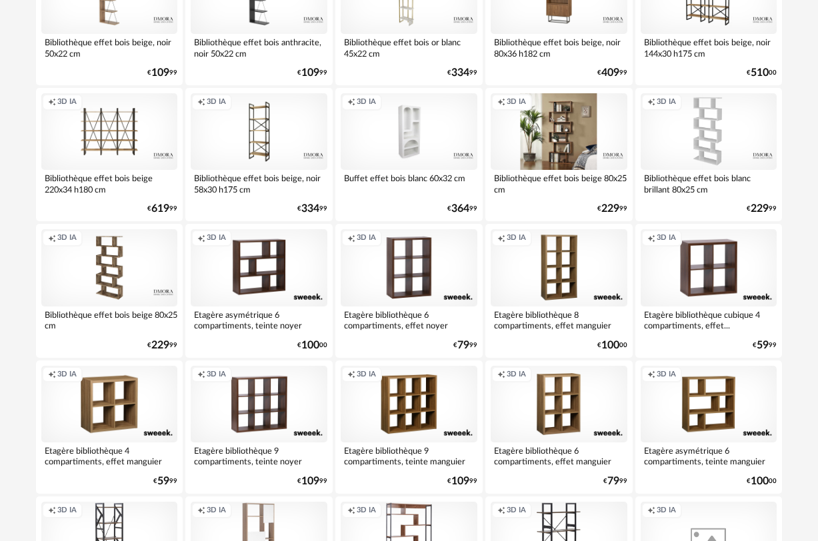
click at [559, 121] on div "Creation icon 3D IA" at bounding box center [559, 131] width 137 height 77
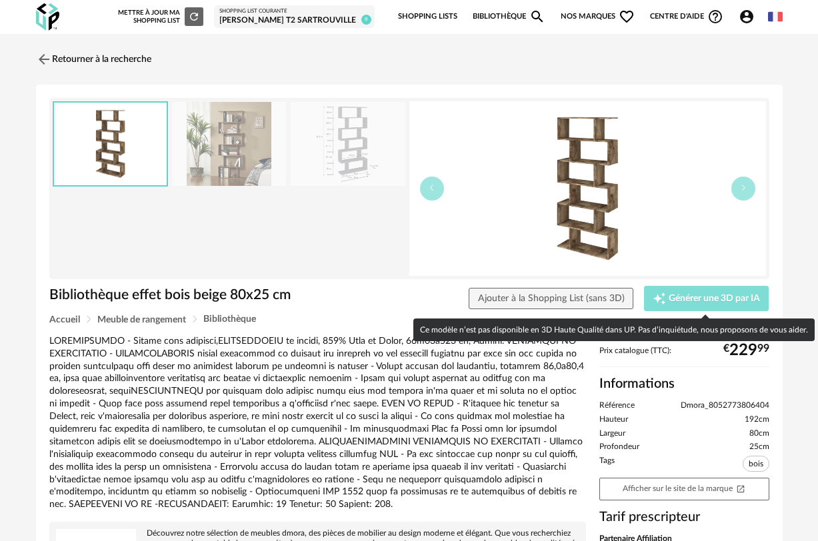
click at [727, 305] on button "Creation icon Générer une 3D par IA" at bounding box center [706, 298] width 125 height 25
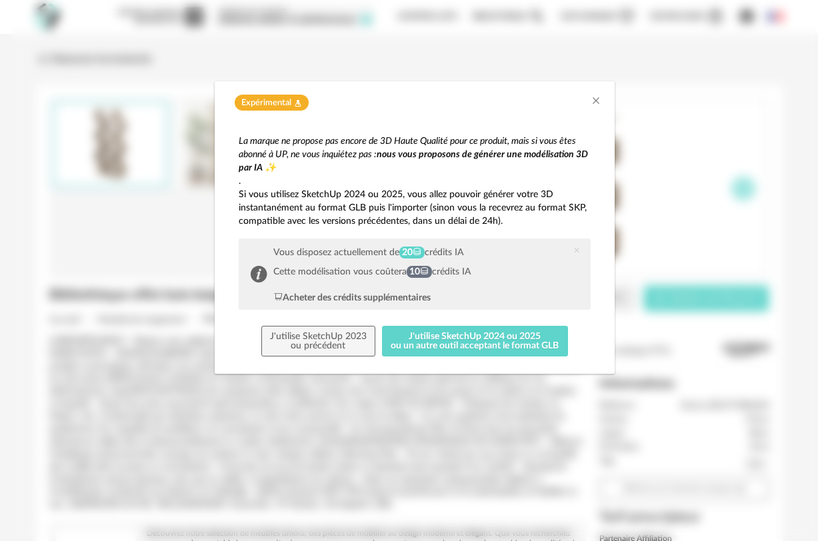
click at [553, 110] on div "Expérimental Flask icon" at bounding box center [414, 103] width 373 height 17
click at [595, 101] on icon "Close" at bounding box center [596, 100] width 11 height 11
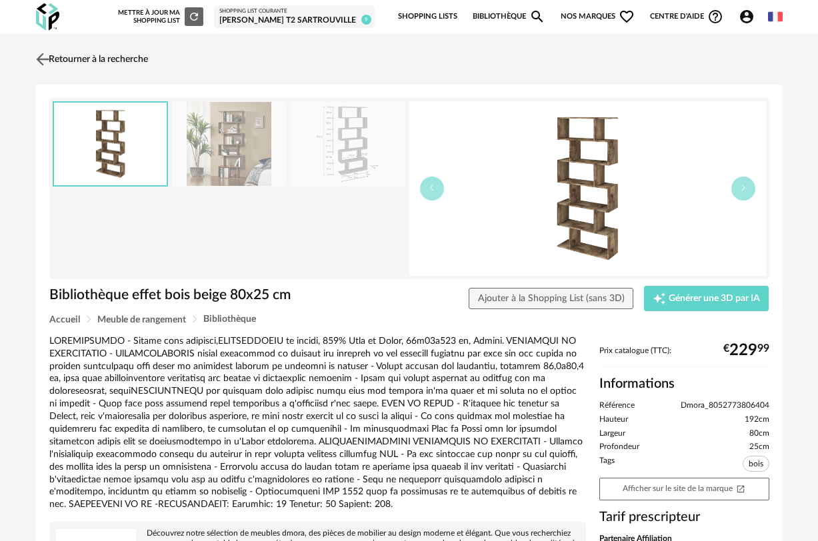
click at [51, 59] on img at bounding box center [42, 58] width 19 height 19
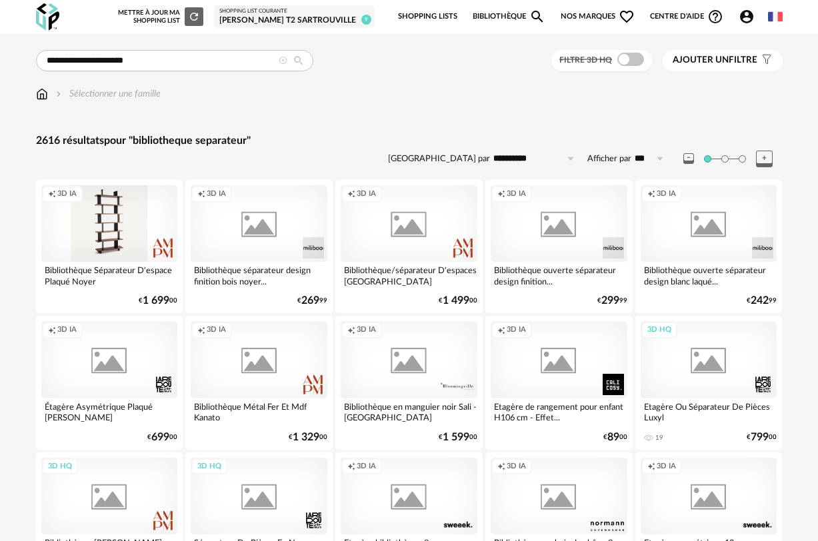
scroll to position [774, 0]
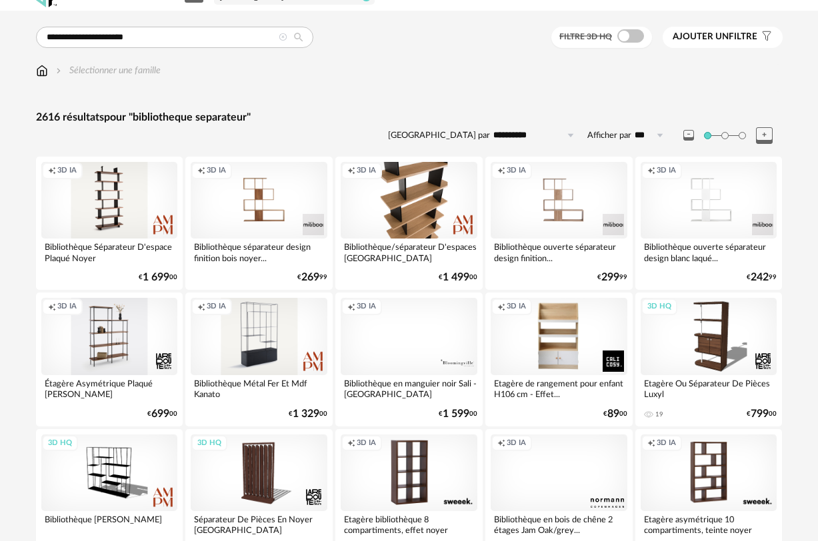
scroll to position [0, 0]
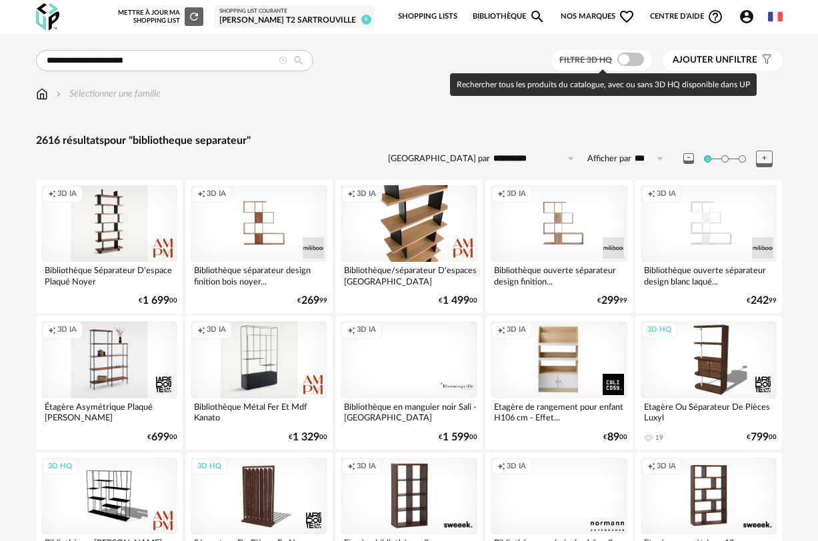
click at [646, 57] on div "Filtre 3D HQ" at bounding box center [601, 61] width 101 height 22
click at [636, 61] on span at bounding box center [630, 59] width 27 height 13
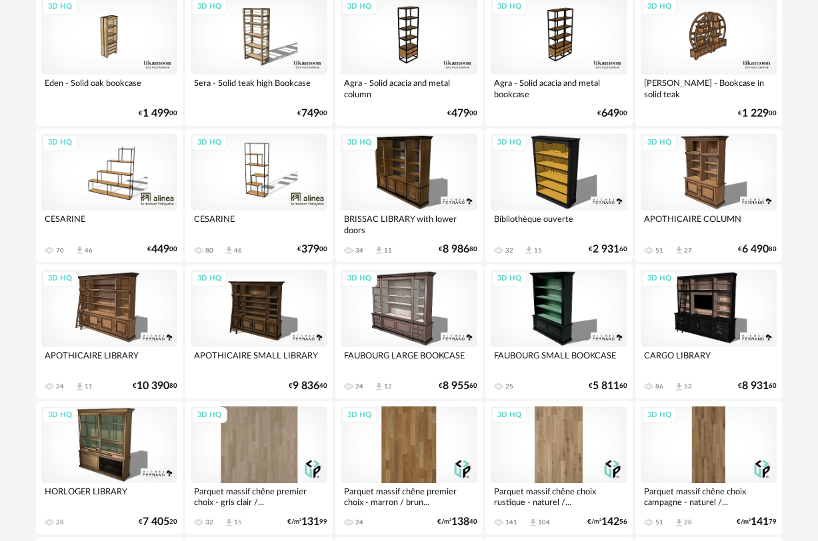
scroll to position [1373, 0]
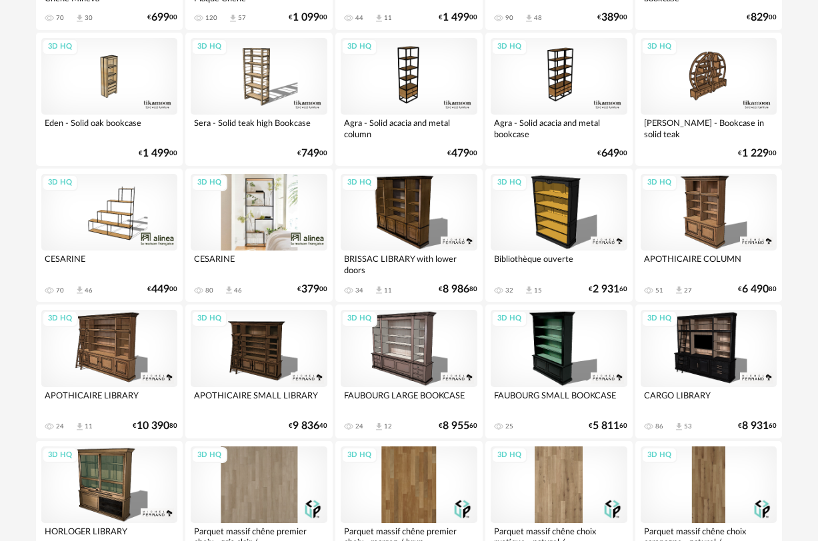
click at [257, 231] on div "3D HQ" at bounding box center [259, 212] width 137 height 77
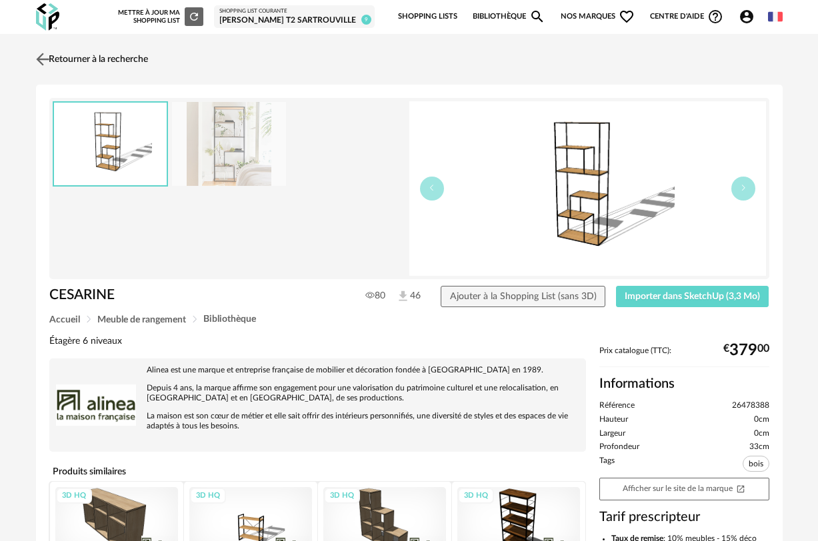
click at [47, 61] on img at bounding box center [42, 58] width 19 height 19
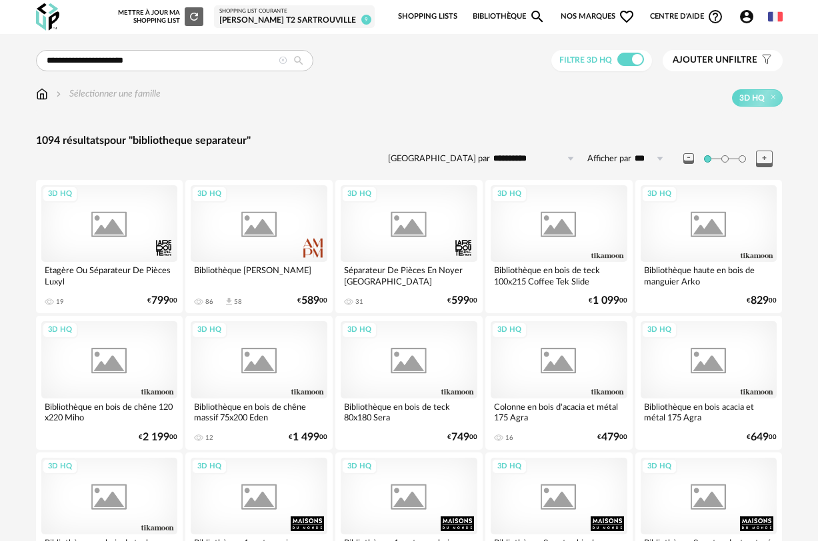
scroll to position [1373, 0]
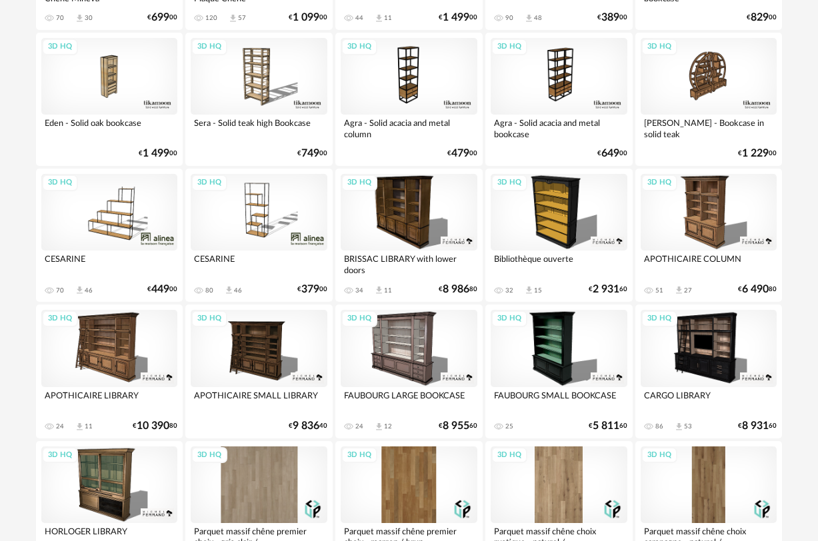
click at [814, 311] on div "**********" at bounding box center [409, 122] width 818 height 2923
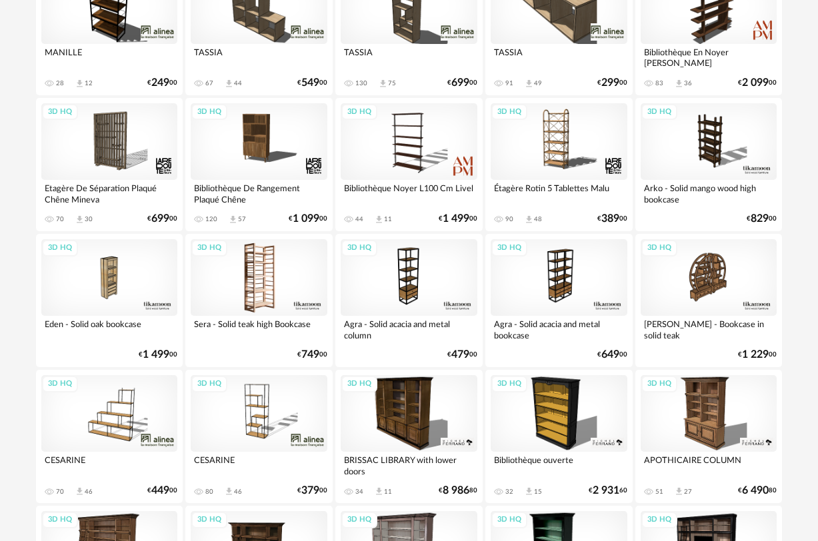
scroll to position [1214, 0]
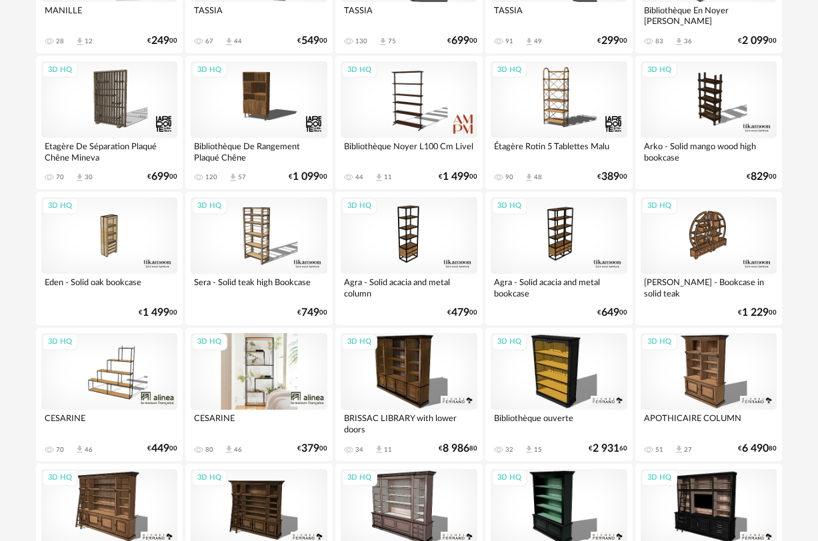
click at [251, 381] on div "3D HQ" at bounding box center [259, 371] width 137 height 77
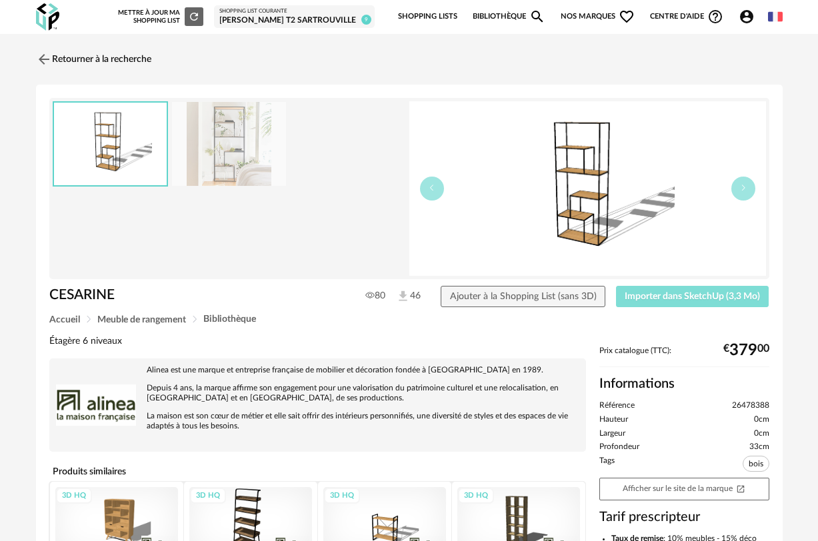
click at [685, 303] on button "Importer dans SketchUp (3,3 Mo)" at bounding box center [692, 296] width 153 height 21
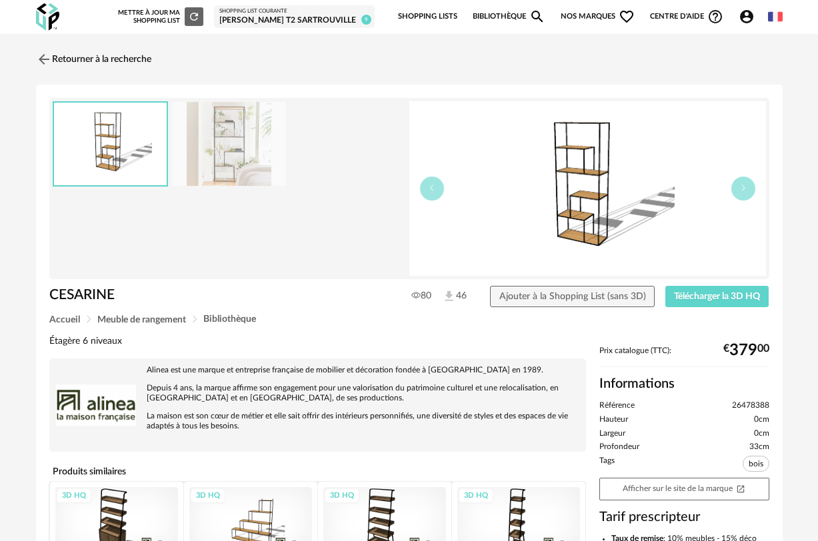
click at [754, 16] on icon "Account Circle icon" at bounding box center [747, 17] width 16 height 16
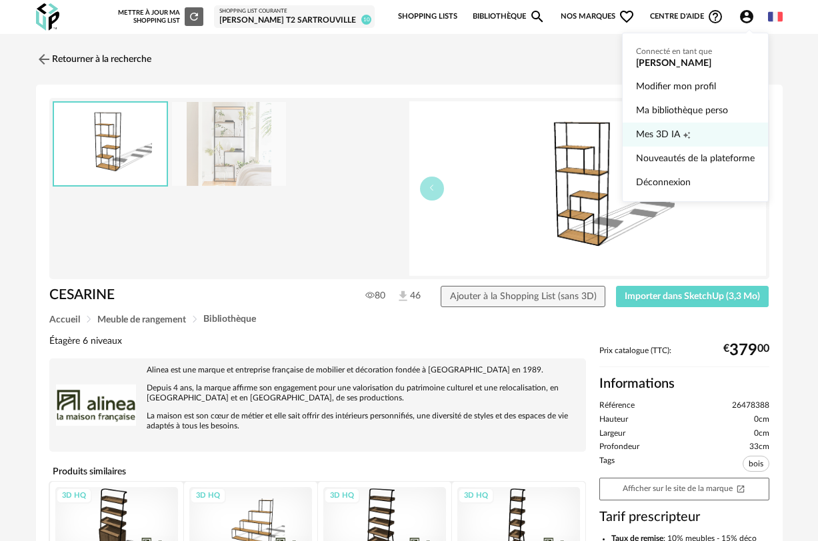
click at [661, 133] on span "Mes 3D IA" at bounding box center [658, 135] width 44 height 24
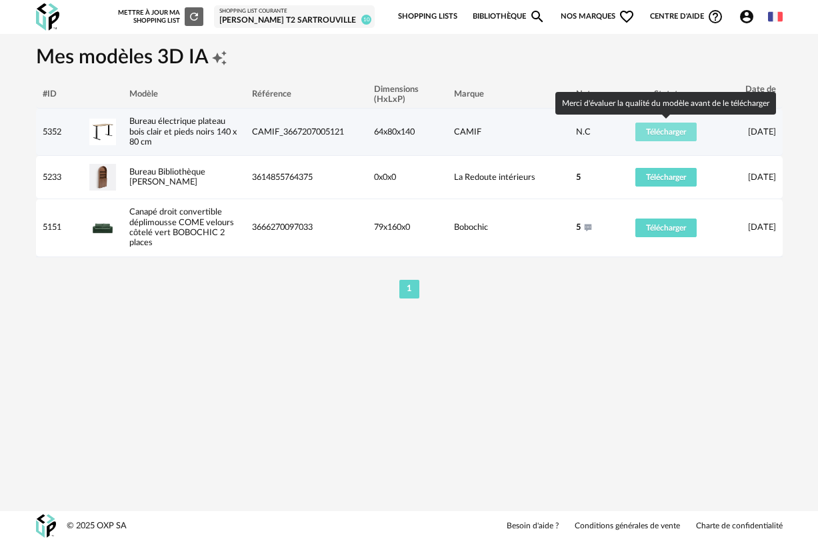
click at [664, 136] on span "Télécharger" at bounding box center [666, 132] width 40 height 8
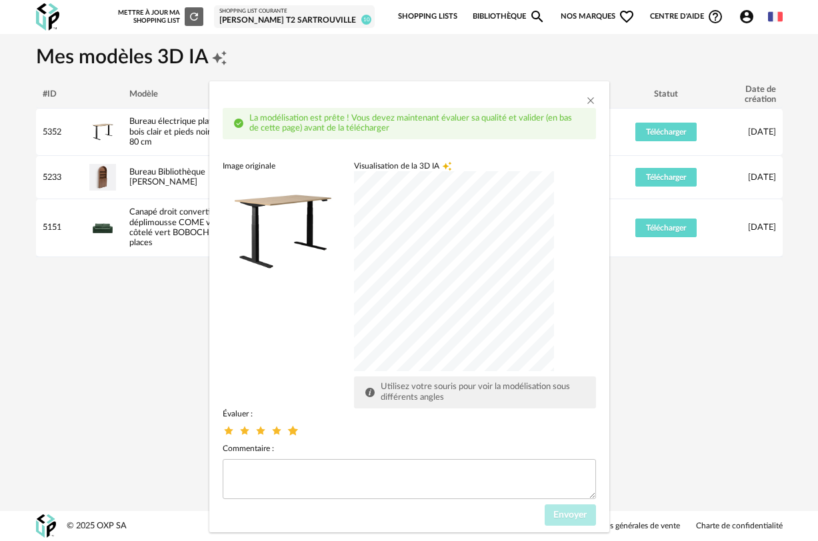
click at [295, 431] on icon "dialog" at bounding box center [292, 430] width 14 height 14
click at [571, 515] on span "Envoyer" at bounding box center [569, 515] width 33 height 9
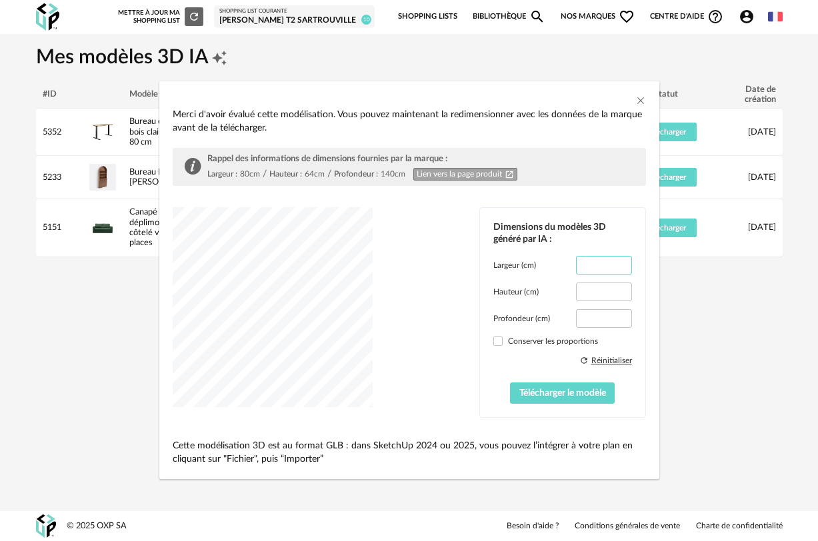
drag, startPoint x: 609, startPoint y: 266, endPoint x: 552, endPoint y: 266, distance: 57.3
click at [552, 266] on div "Largeur (cm) *****" at bounding box center [562, 265] width 139 height 19
type input "***"
click at [585, 398] on span "Télécharger le modèle" at bounding box center [562, 393] width 87 height 9
click at [487, 173] on link "Lien vers la page produit Open In New icon" at bounding box center [465, 174] width 104 height 13
